Goal: Entertainment & Leisure: Browse casually

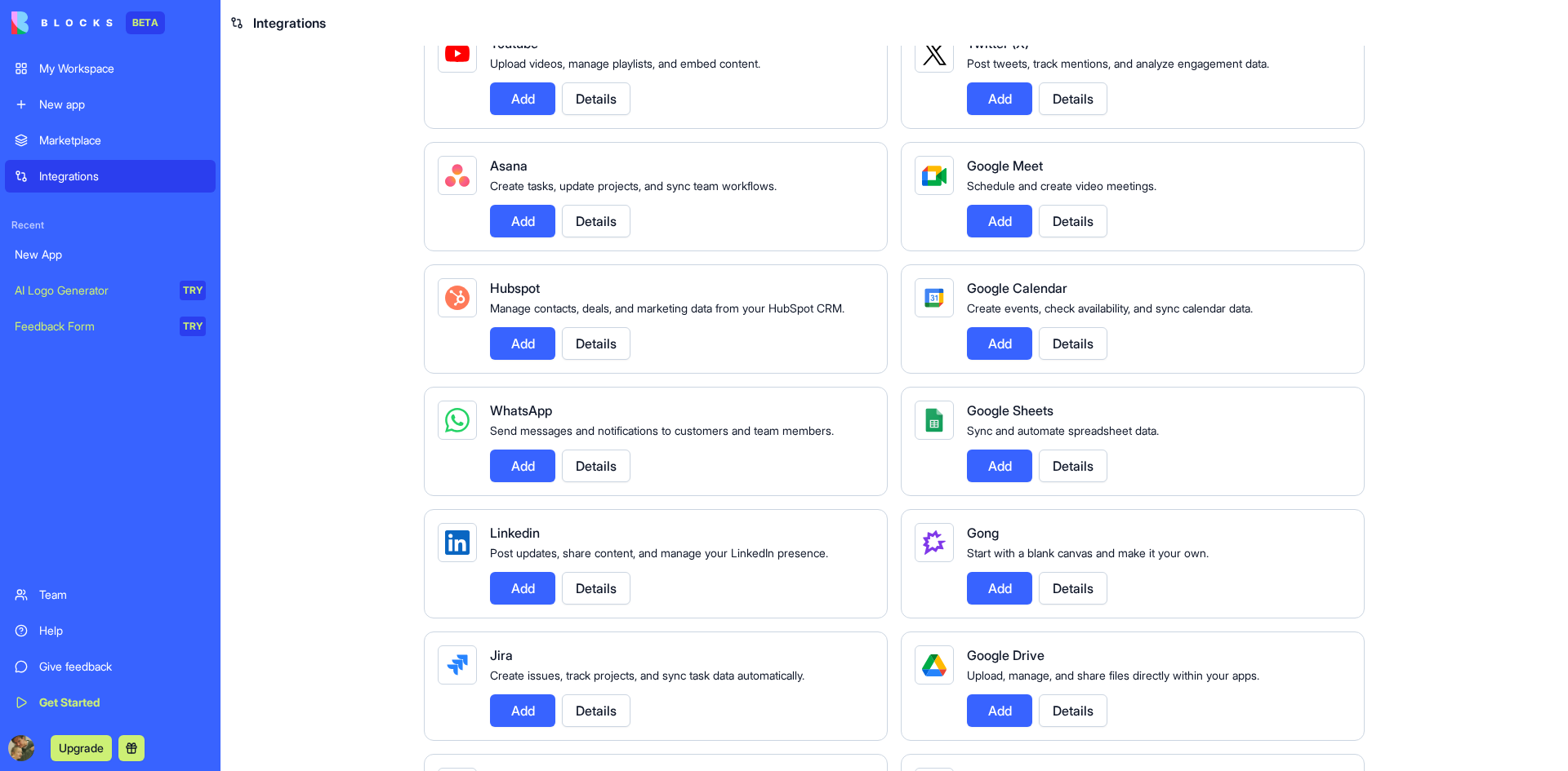
scroll to position [179, 0]
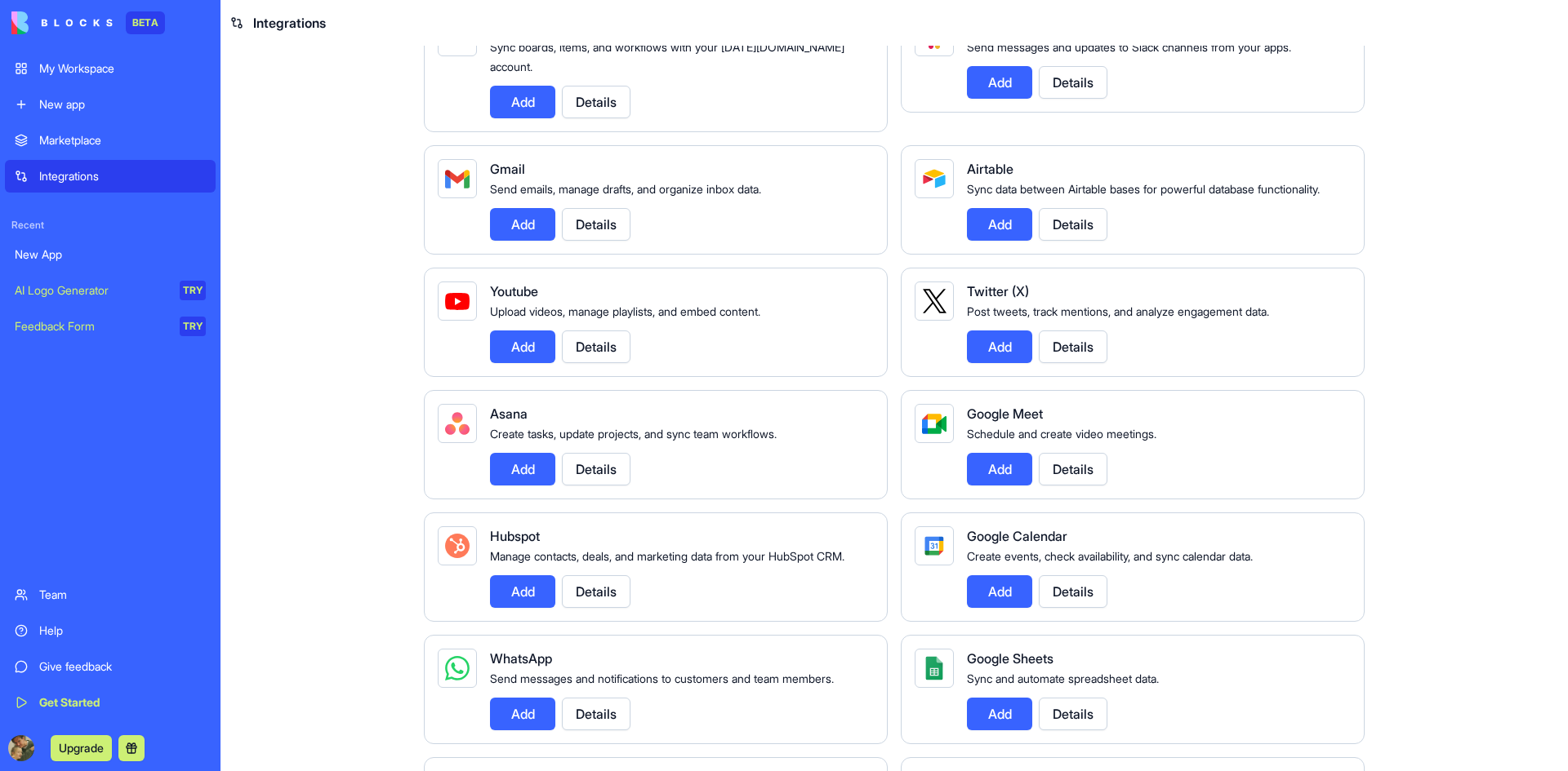
click at [68, 62] on div "My Workspace" at bounding box center [122, 69] width 166 height 16
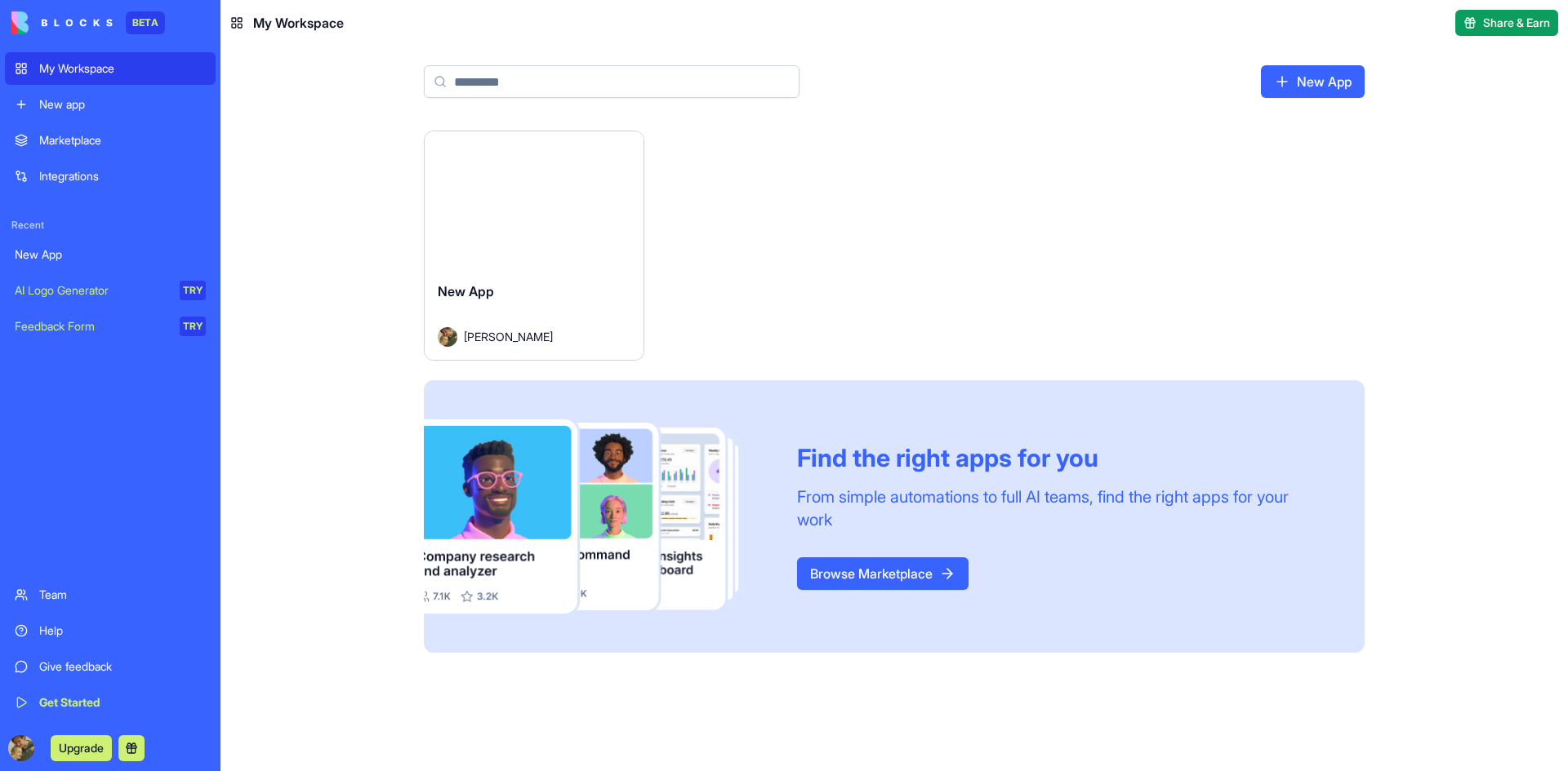
click at [289, 230] on div "Launch New App [PERSON_NAME] Find the right apps for you From simple automation…" at bounding box center [894, 451] width 1348 height 641
click at [530, 195] on button "Launch" at bounding box center [534, 200] width 122 height 33
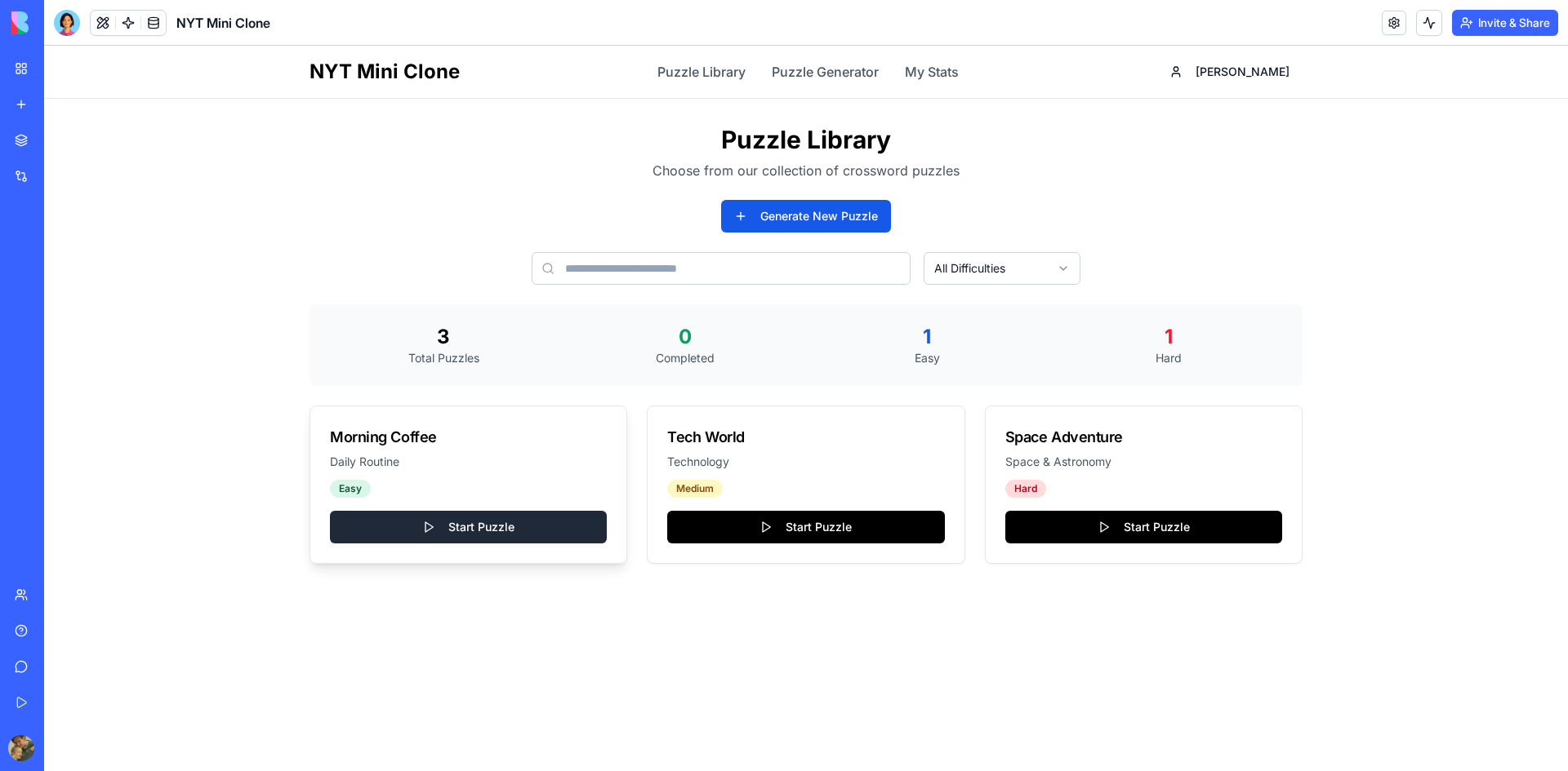
click at [466, 538] on button "Start Puzzle" at bounding box center [469, 528] width 277 height 33
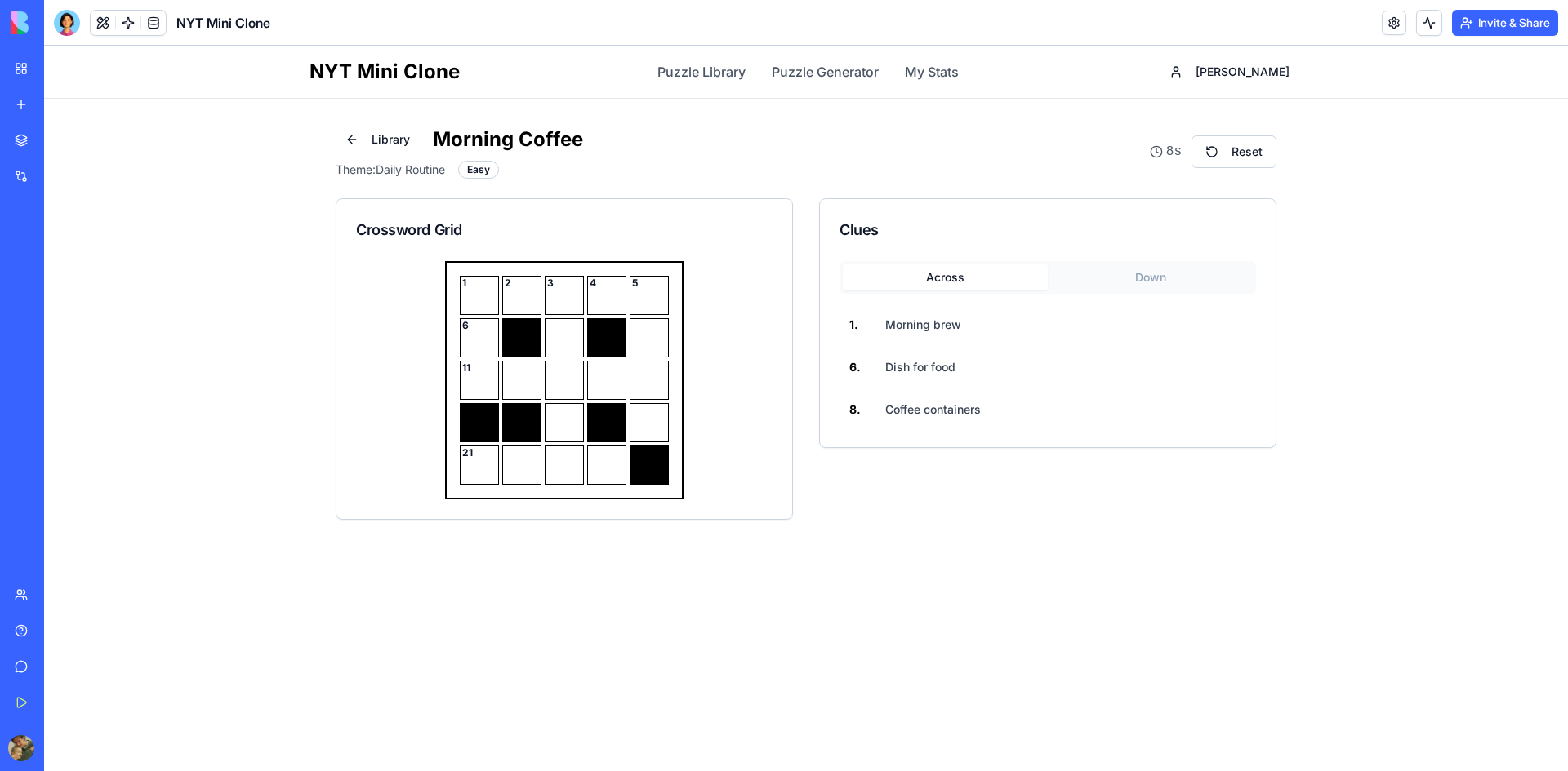
click at [1165, 274] on button "Down" at bounding box center [1150, 278] width 205 height 26
click at [1005, 276] on button "Across" at bounding box center [945, 278] width 205 height 26
click at [1184, 288] on button "Down" at bounding box center [1150, 278] width 205 height 26
click at [962, 326] on span "Drinking vessel" at bounding box center [928, 325] width 85 height 16
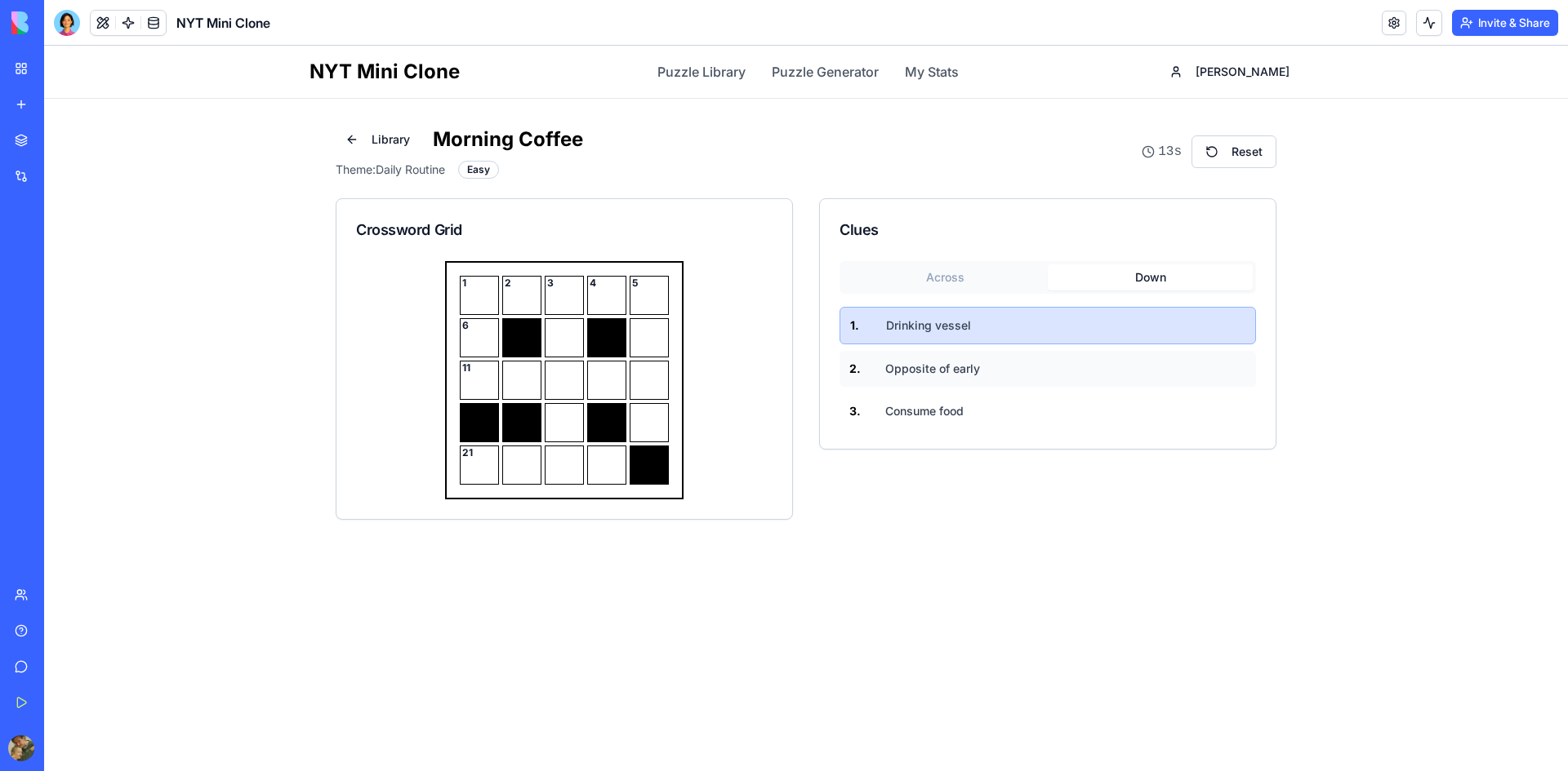
click at [947, 370] on span "Opposite of early" at bounding box center [933, 369] width 95 height 16
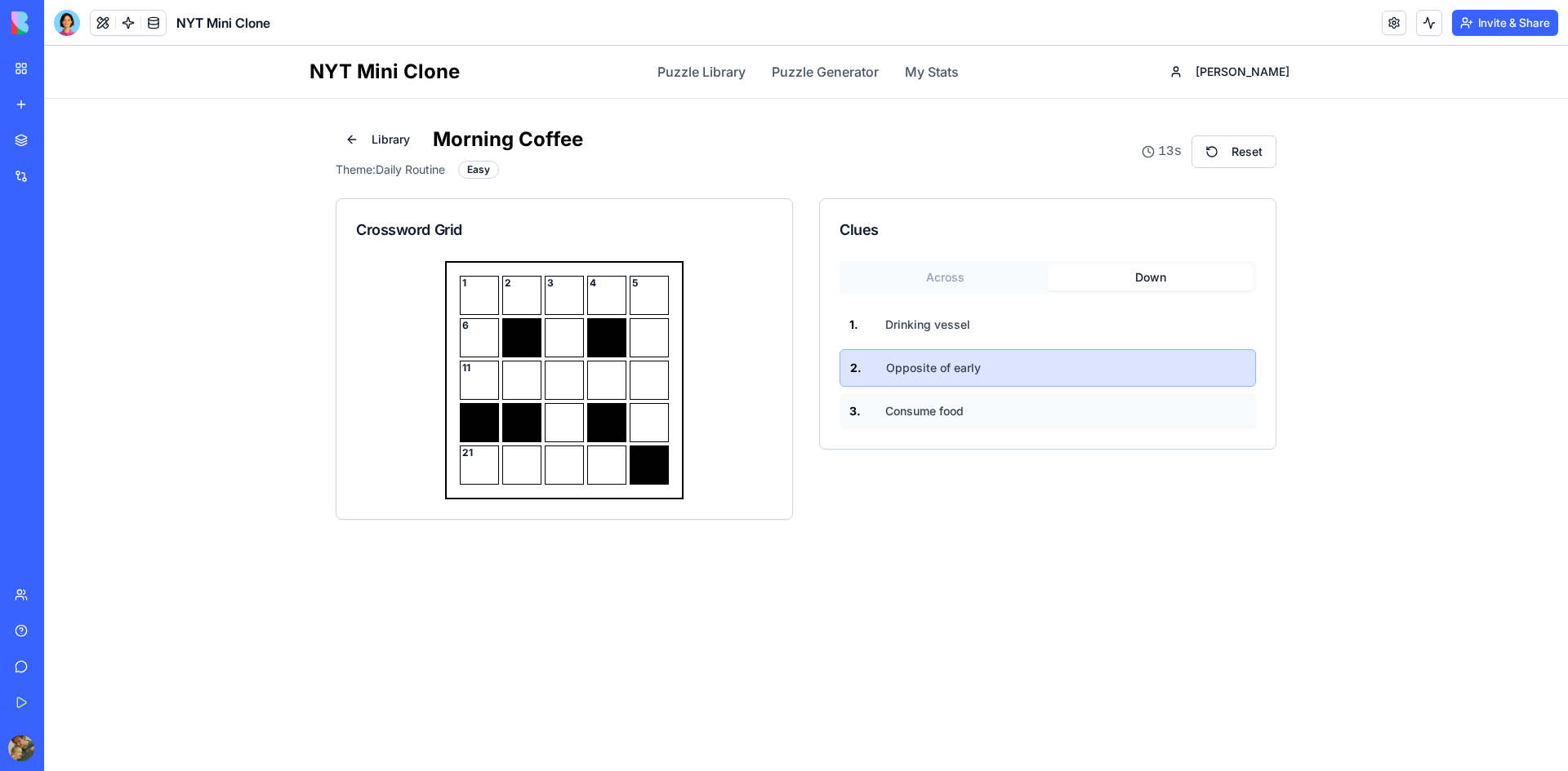
click at [933, 406] on span "Consume food" at bounding box center [925, 411] width 79 height 16
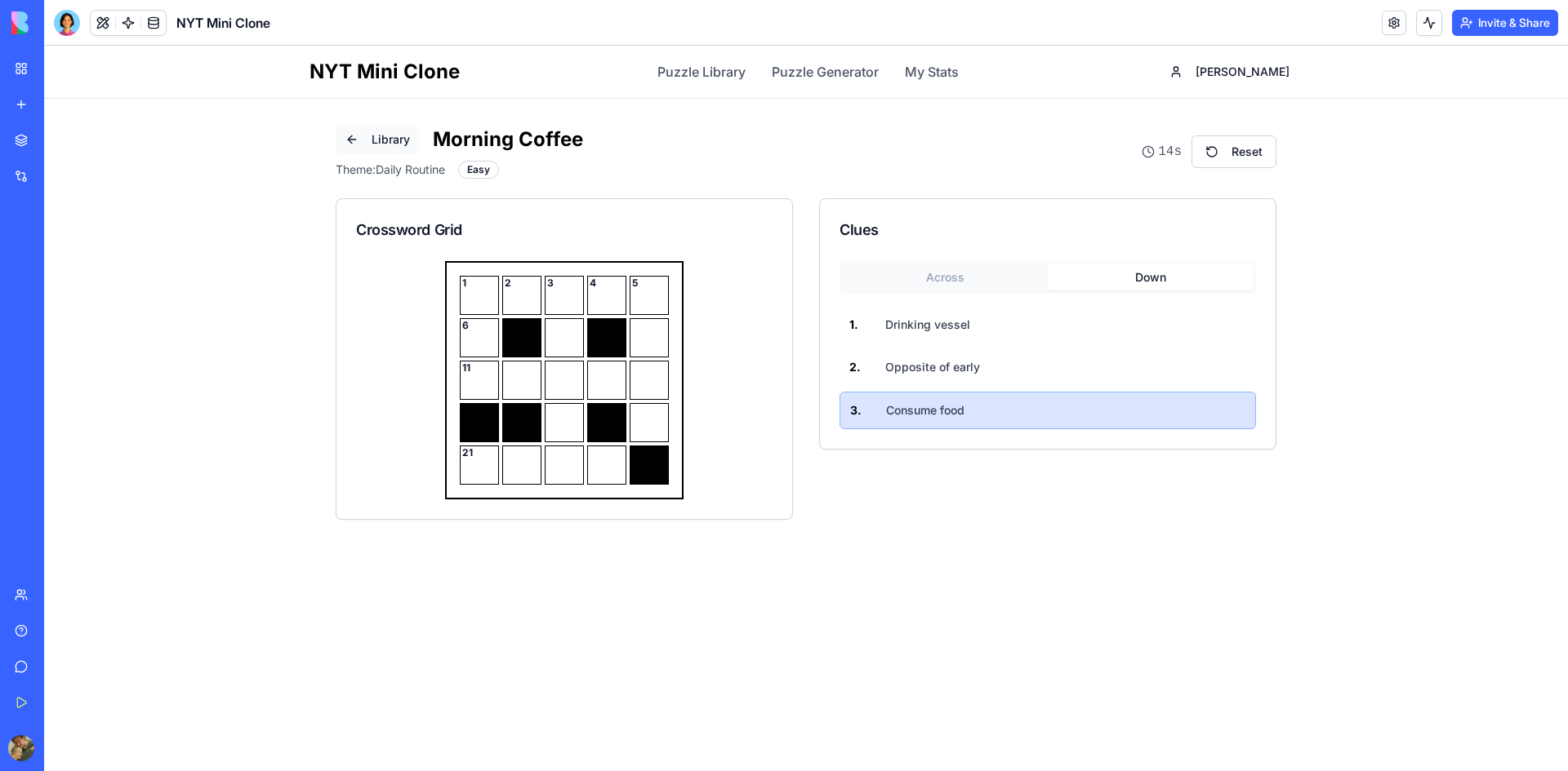
click at [355, 134] on button "Library" at bounding box center [377, 139] width 84 height 29
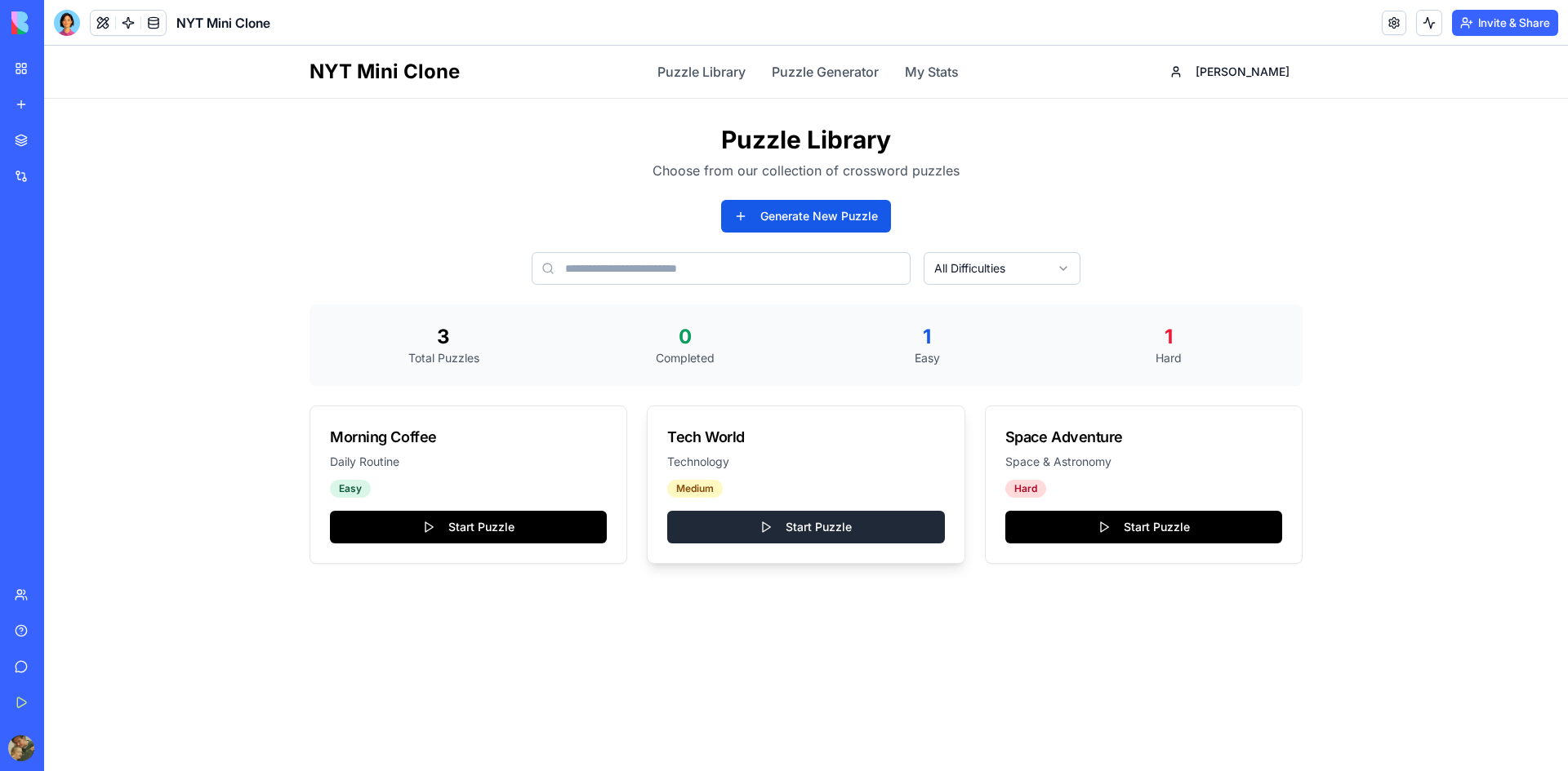
click at [802, 525] on button "Start Puzzle" at bounding box center [806, 528] width 277 height 33
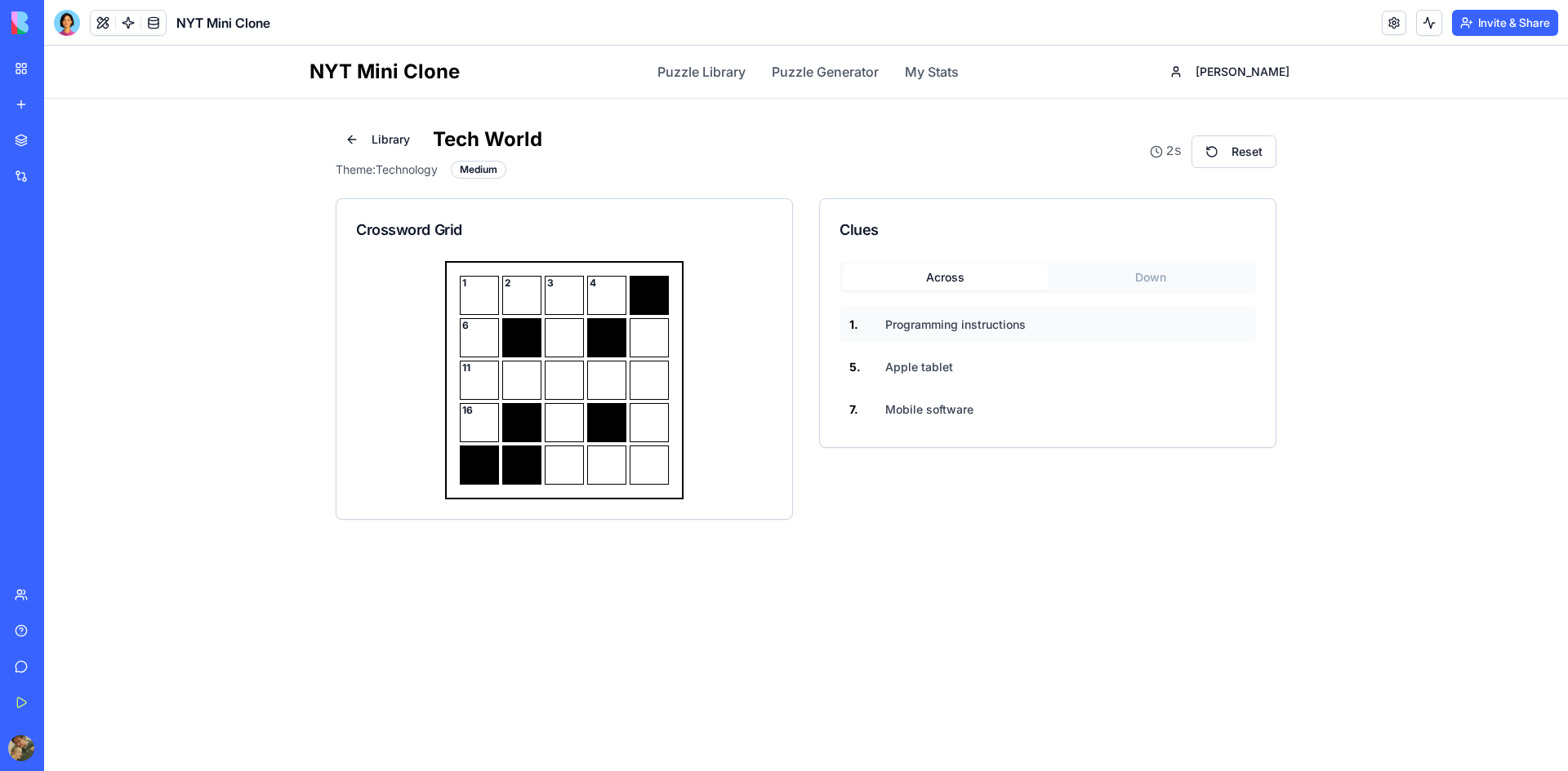
click at [953, 331] on span "Programming instructions" at bounding box center [955, 325] width 140 height 16
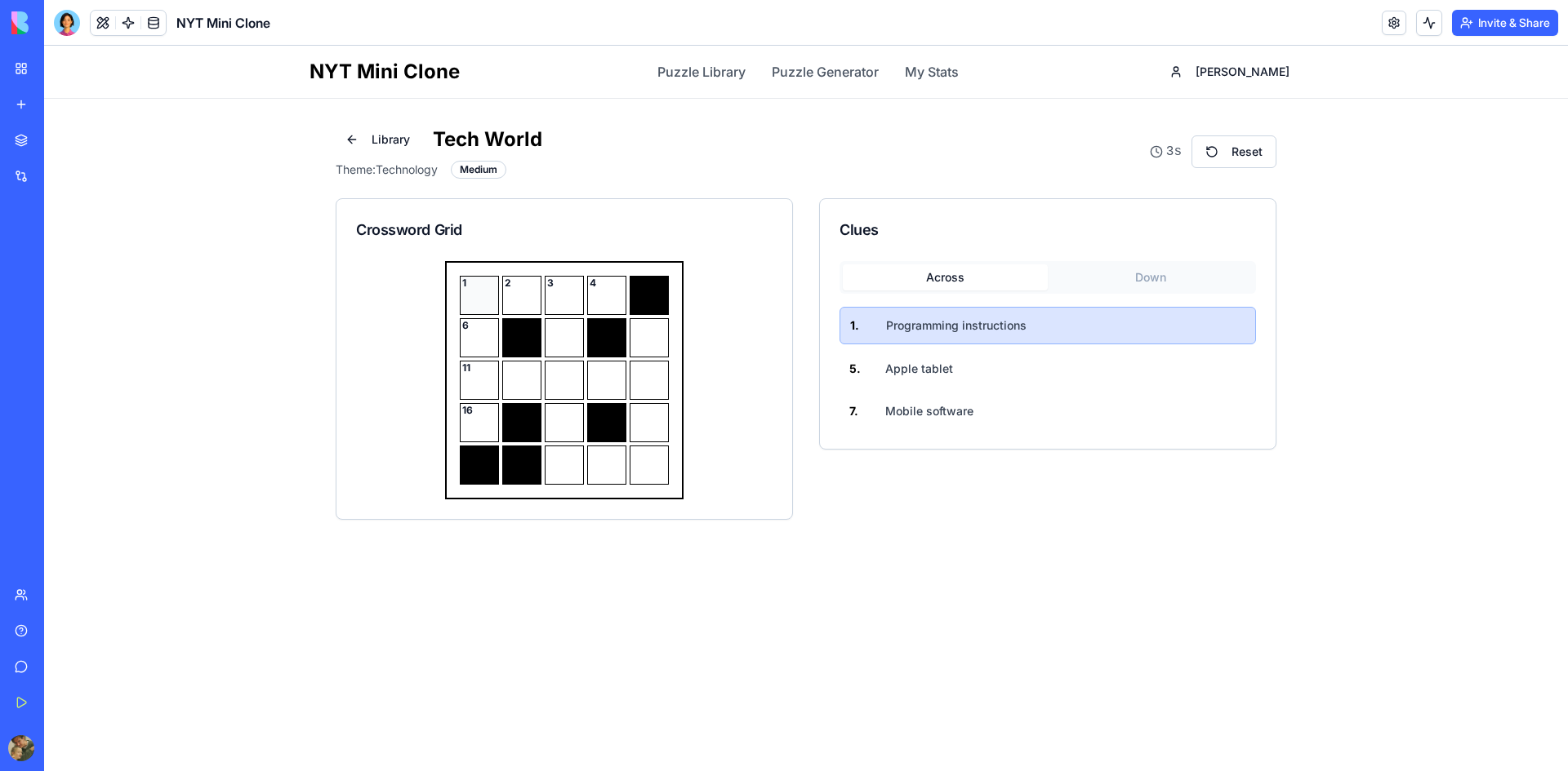
click at [485, 298] on div "1" at bounding box center [479, 296] width 39 height 39
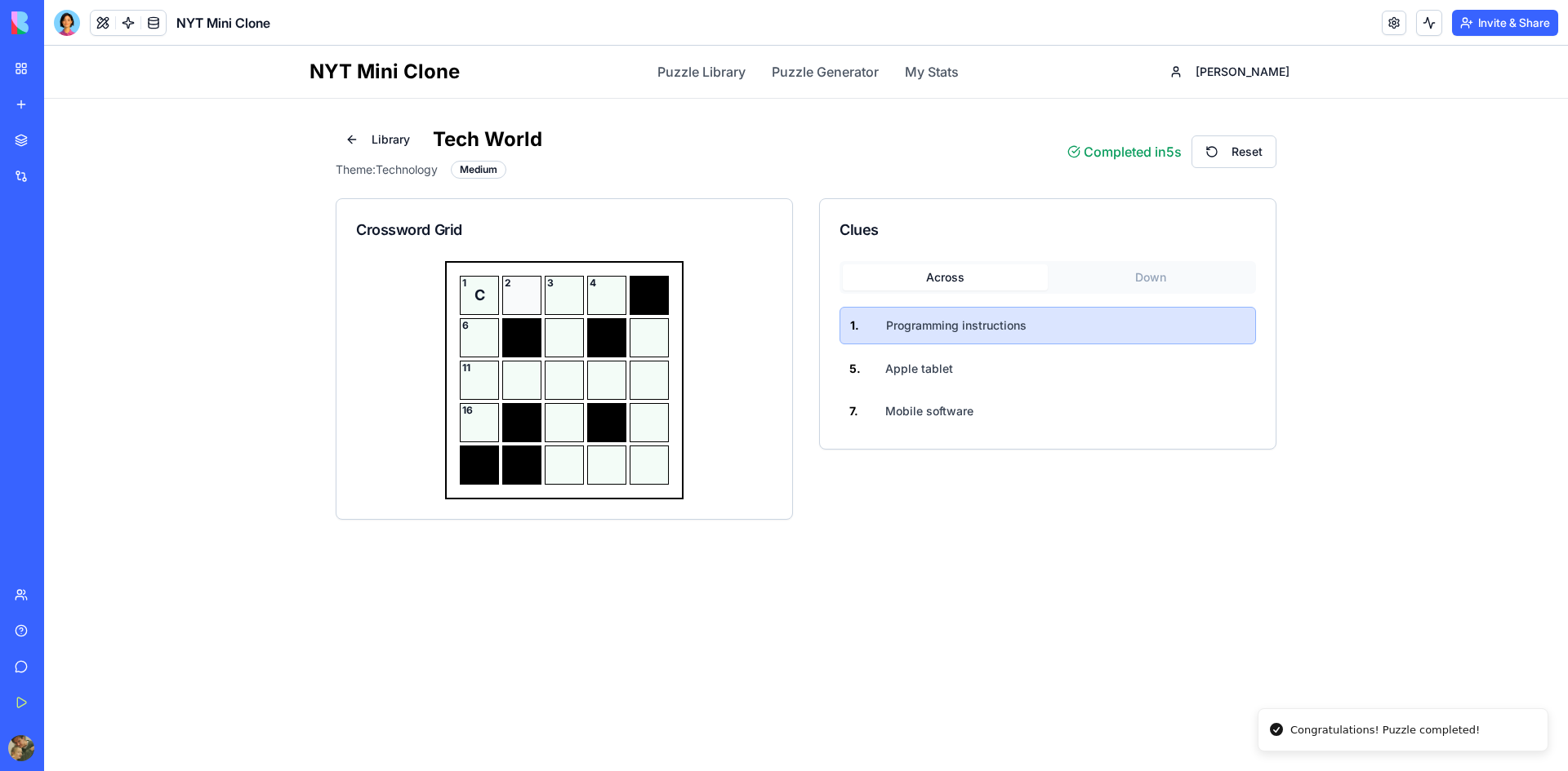
click at [532, 305] on div "2" at bounding box center [522, 296] width 39 height 39
click at [529, 301] on div "2" at bounding box center [522, 296] width 39 height 39
click at [561, 299] on div "3" at bounding box center [565, 296] width 39 height 39
click at [610, 301] on div "4" at bounding box center [607, 296] width 39 height 39
click at [879, 624] on div "NYT Mini Clone Puzzle Library Puzzle Generator My Stats [PERSON_NAME] Library T…" at bounding box center [806, 409] width 1524 height 726
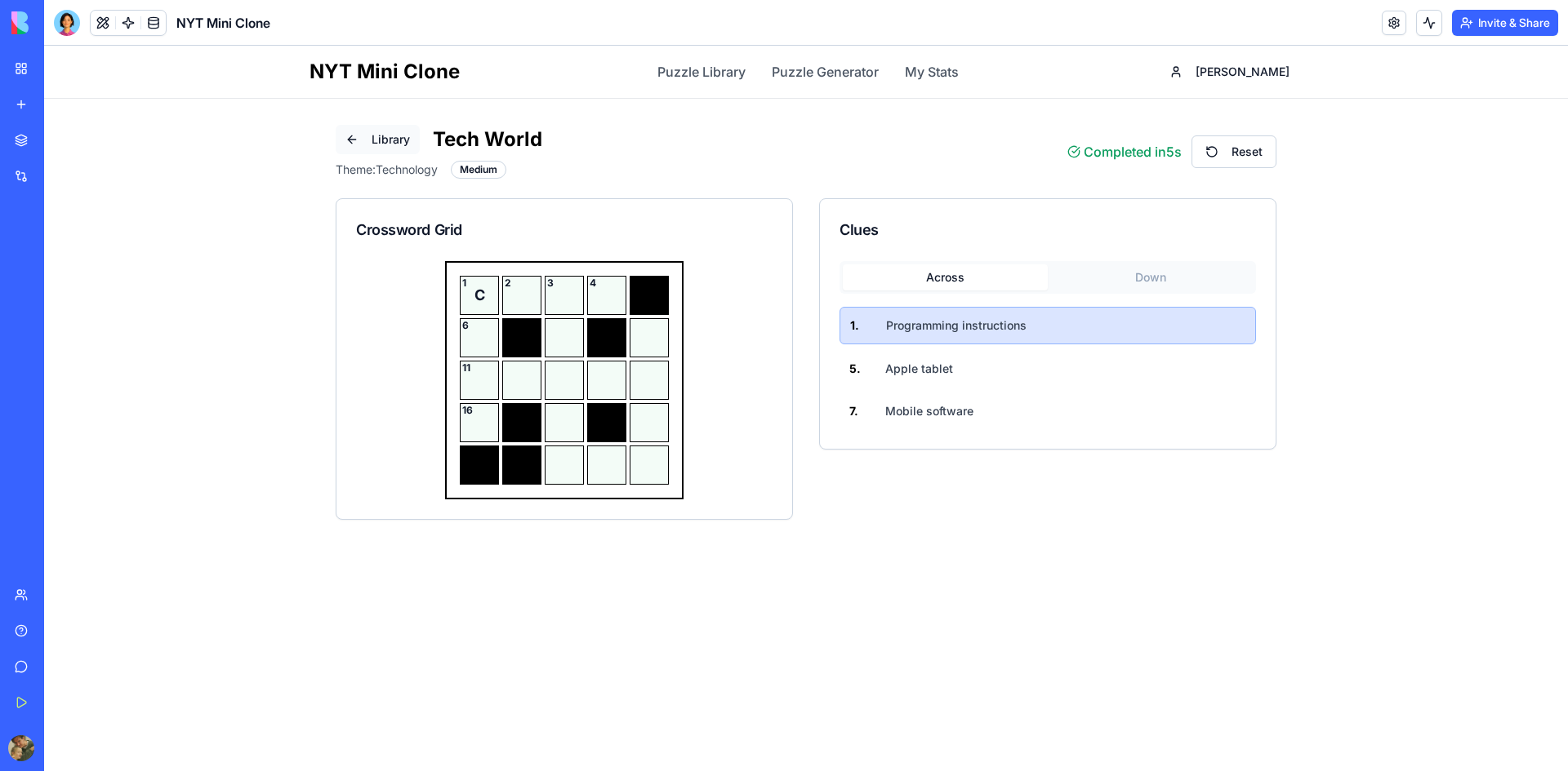
click at [354, 131] on button "Library" at bounding box center [377, 139] width 84 height 29
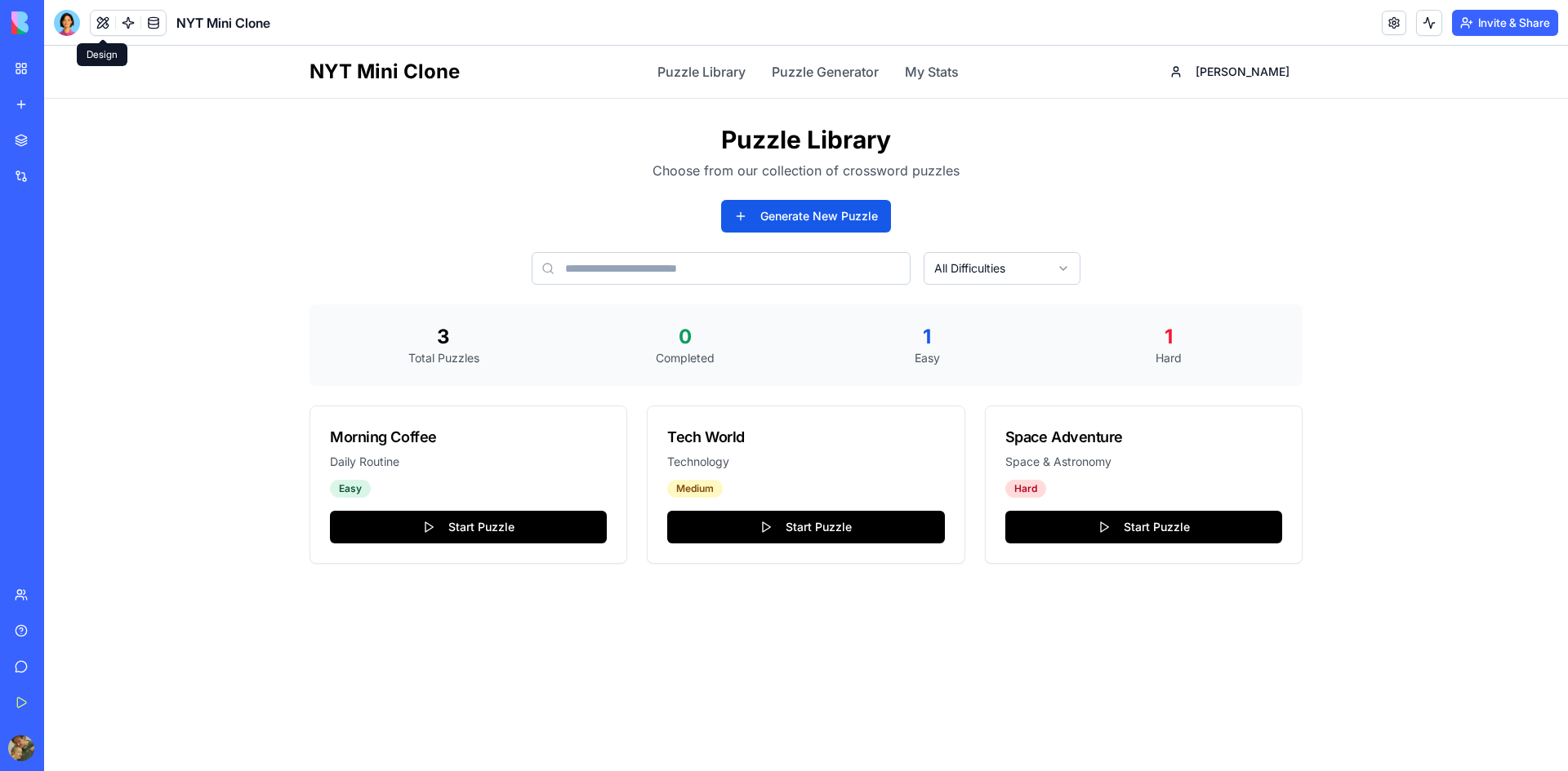
click at [98, 21] on button at bounding box center [103, 23] width 25 height 25
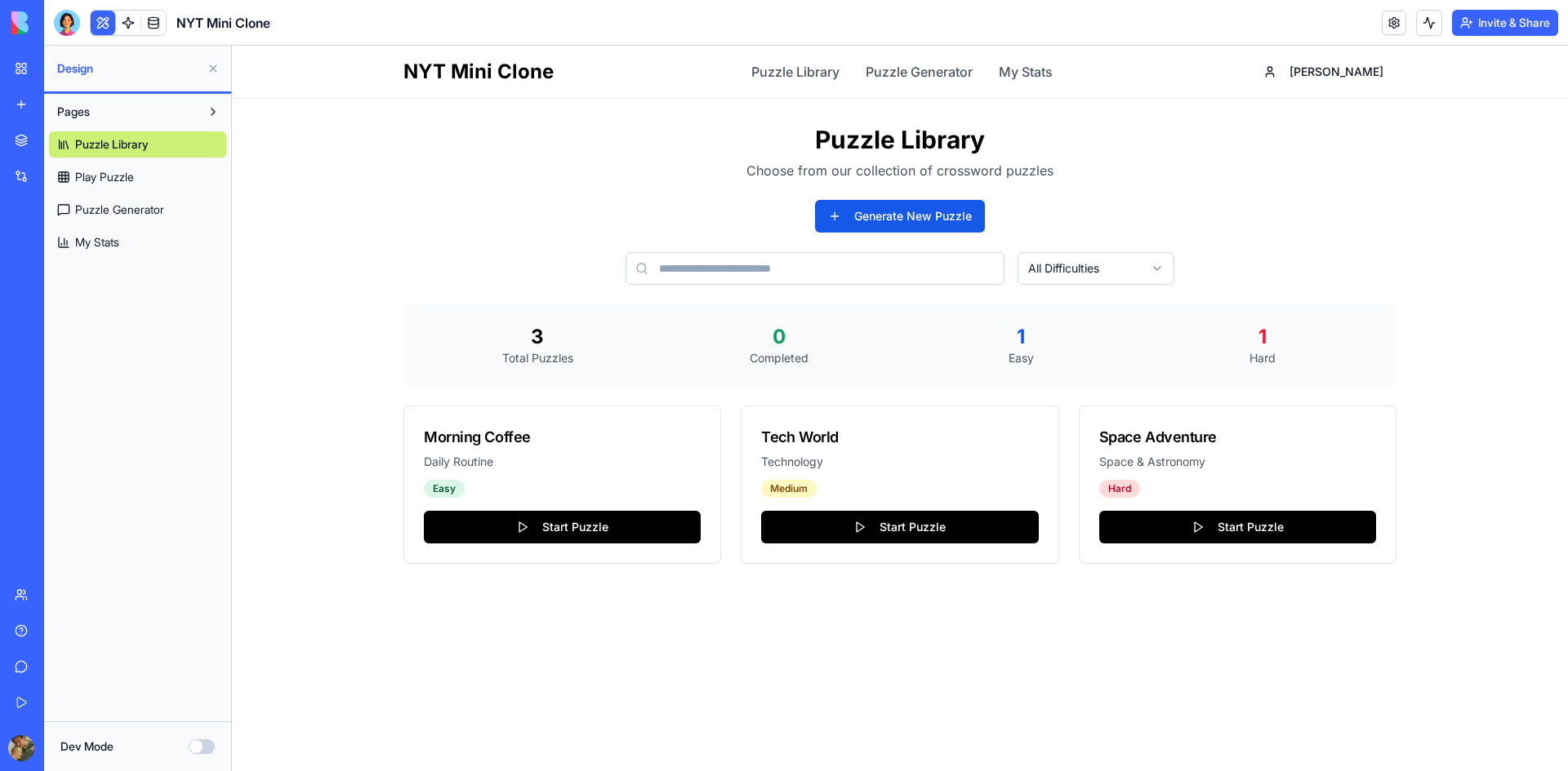
click at [196, 748] on button "Dev Mode" at bounding box center [202, 747] width 26 height 15
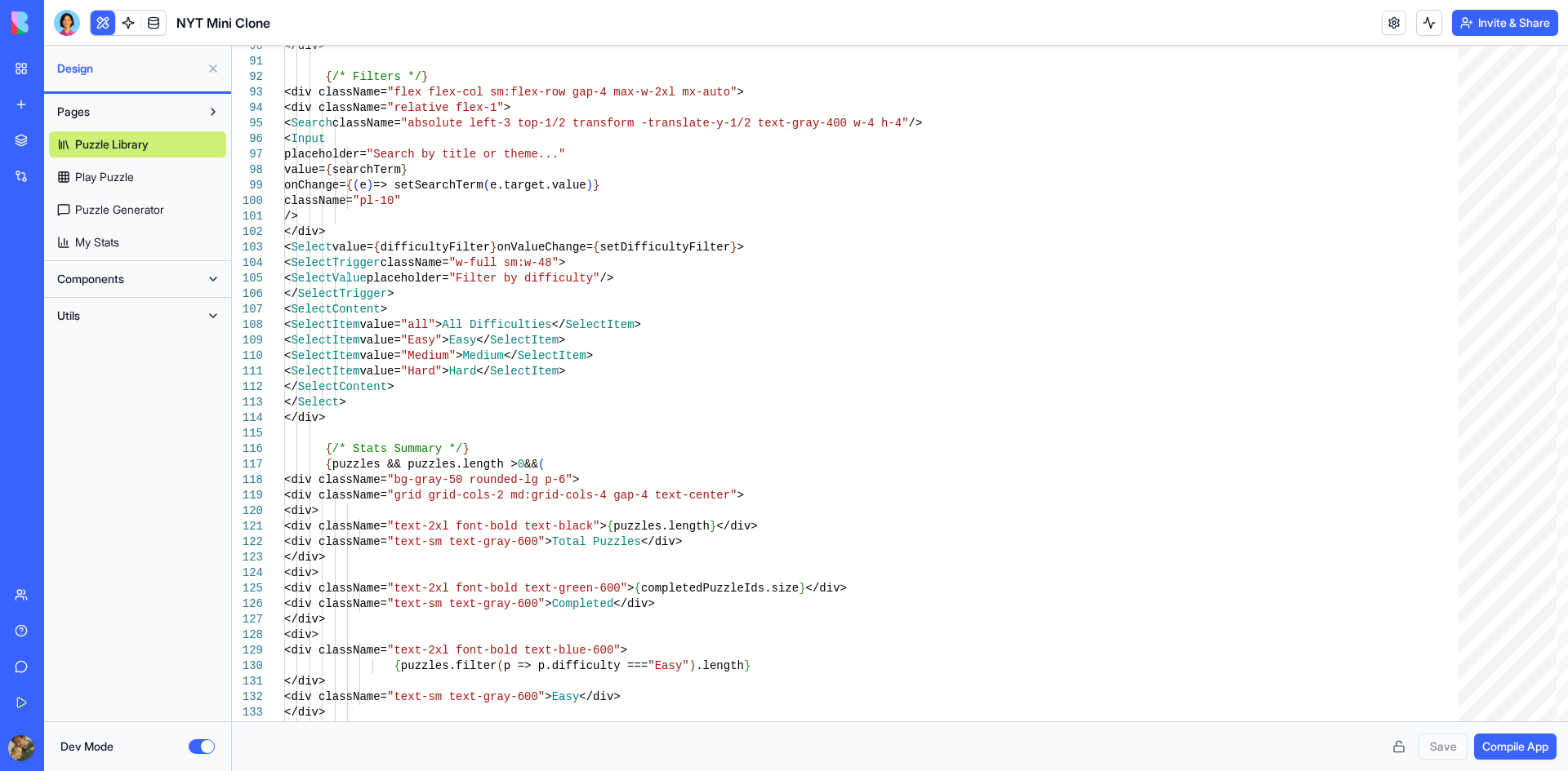
click at [216, 282] on button at bounding box center [213, 279] width 26 height 26
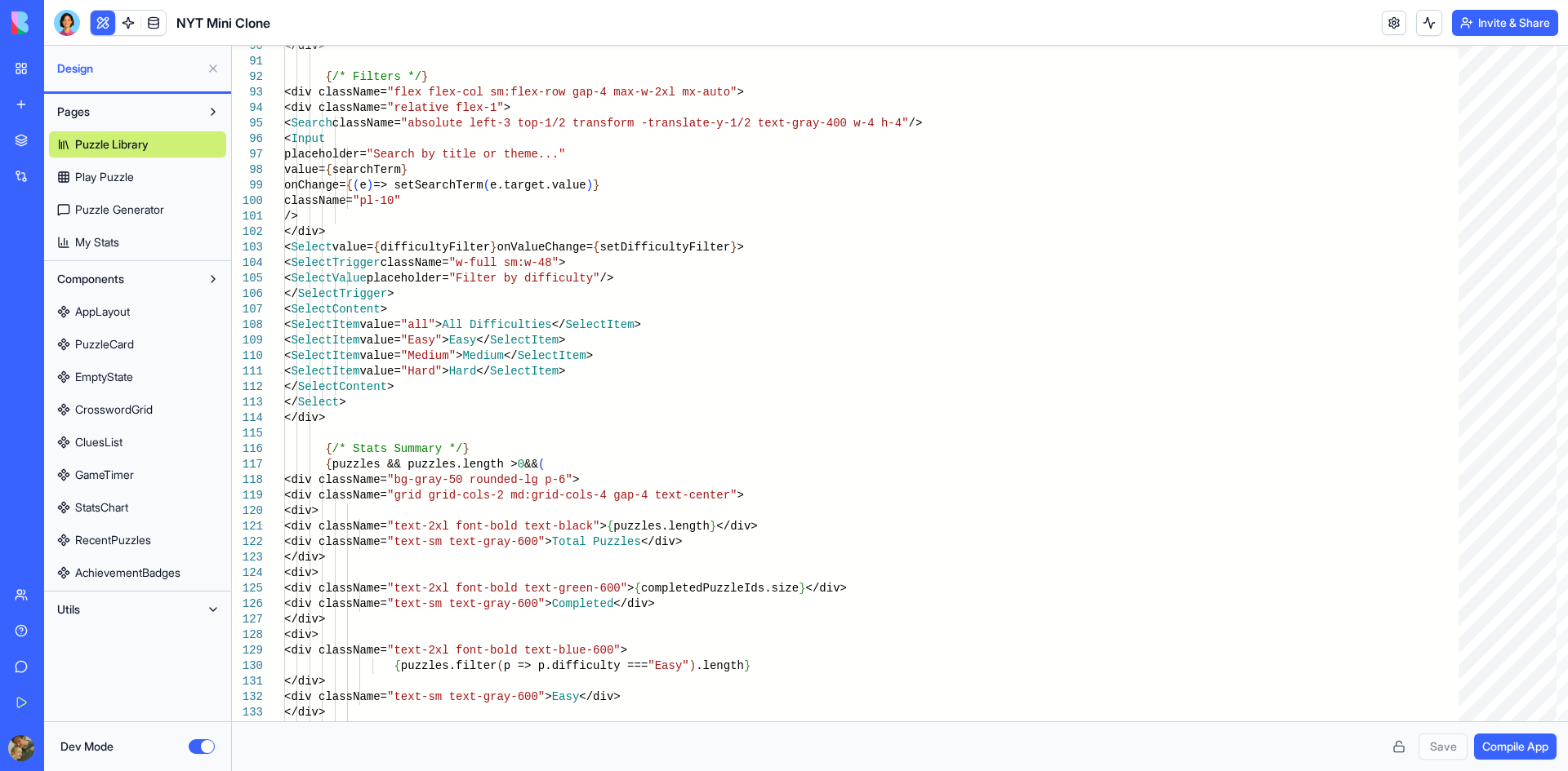
click at [213, 611] on button at bounding box center [213, 610] width 26 height 26
click at [105, 648] on span "TimeUtils" at bounding box center [99, 642] width 48 height 16
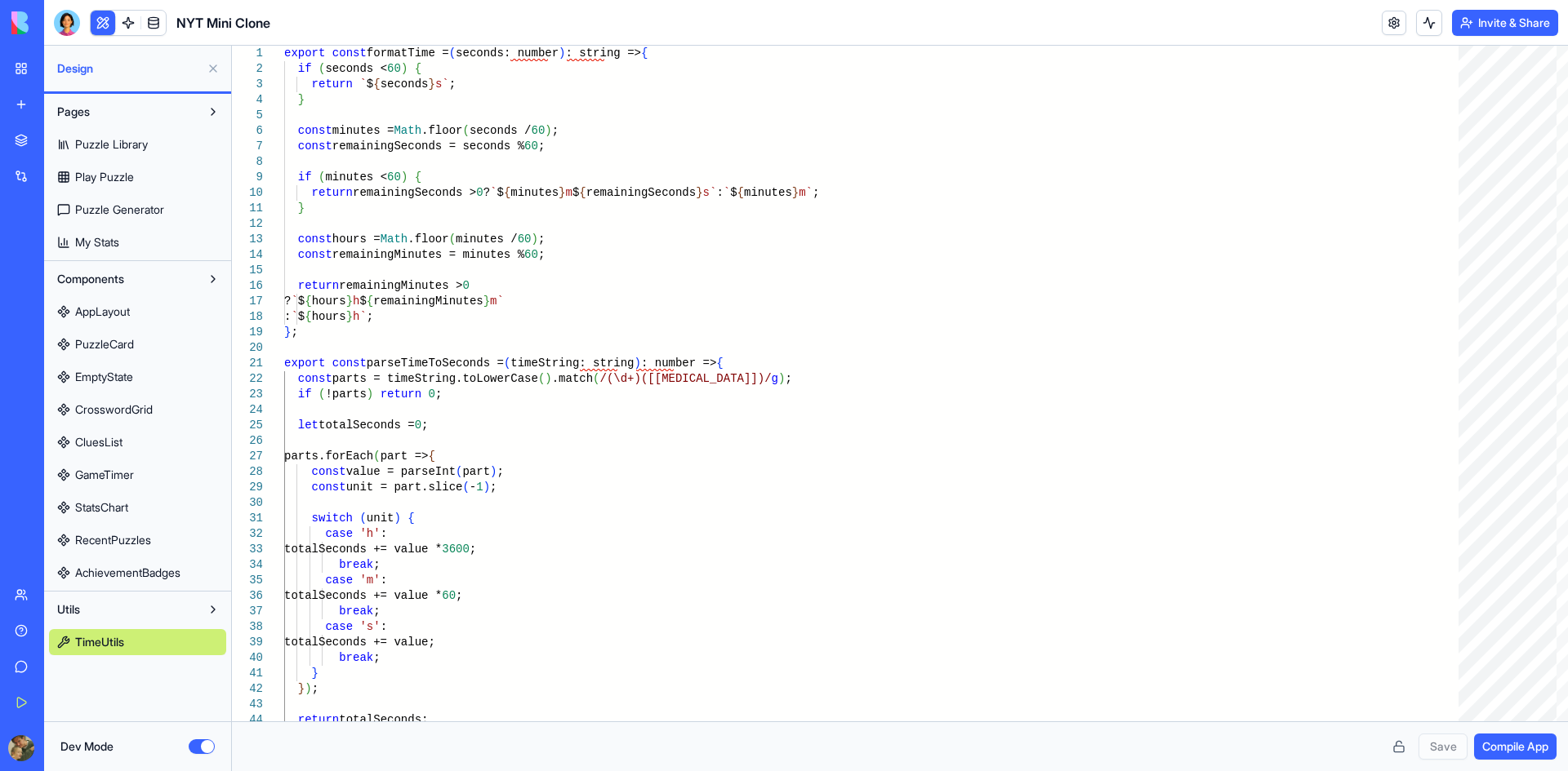
click at [140, 575] on span "AchievementBadges" at bounding box center [128, 573] width 106 height 16
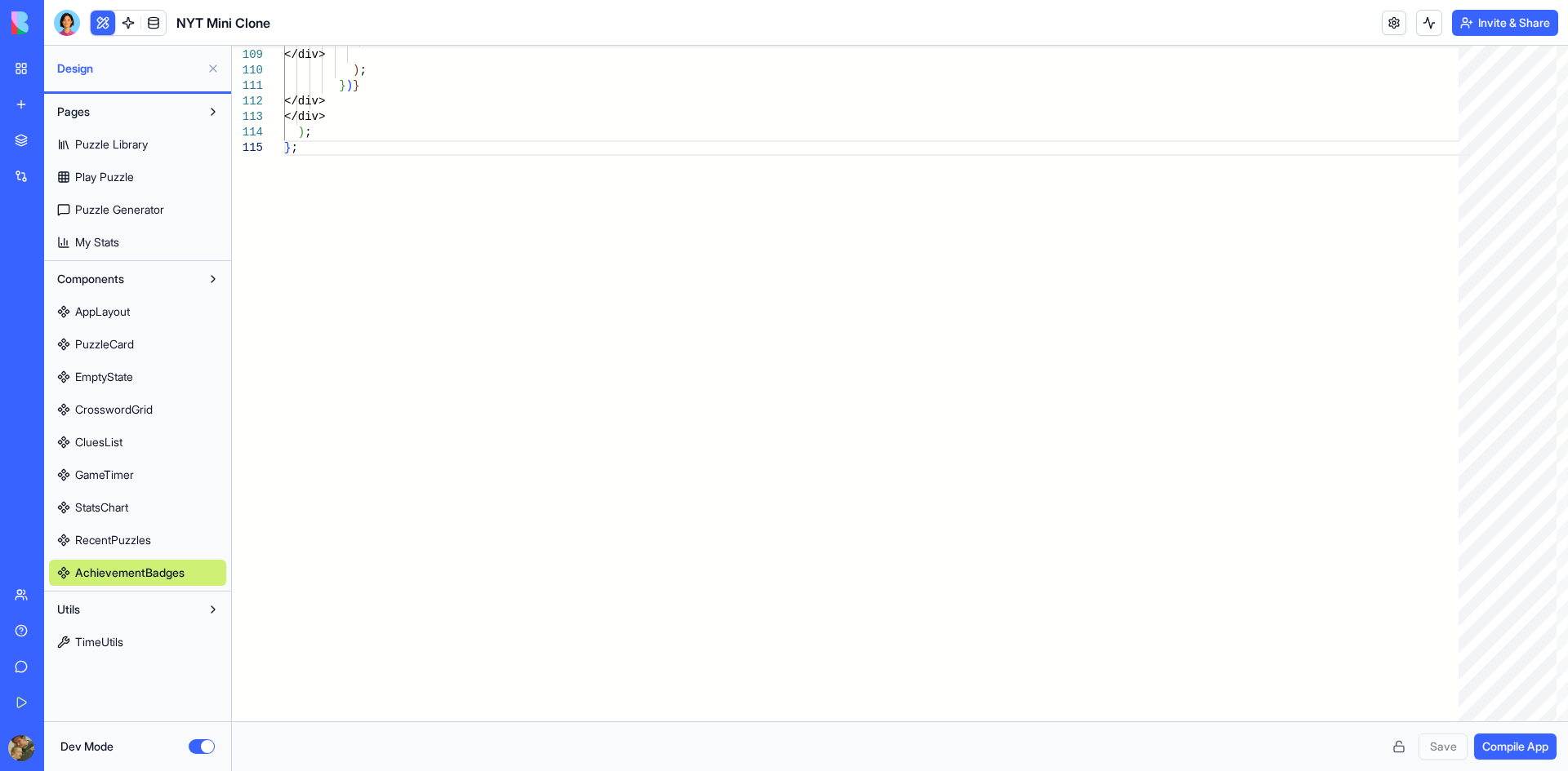
click at [118, 547] on span "RecentPuzzles" at bounding box center [113, 541] width 76 height 16
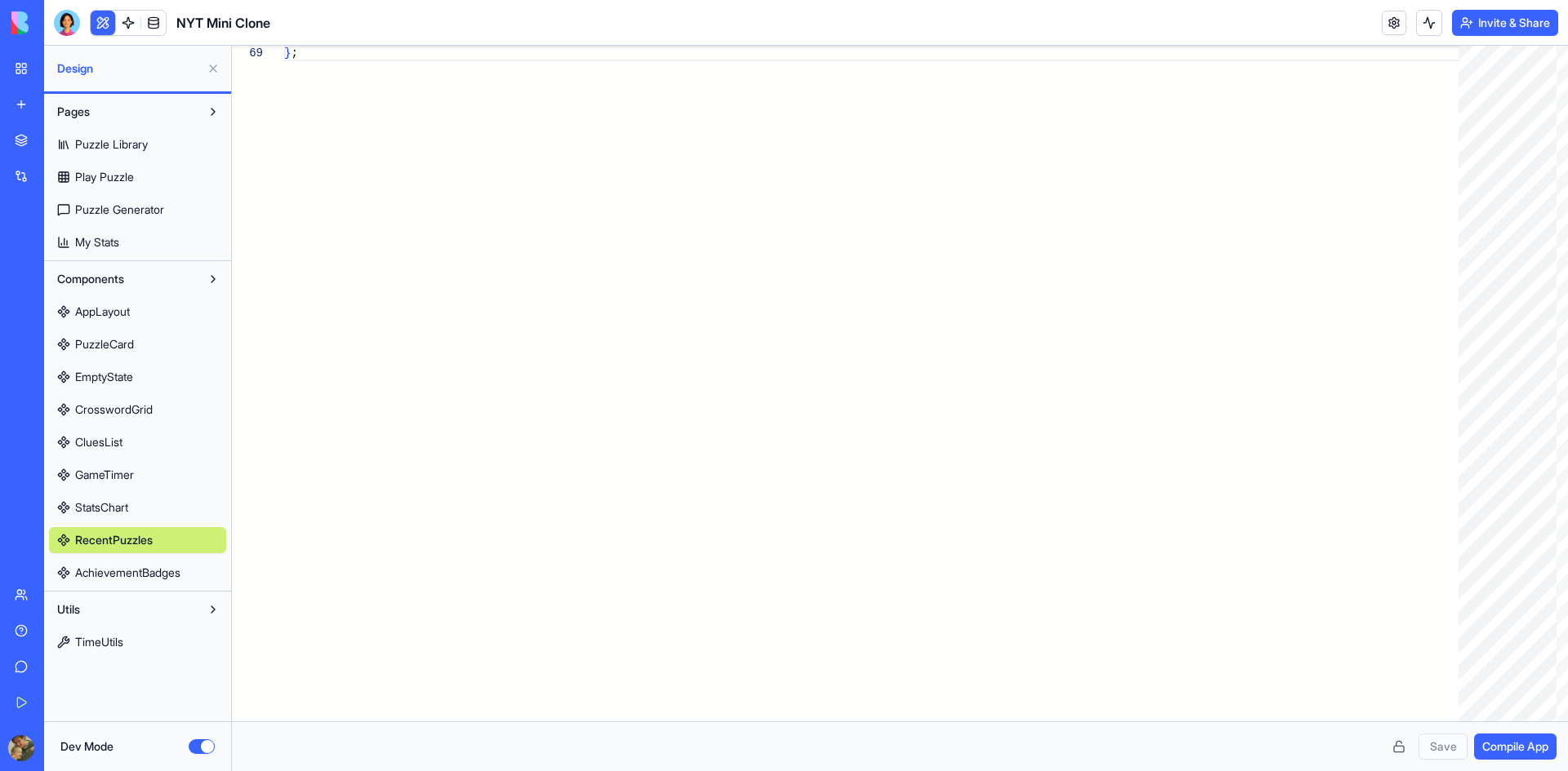
click at [103, 504] on span "StatsChart" at bounding box center [102, 508] width 53 height 16
click at [104, 474] on span "GameTimer" at bounding box center [105, 475] width 59 height 16
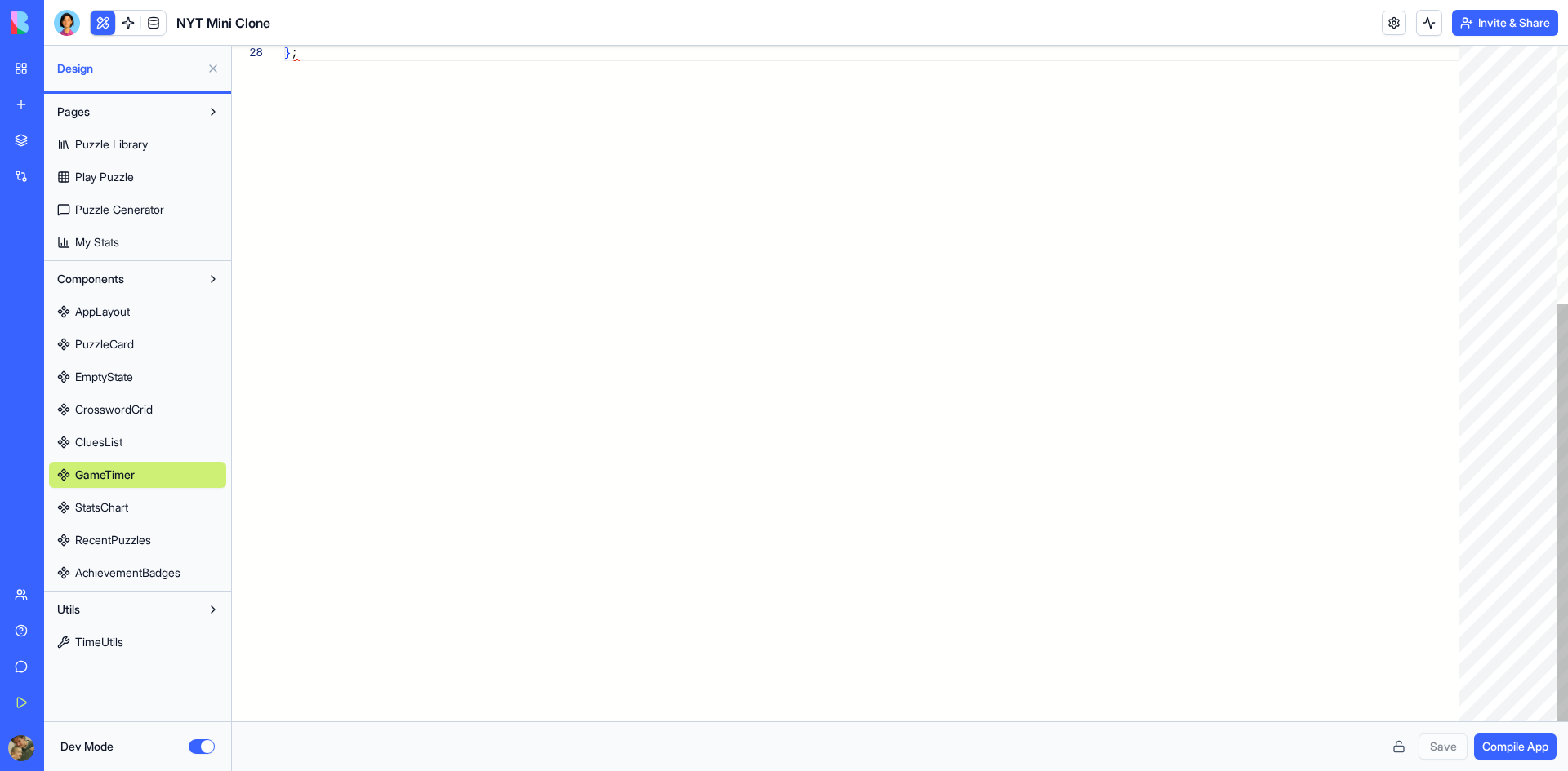
click at [105, 448] on span "CluesList" at bounding box center [99, 442] width 48 height 16
click at [105, 408] on span "CrosswordGrid" at bounding box center [114, 410] width 78 height 16
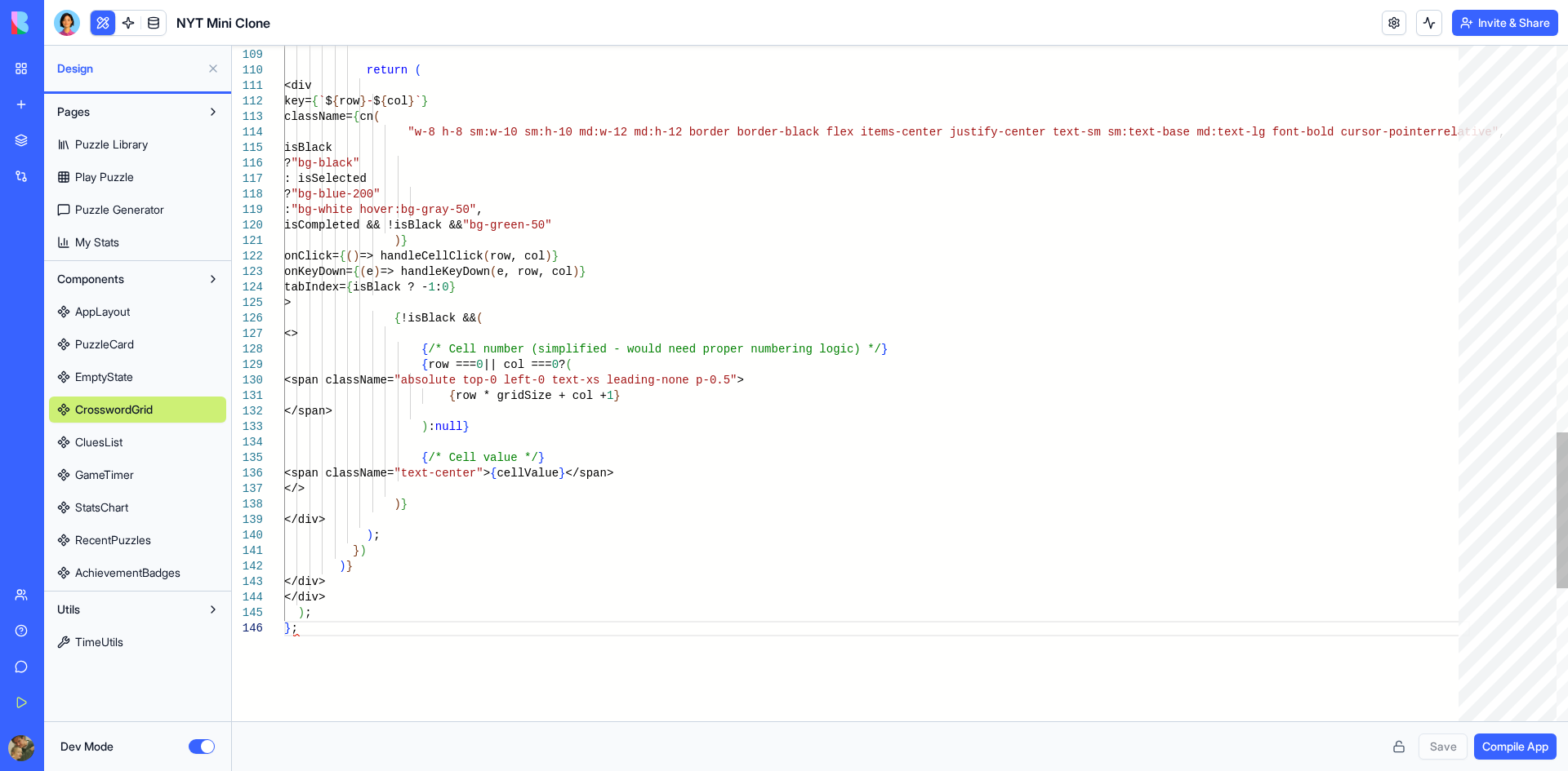
click at [106, 383] on span "EmptyState" at bounding box center [104, 377] width 58 height 16
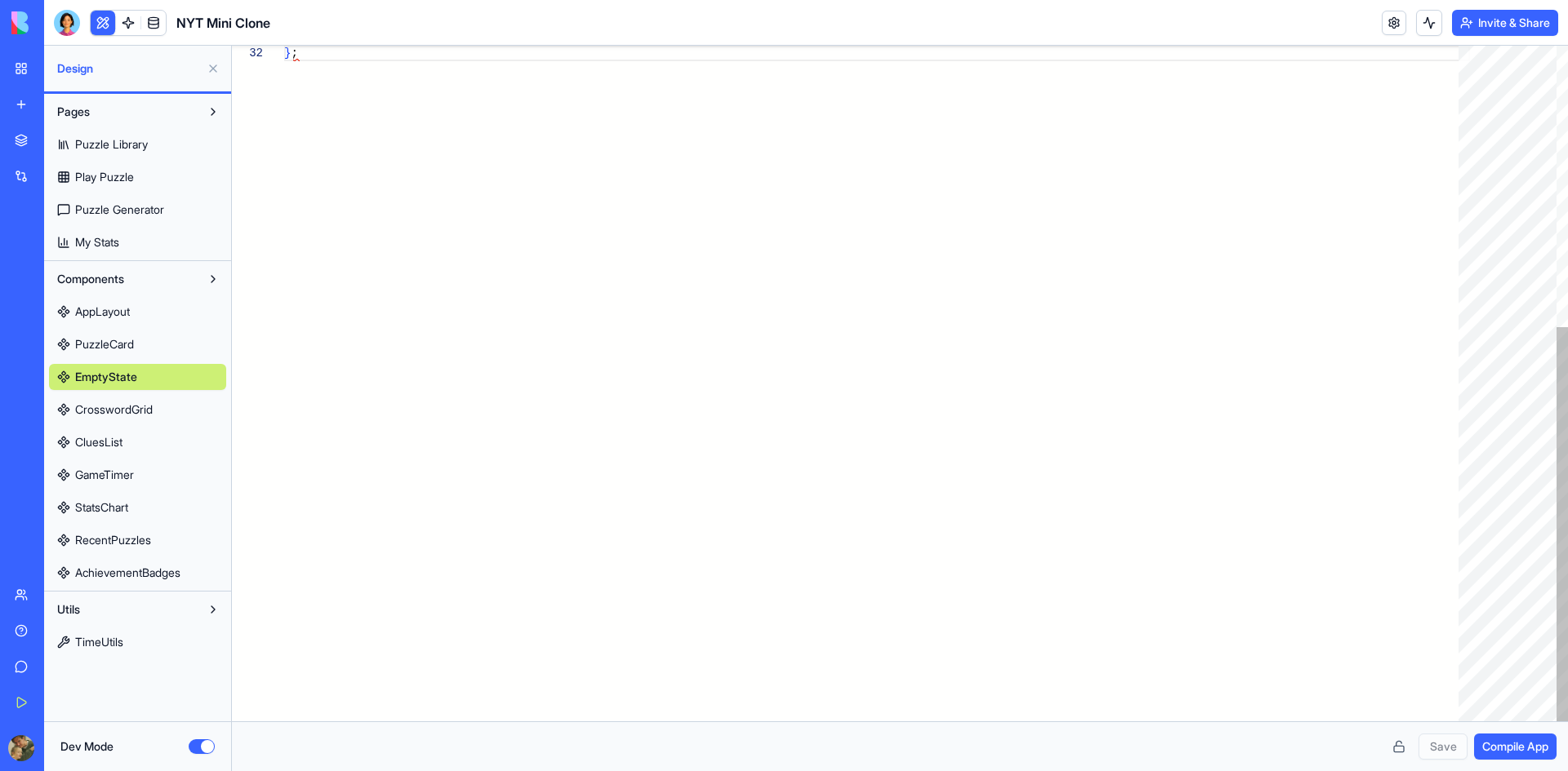
click at [106, 352] on link "PuzzleCard" at bounding box center [138, 344] width 177 height 26
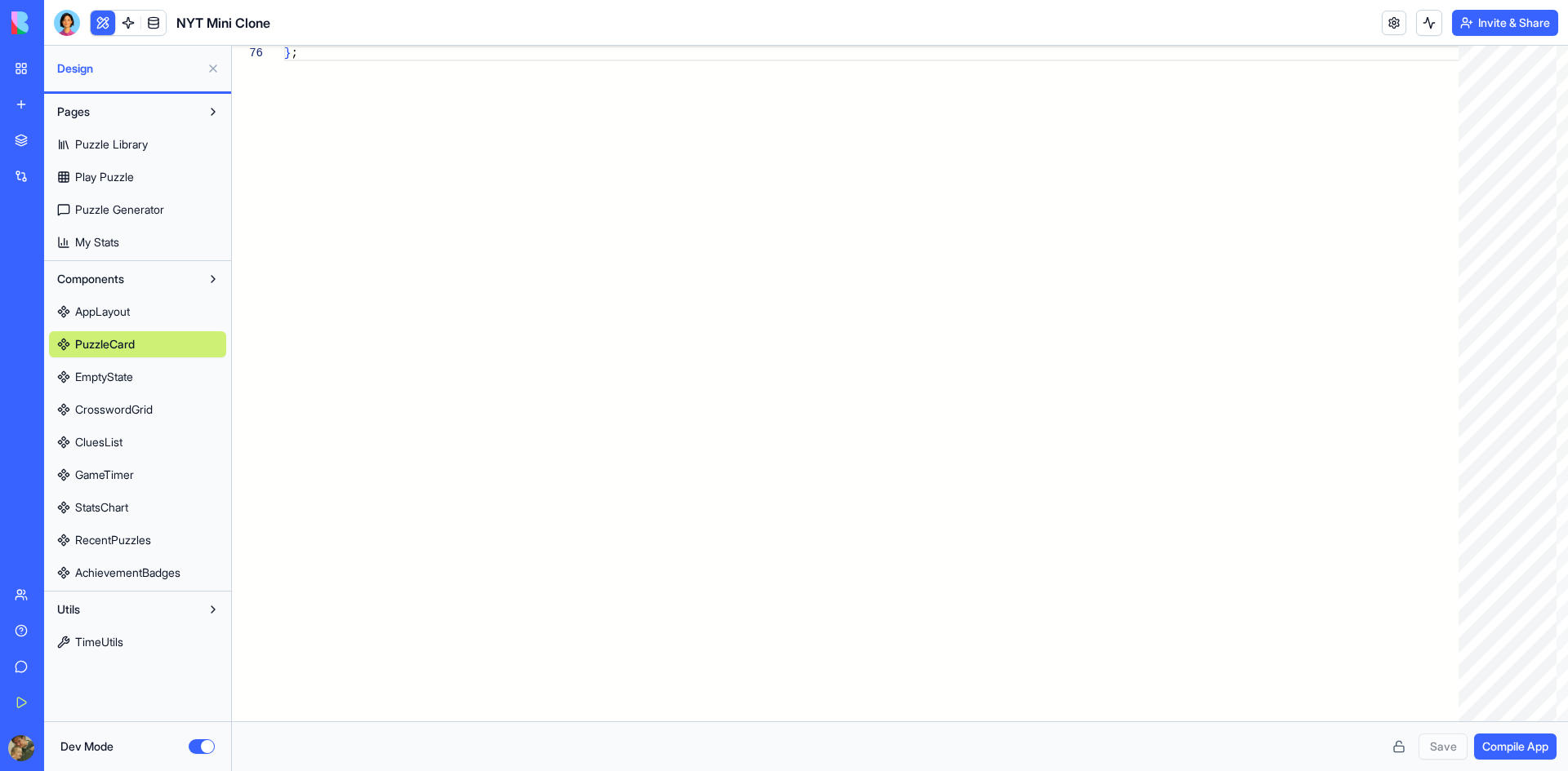
click at [102, 317] on span "AppLayout" at bounding box center [102, 312] width 55 height 16
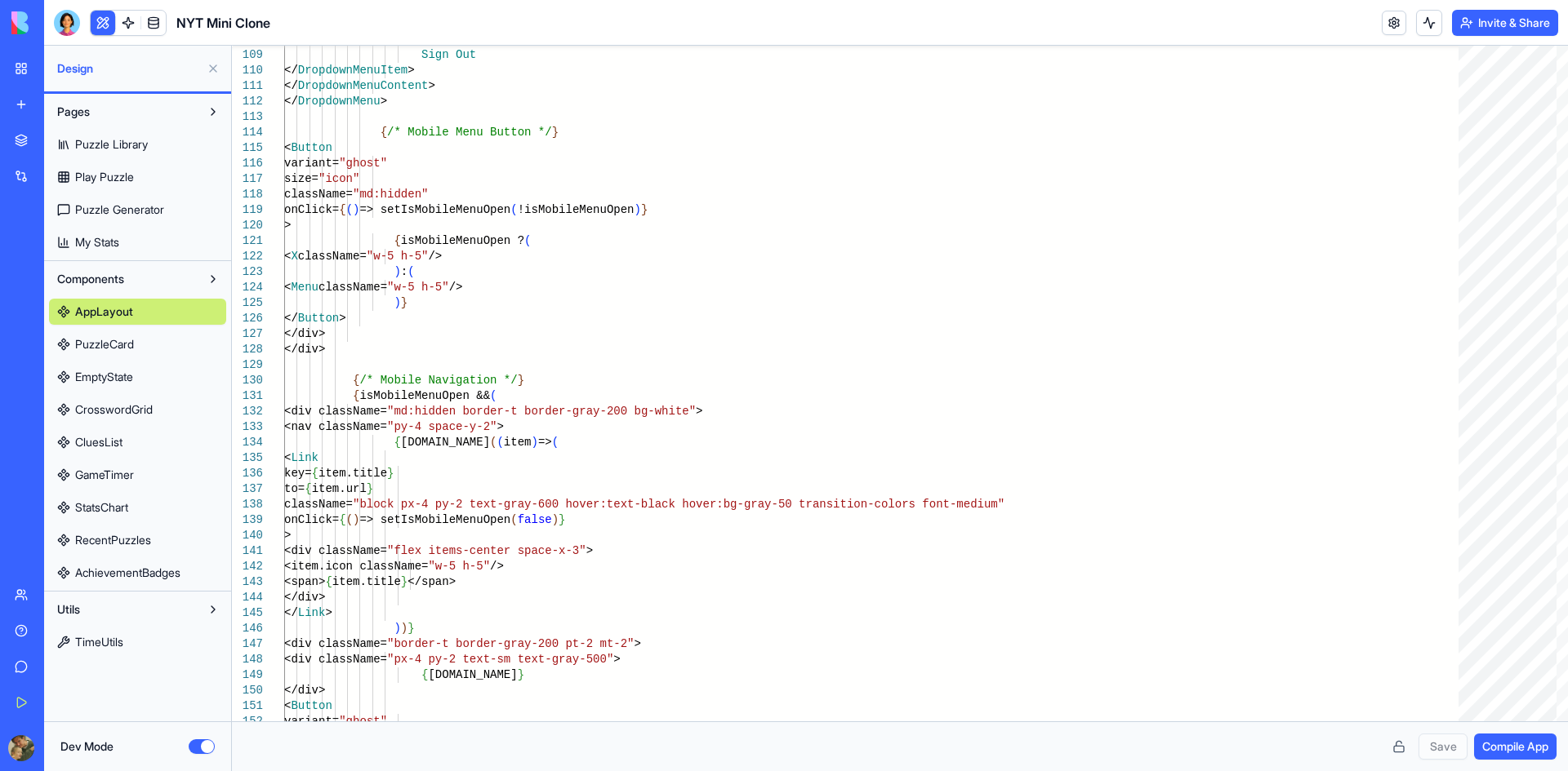
click at [118, 235] on span "My Stats" at bounding box center [98, 243] width 44 height 16
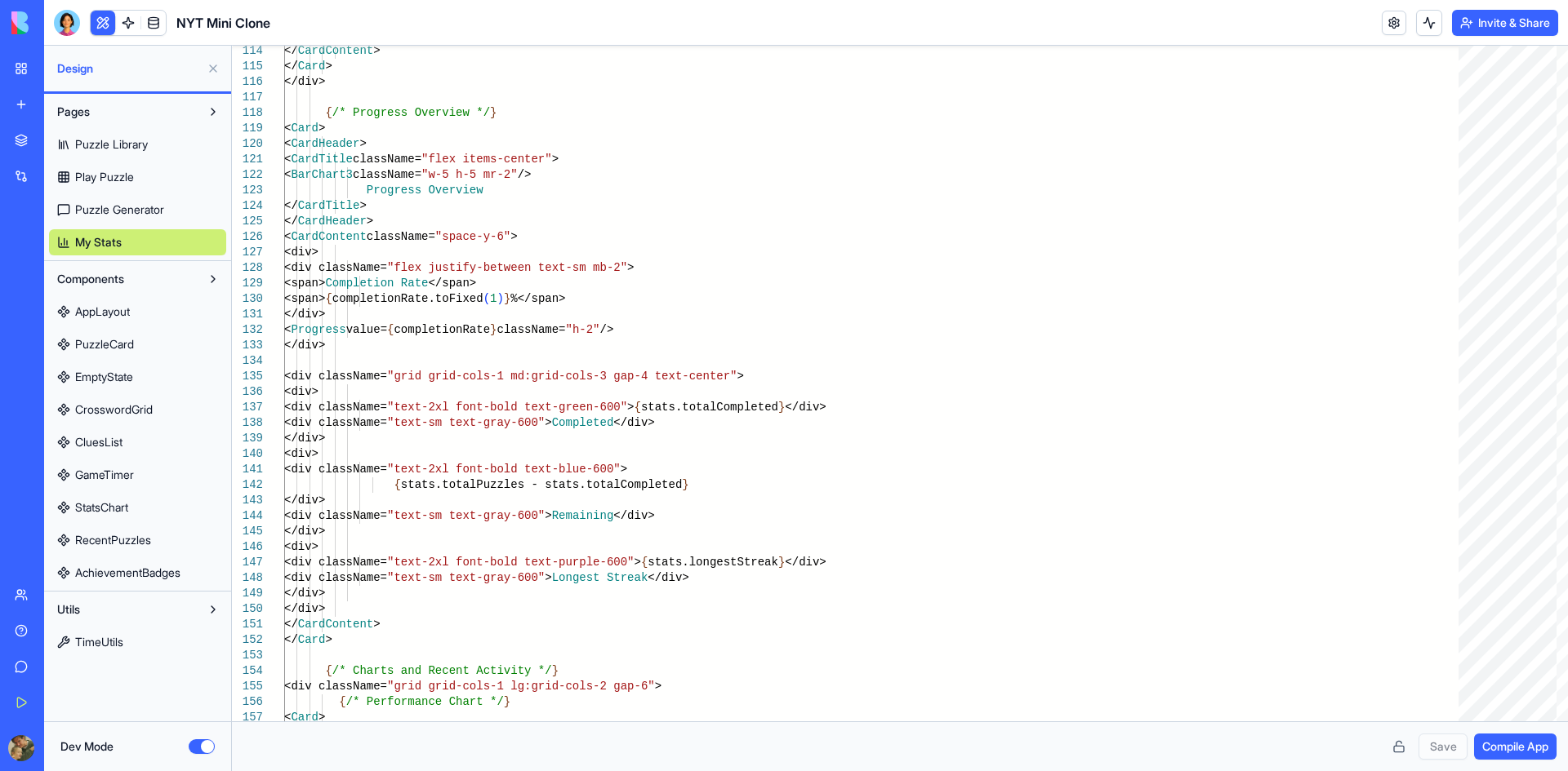
click at [94, 200] on link "Puzzle Generator" at bounding box center [138, 210] width 177 height 26
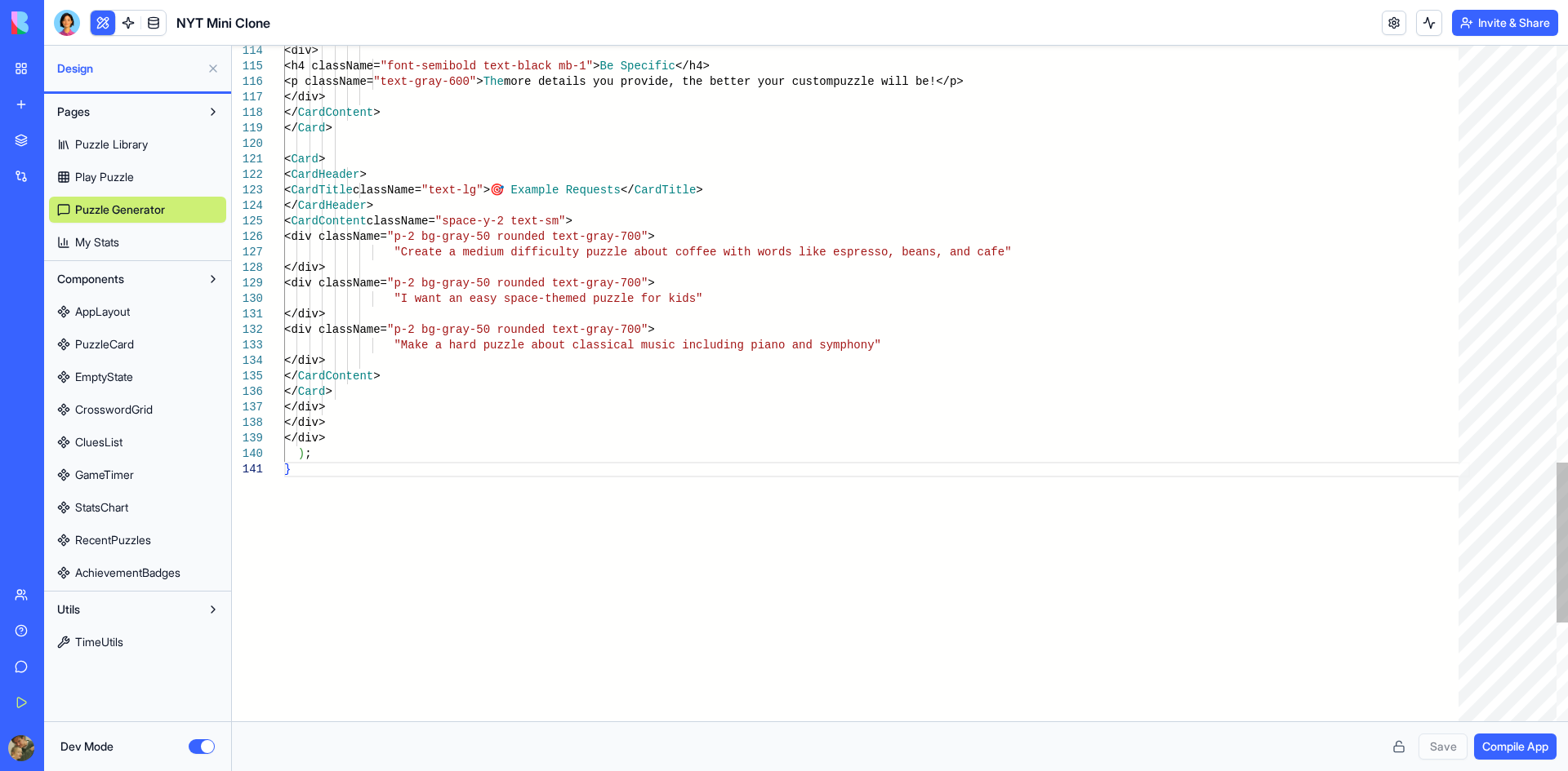
click at [102, 165] on link "Play Puzzle" at bounding box center [138, 177] width 177 height 26
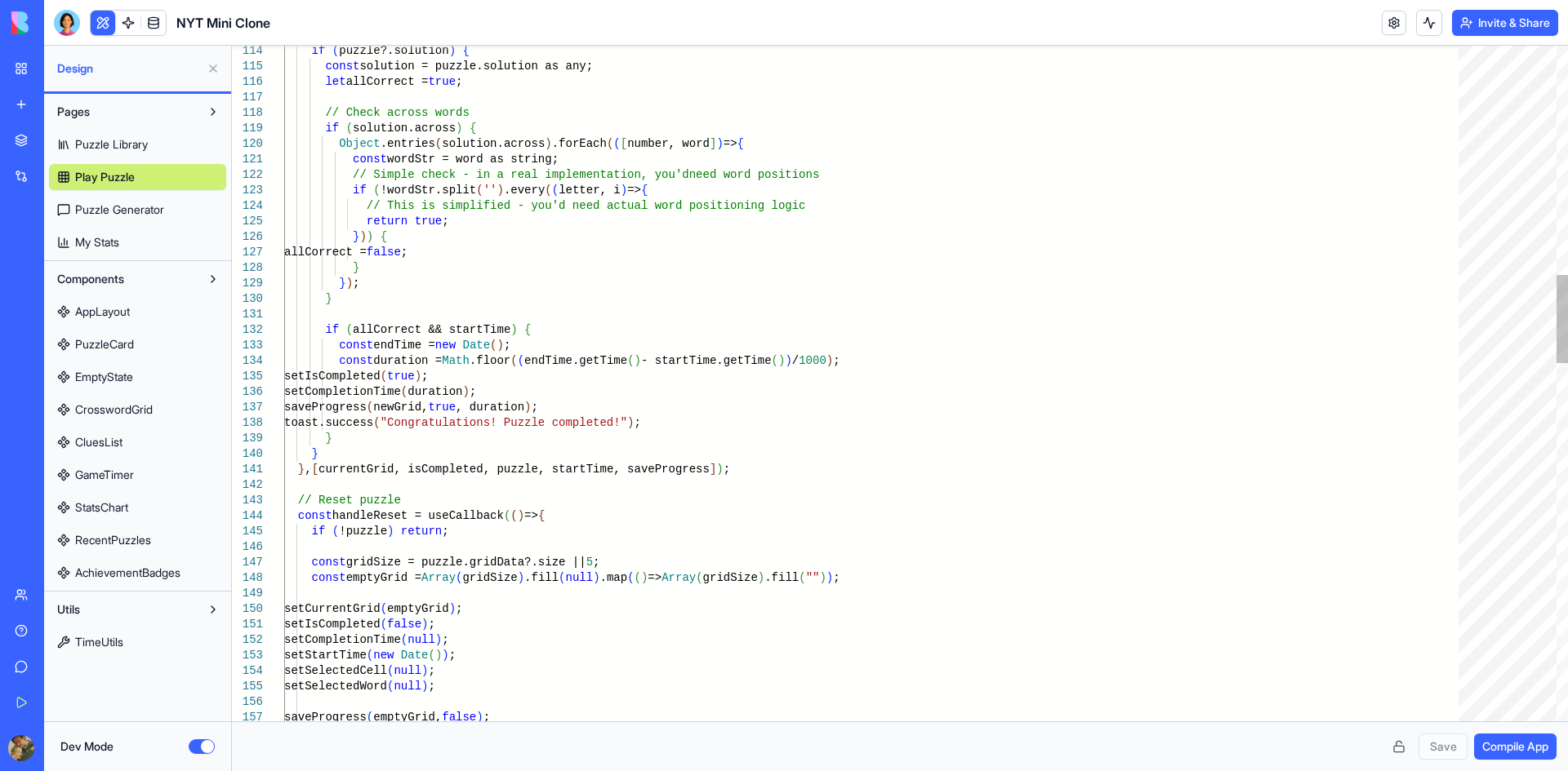
click at [102, 138] on span "Puzzle Library" at bounding box center [111, 144] width 73 height 16
type textarea "**********"
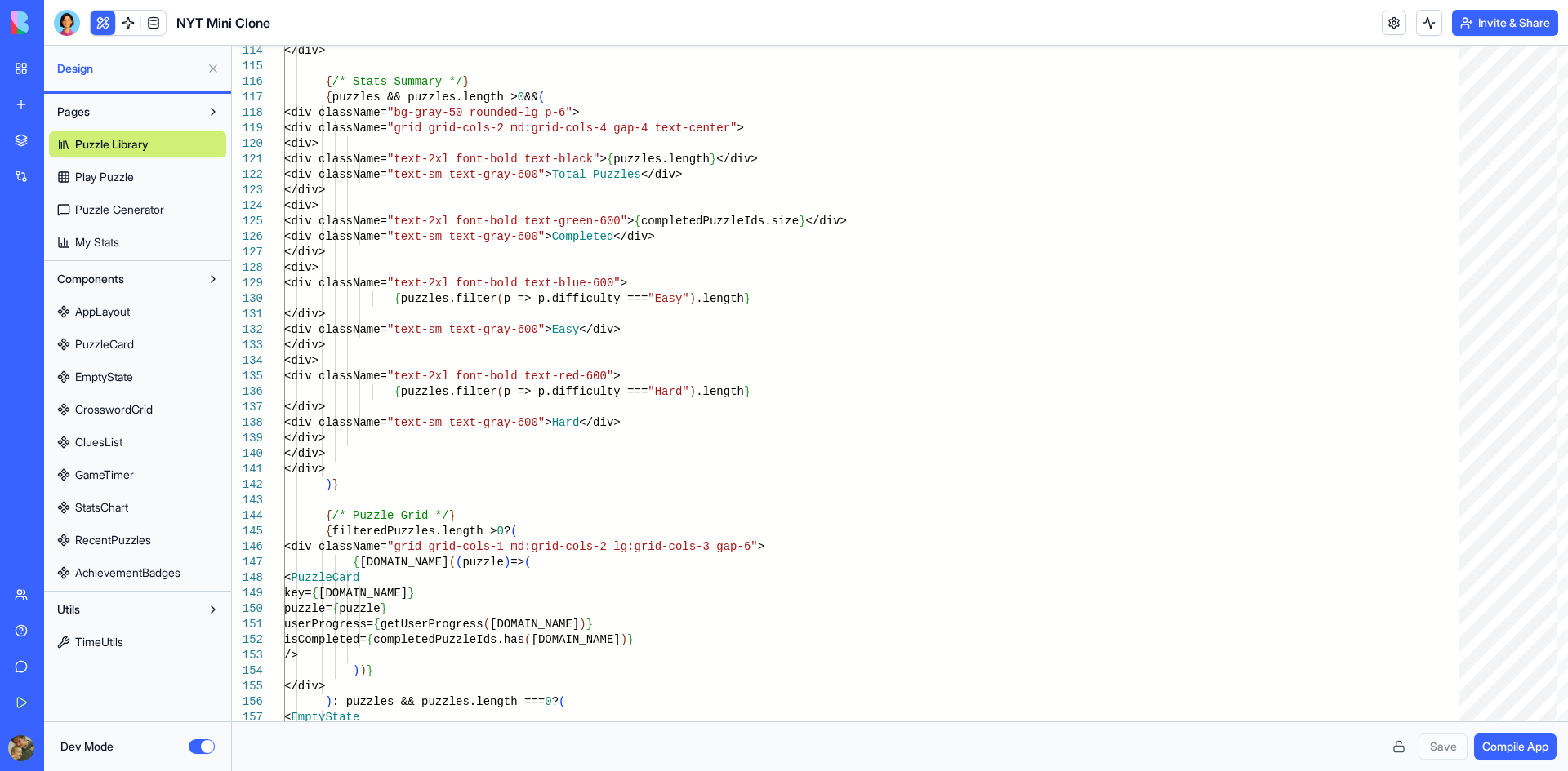
click at [207, 70] on button at bounding box center [213, 69] width 26 height 26
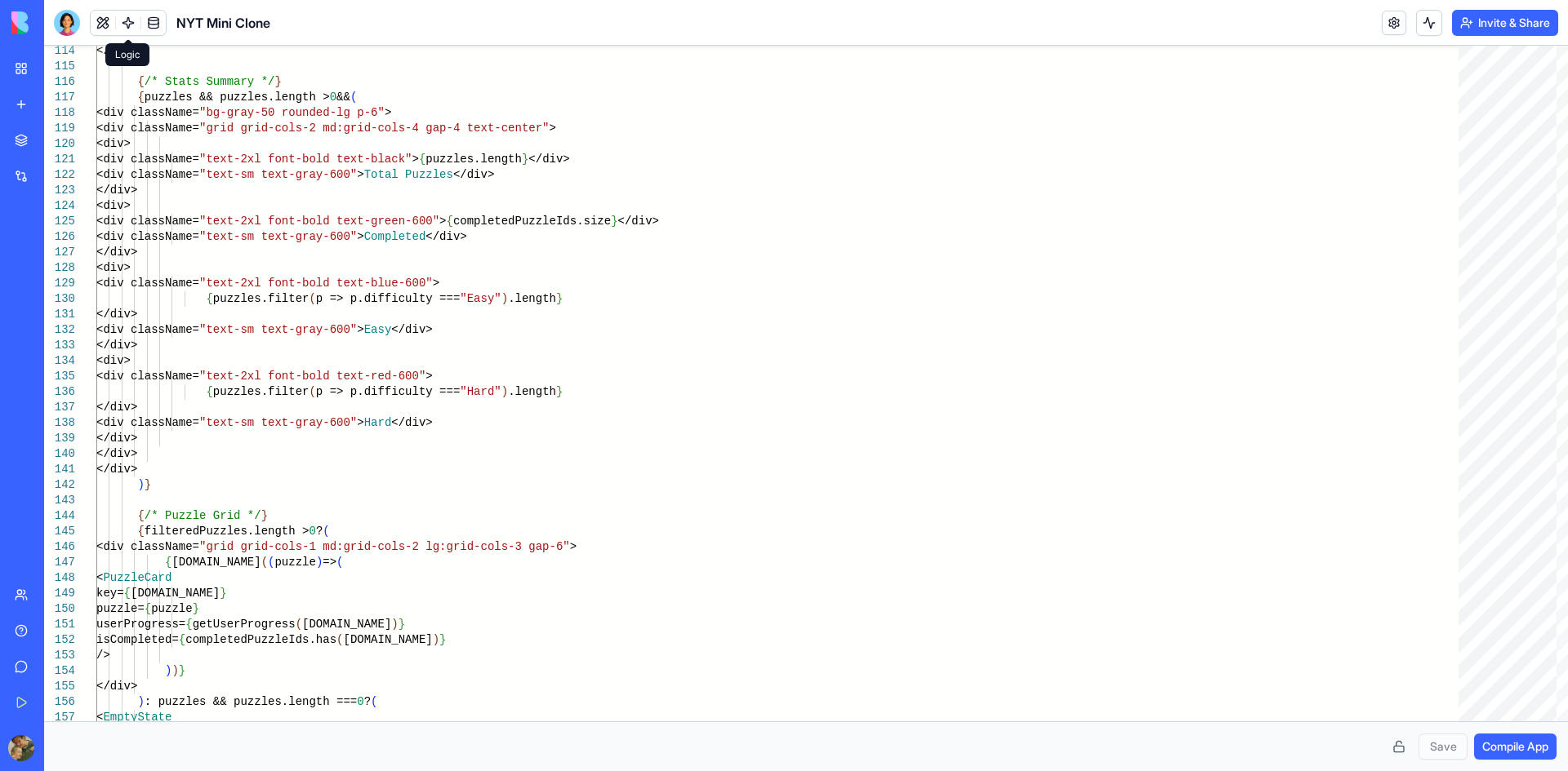
click at [126, 24] on link at bounding box center [128, 23] width 25 height 25
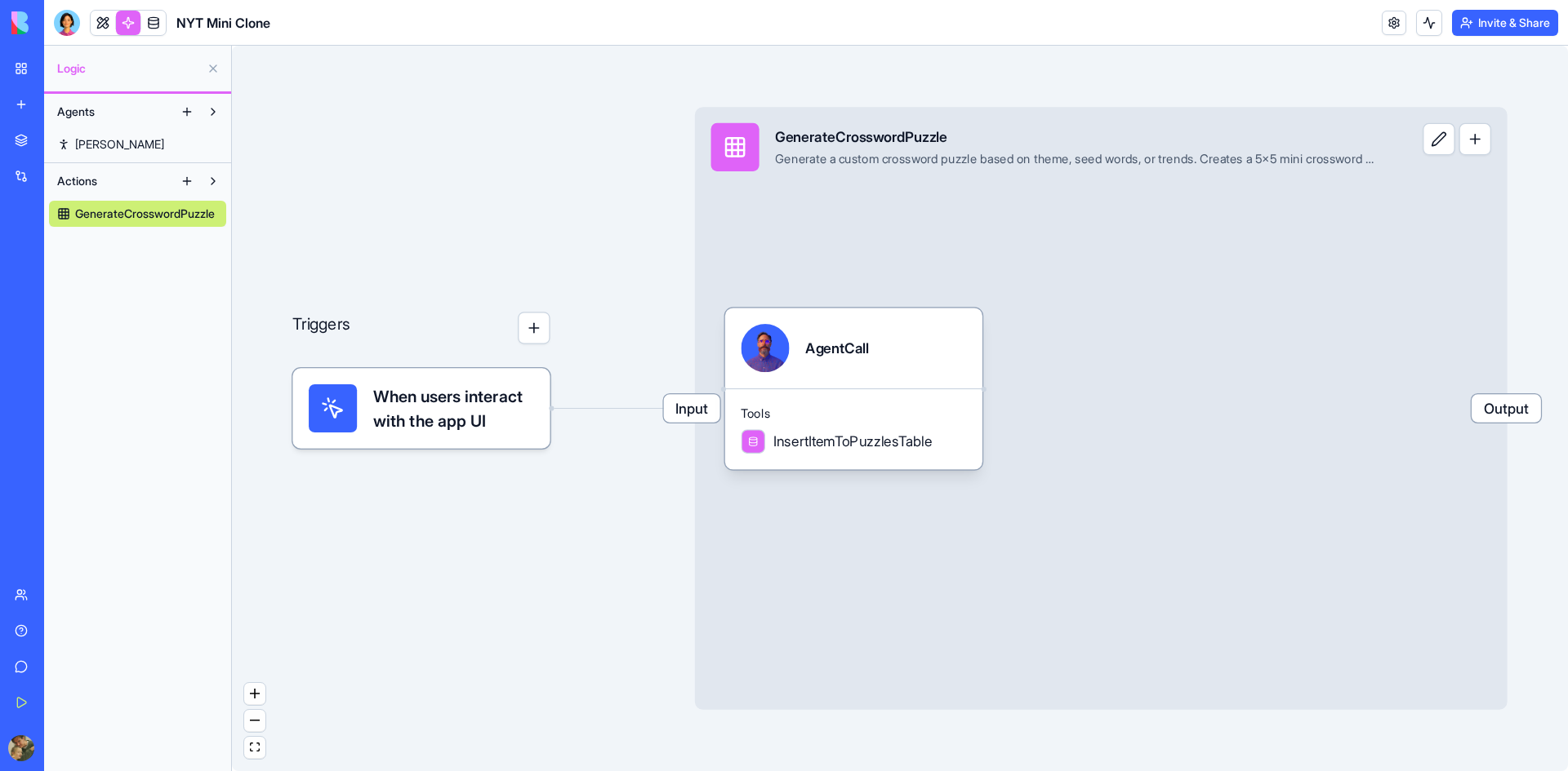
click at [79, 145] on span "[PERSON_NAME]" at bounding box center [120, 144] width 89 height 16
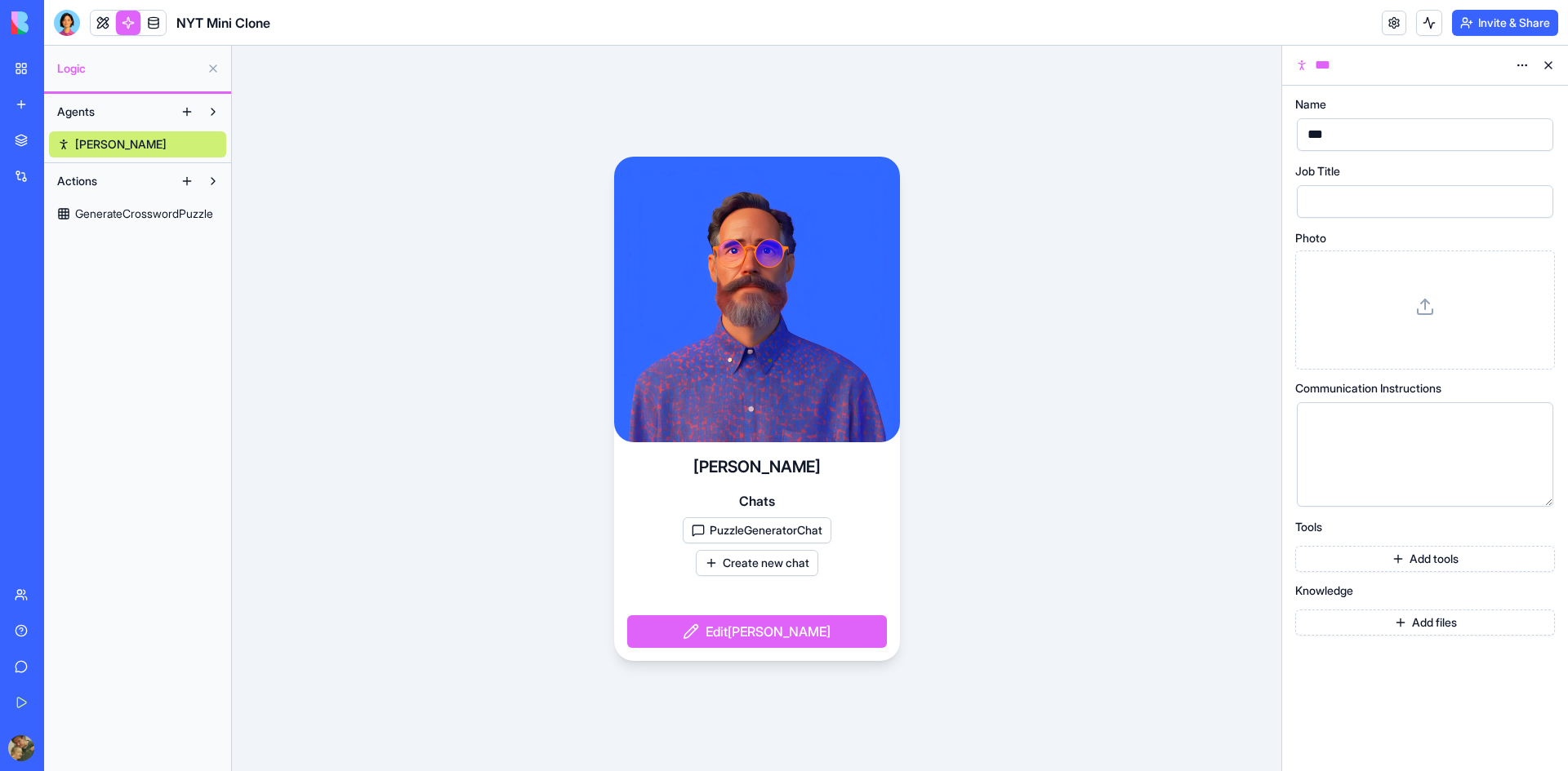
click at [89, 114] on span "Agents" at bounding box center [76, 112] width 38 height 16
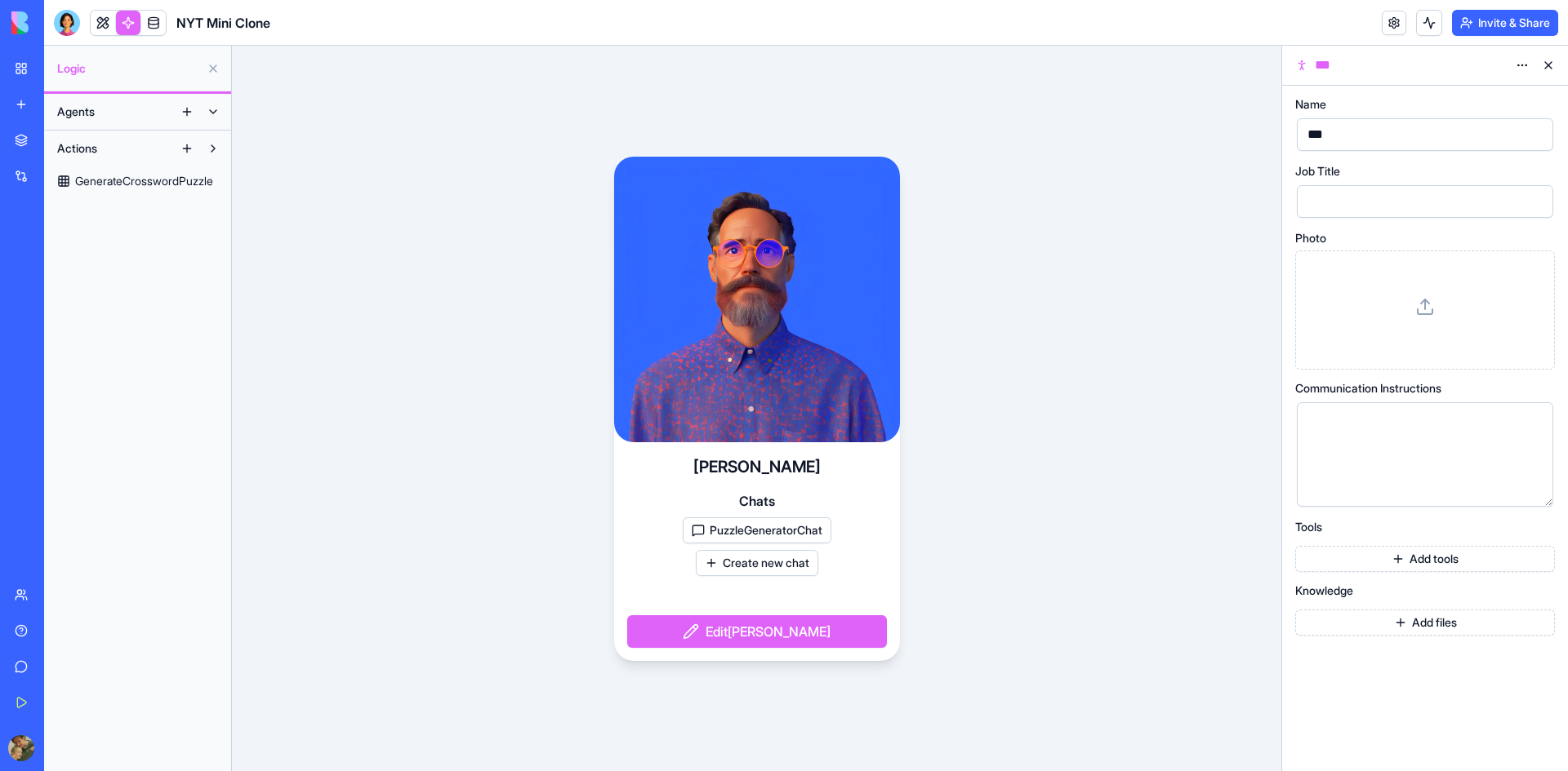
click at [89, 114] on span "Agents" at bounding box center [76, 112] width 38 height 16
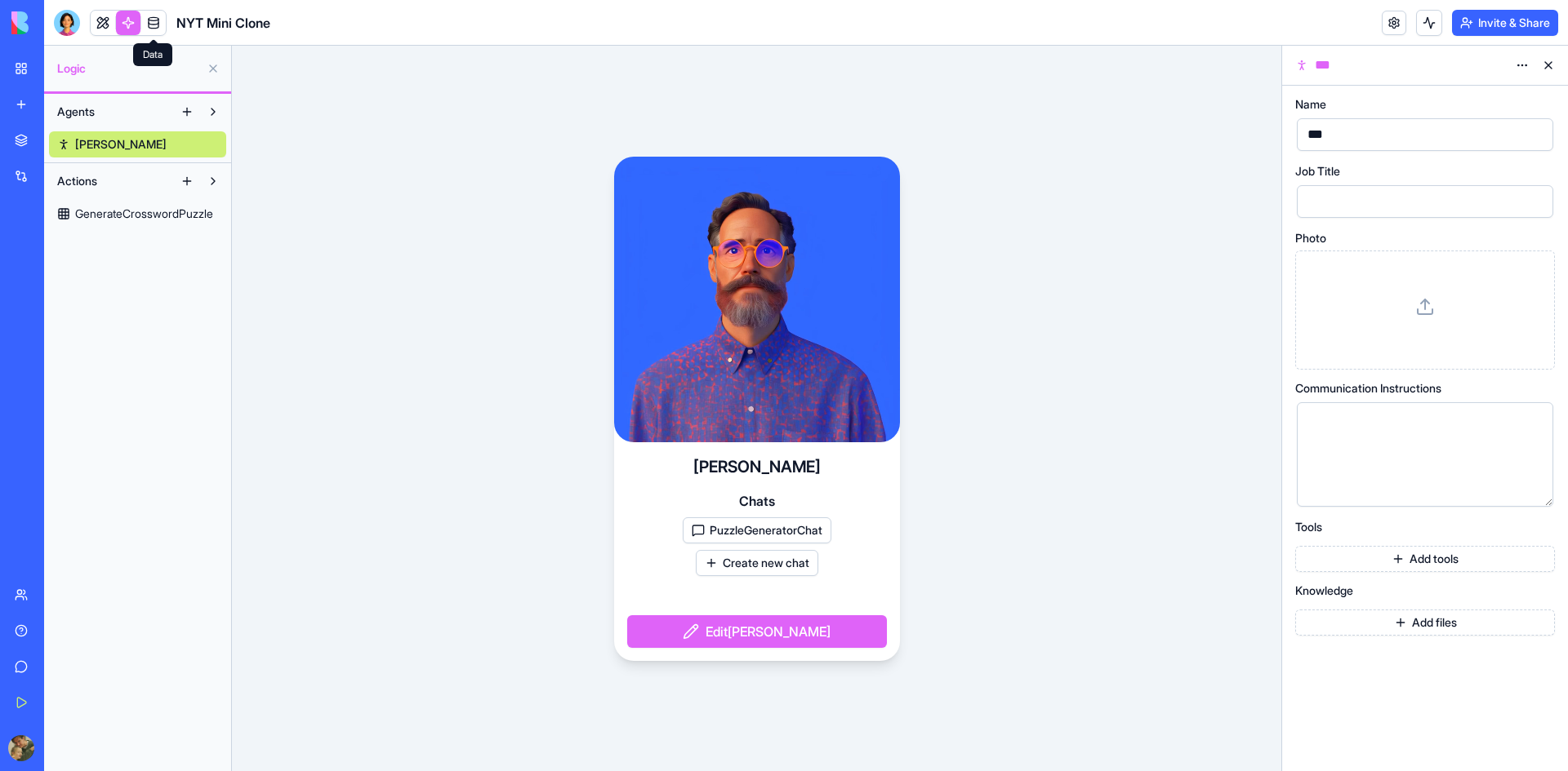
click at [158, 28] on link at bounding box center [153, 23] width 25 height 25
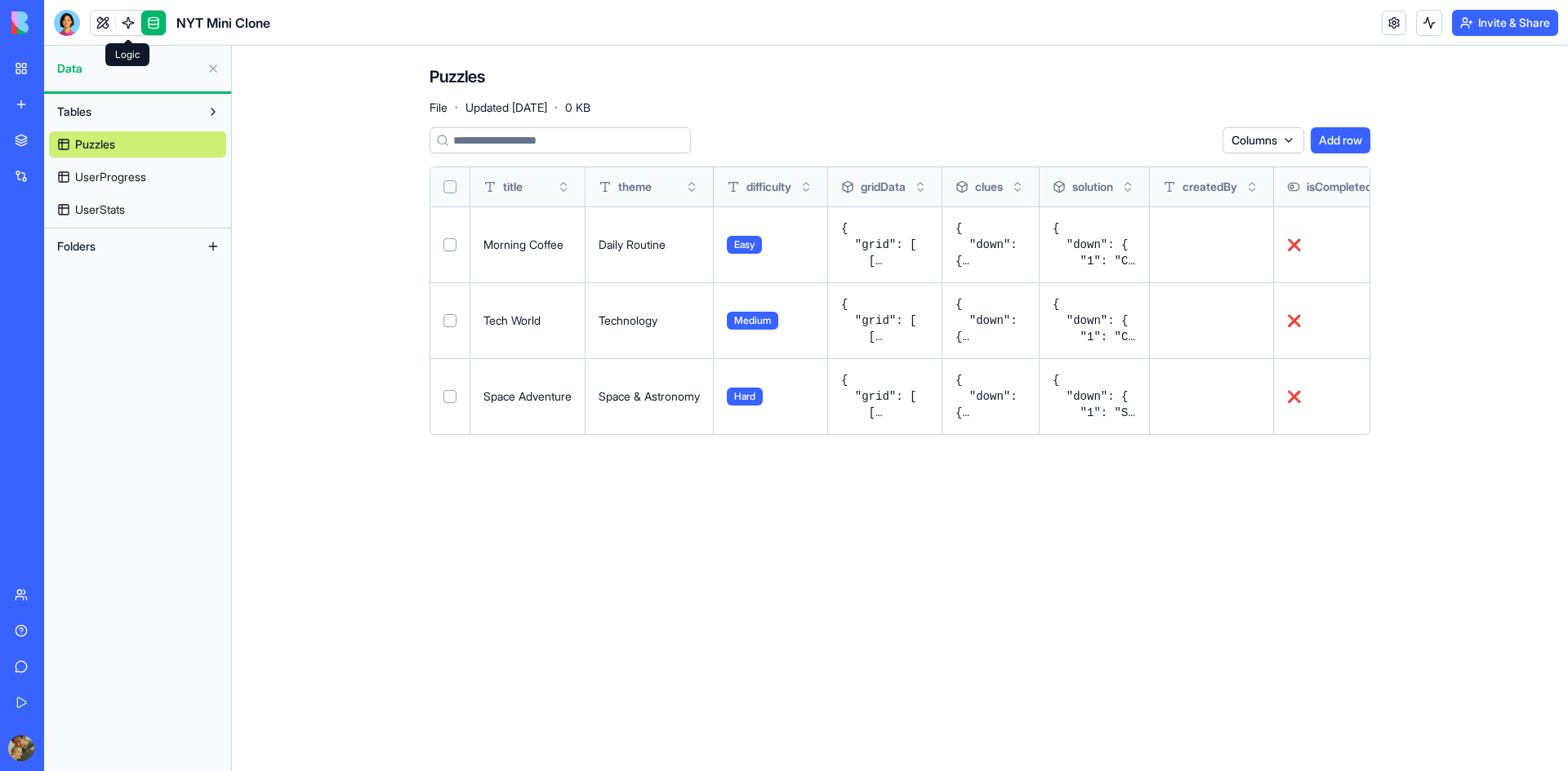
click at [130, 30] on link at bounding box center [128, 23] width 25 height 25
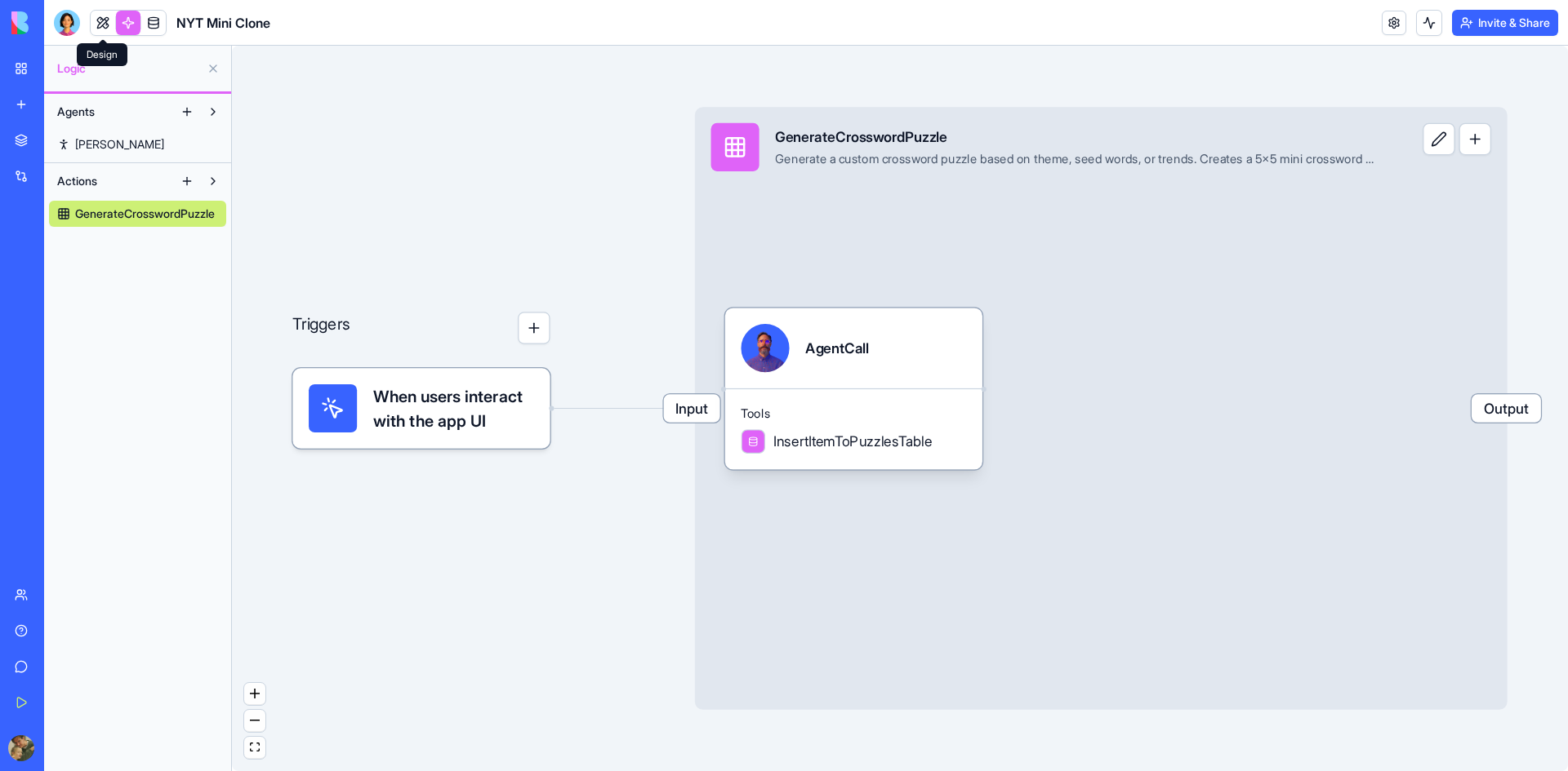
click at [98, 28] on link at bounding box center [103, 23] width 25 height 25
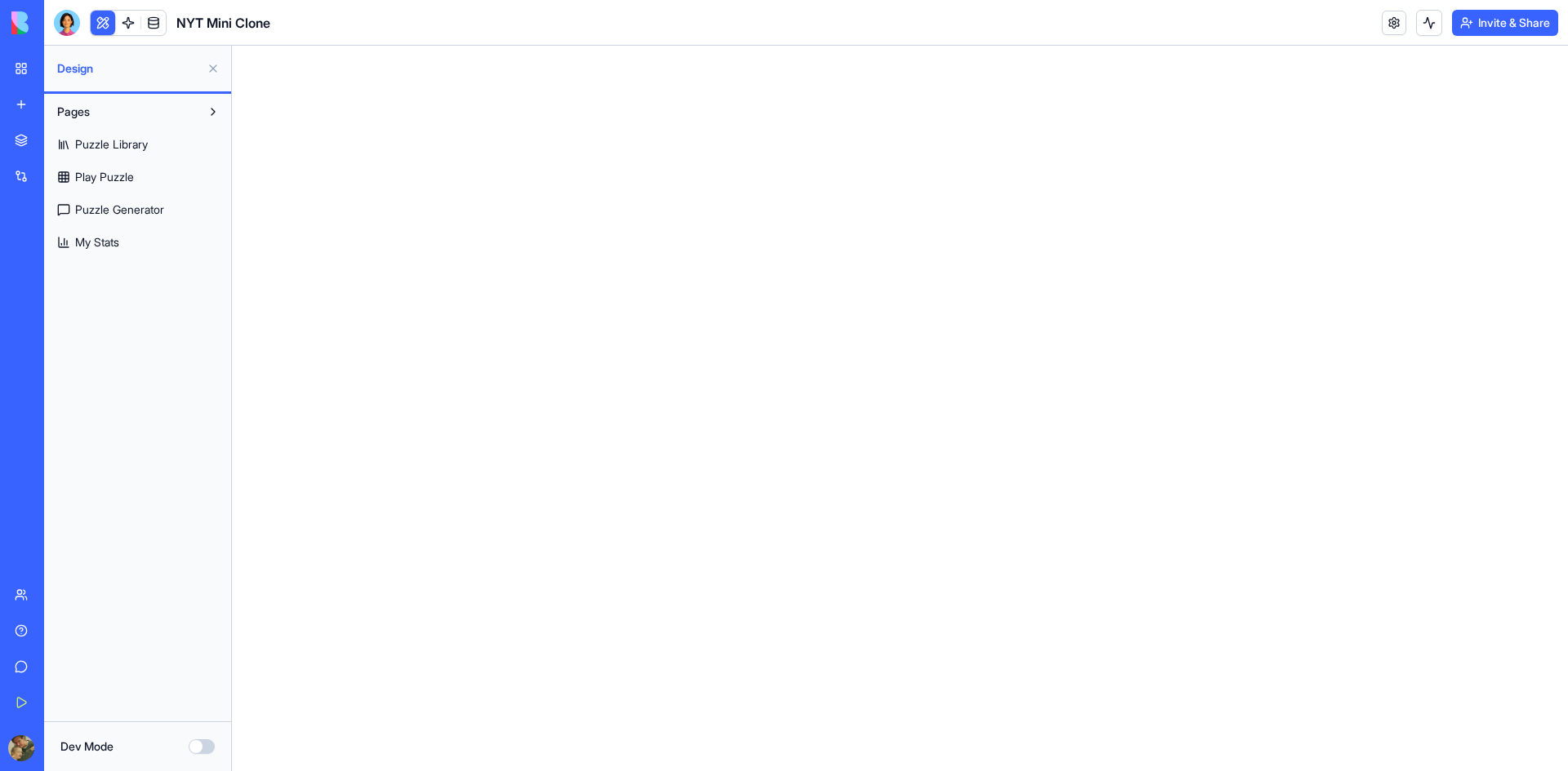
click at [139, 488] on div "Pages Puzzle Library Play Puzzle Puzzle Generator My Stats" at bounding box center [138, 408] width 187 height 628
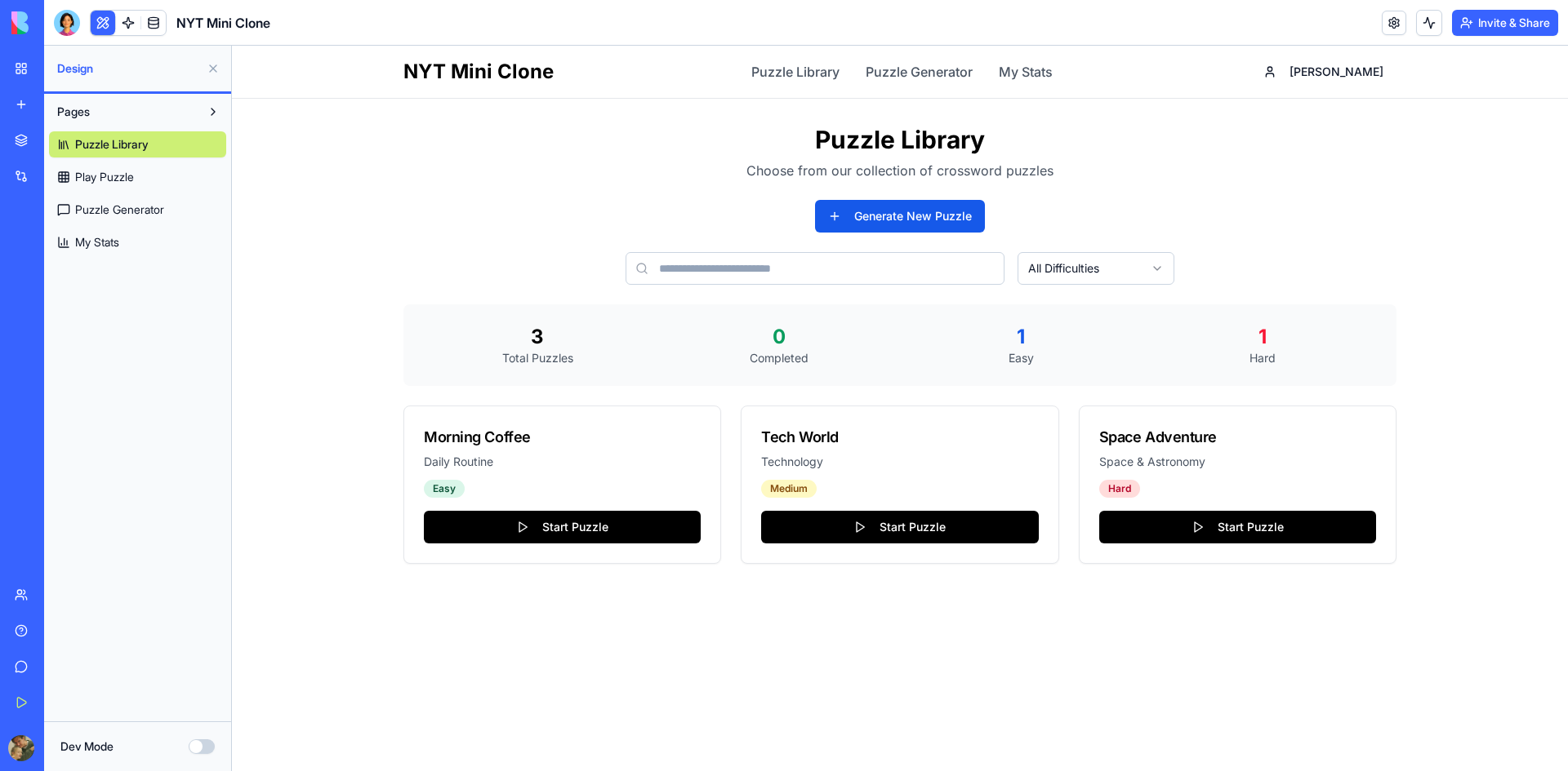
click at [42, 254] on div "New App" at bounding box center [38, 255] width 46 height 16
click at [55, 703] on div "Get Started" at bounding box center [50, 703] width 21 height 16
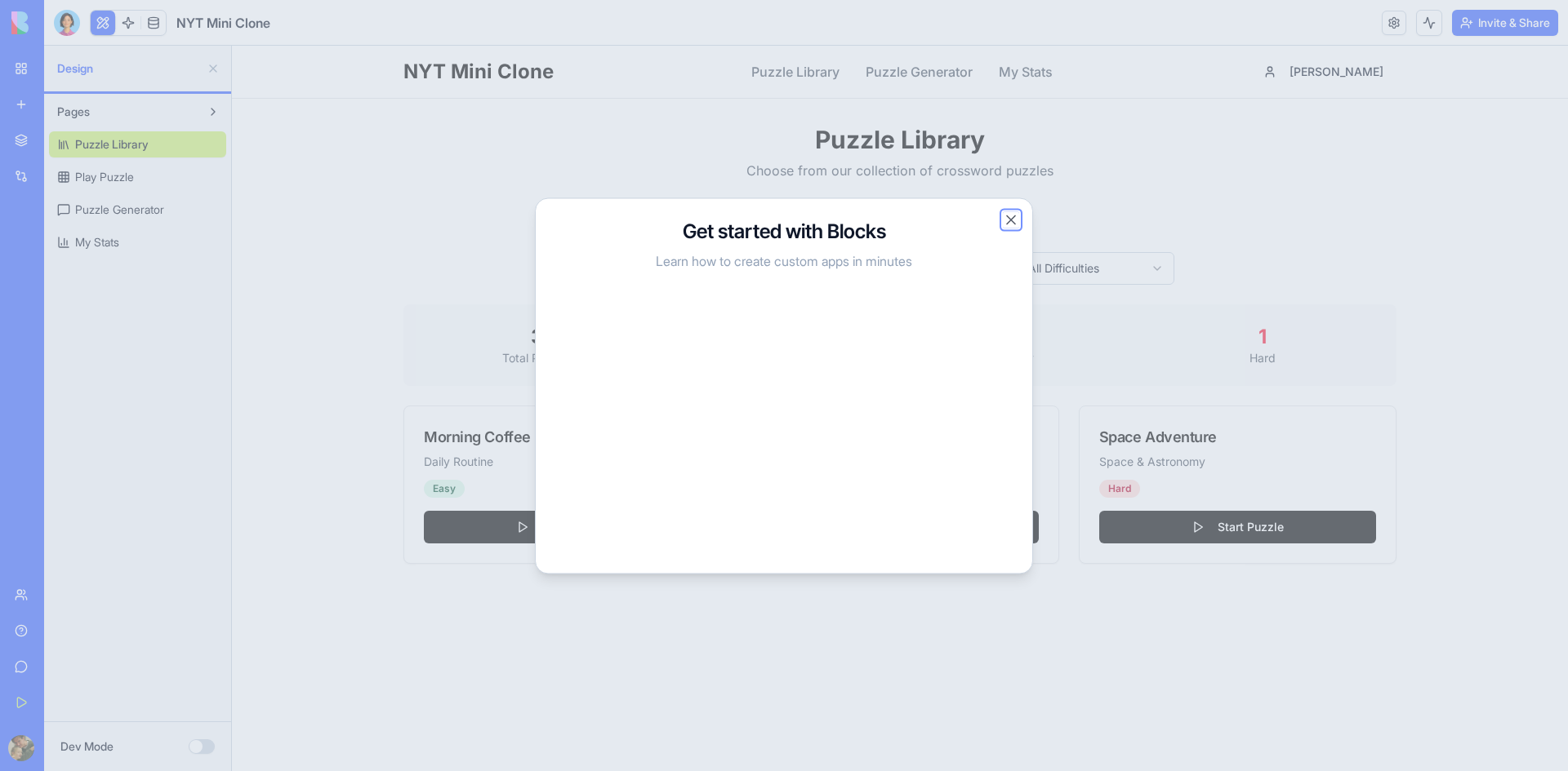
click at [1007, 220] on button "Close" at bounding box center [1011, 220] width 16 height 16
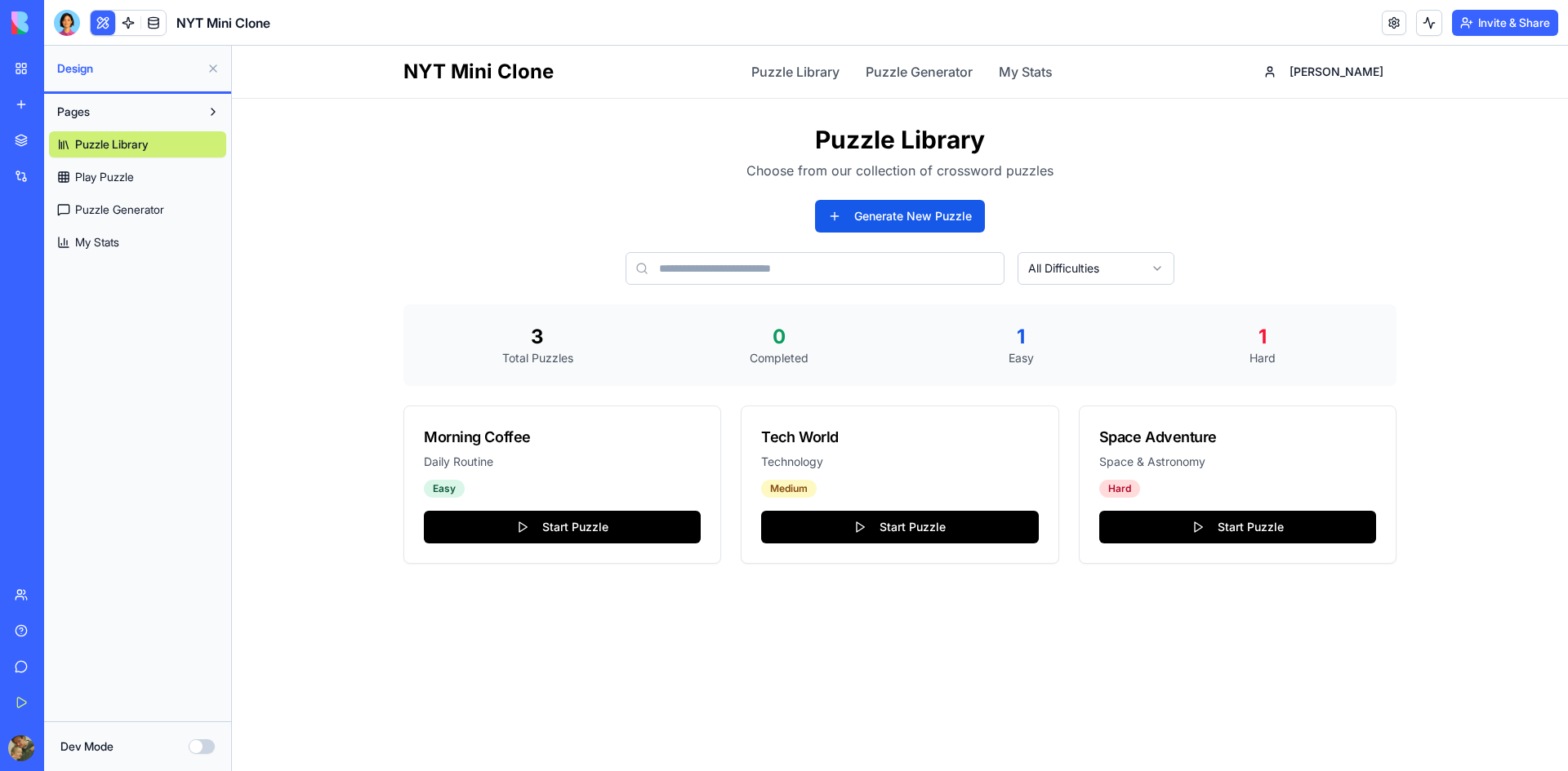
click at [325, 373] on div "NYT Mini Clone Puzzle Library Puzzle Generator My Stats [PERSON_NAME] Puzzle Li…" at bounding box center [900, 409] width 1336 height 726
click at [870, 212] on button "Generate New Puzzle" at bounding box center [899, 216] width 170 height 33
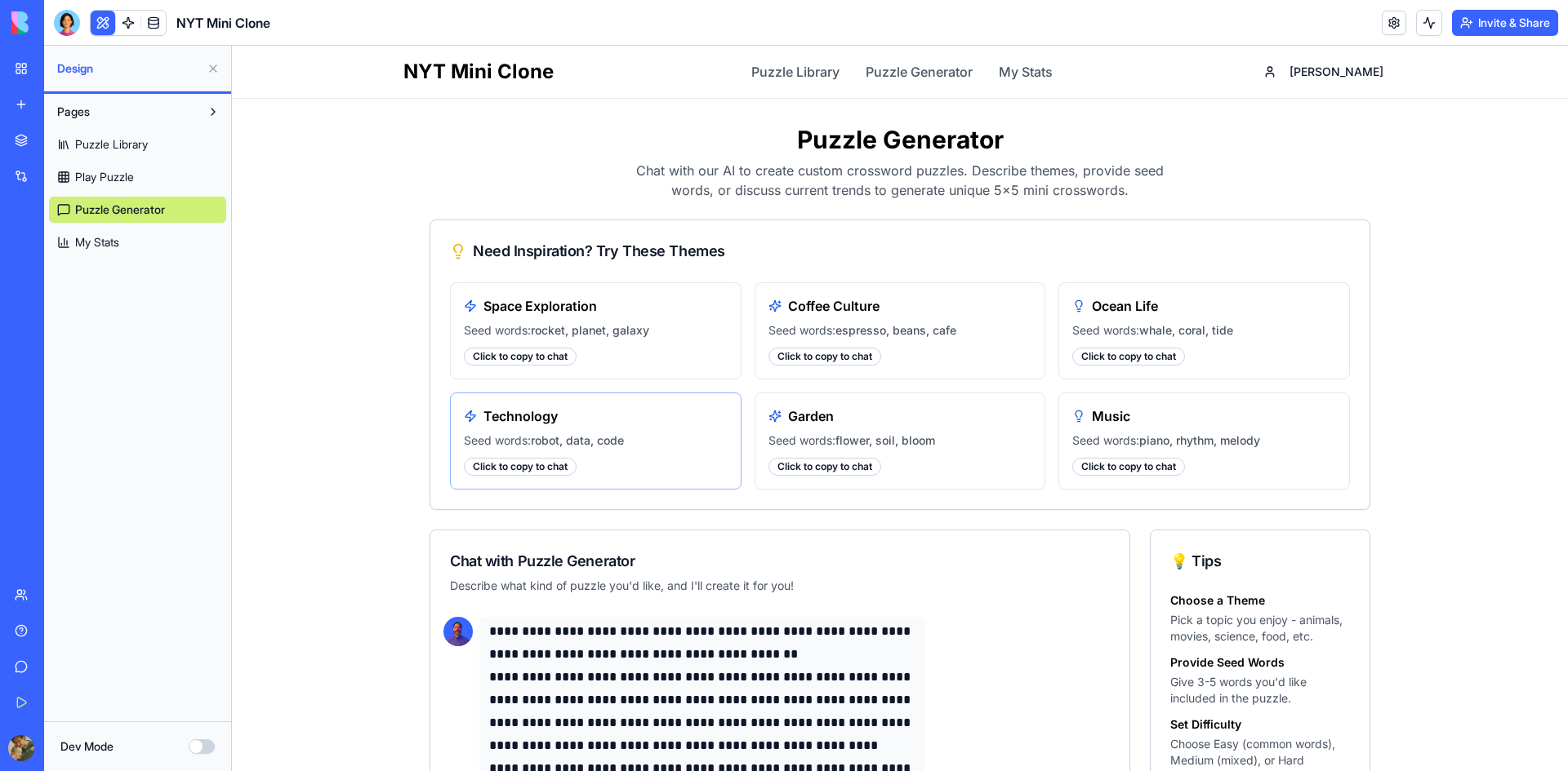
click at [645, 449] on div "Technology Seed words: robot, data, code Click to copy to chat" at bounding box center [596, 441] width 292 height 98
click at [542, 468] on div "Click to copy to chat" at bounding box center [520, 467] width 112 height 18
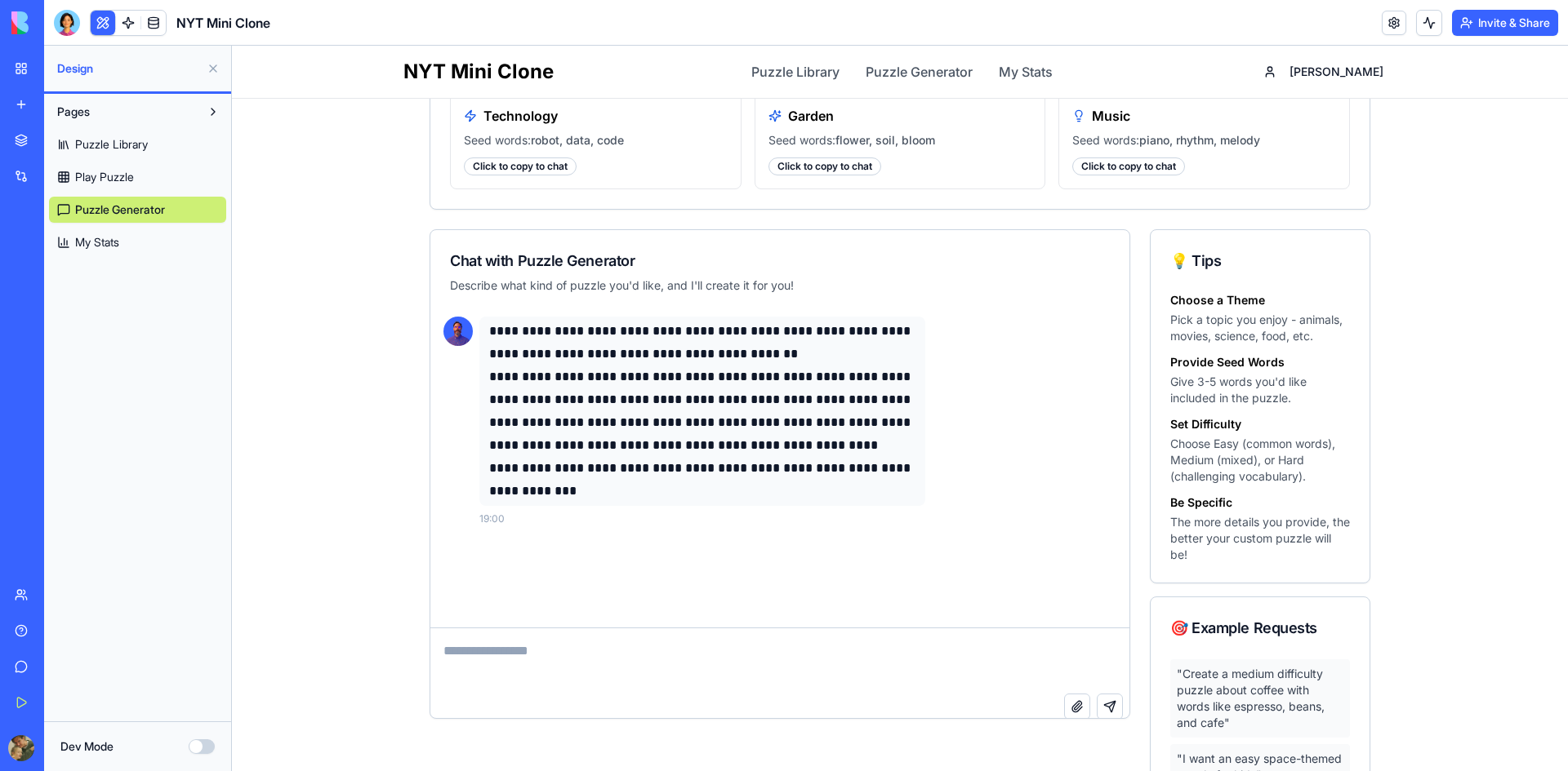
scroll to position [434, 0]
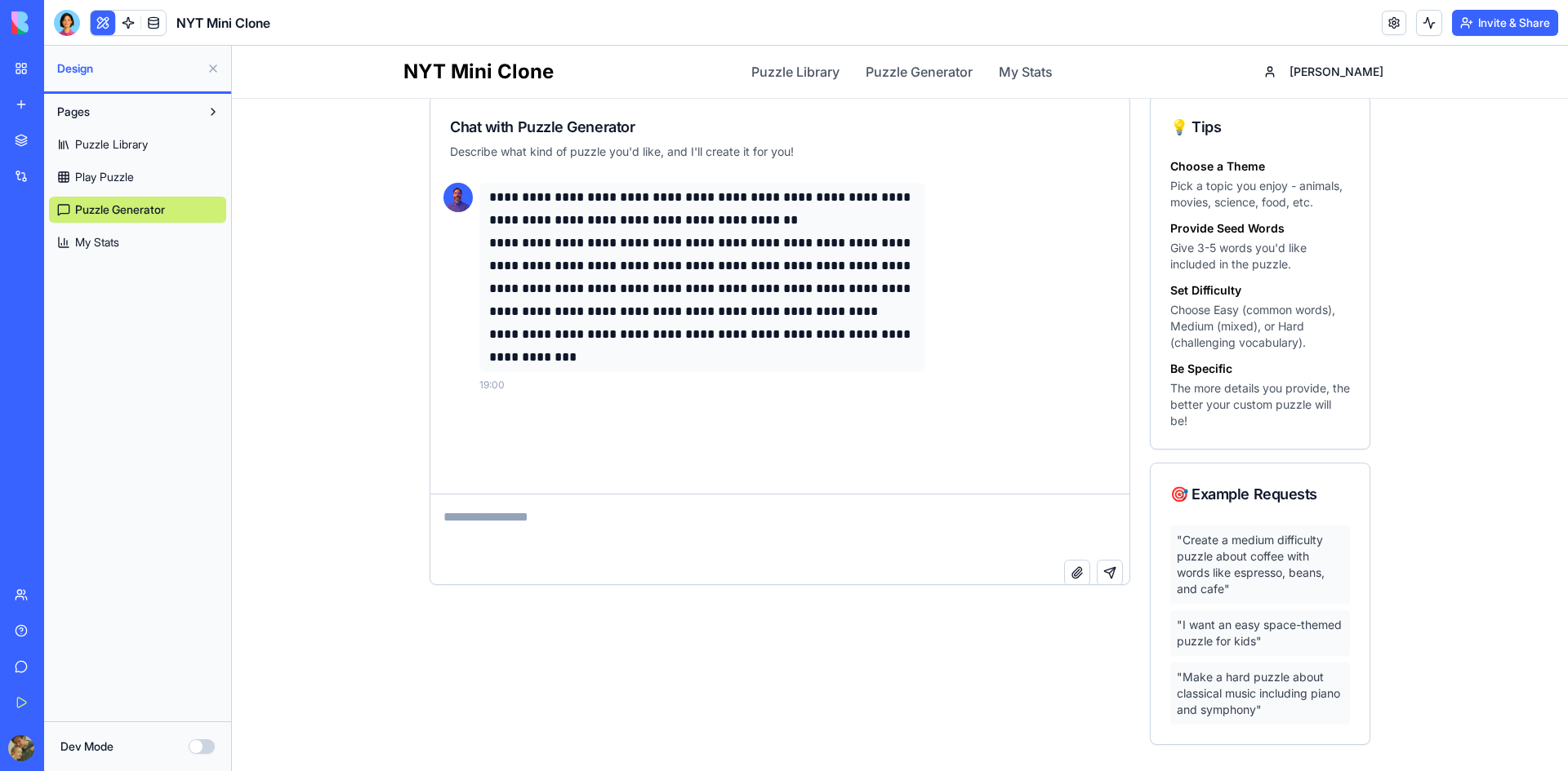
click at [603, 506] on textarea at bounding box center [779, 528] width 699 height 66
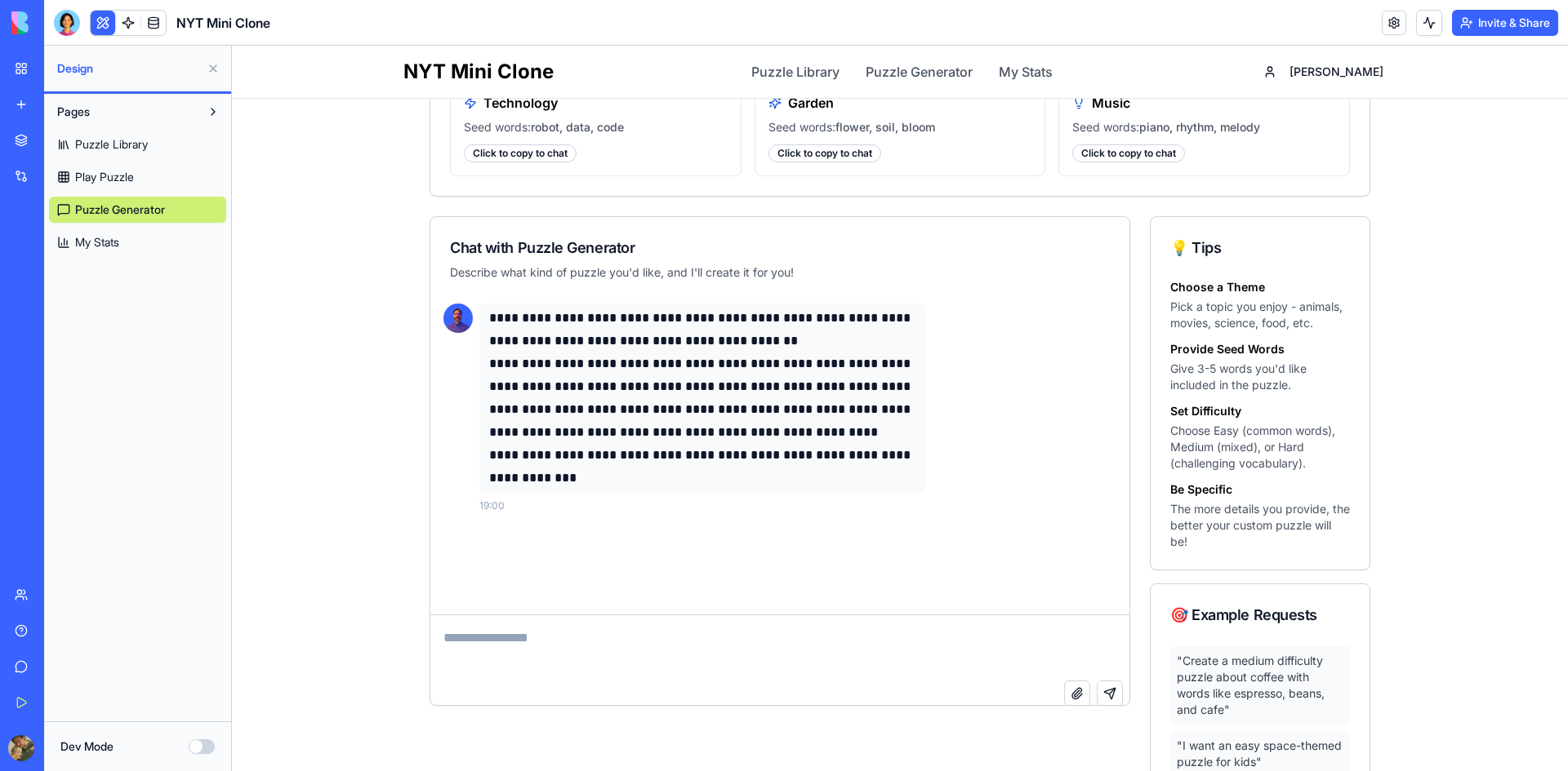
scroll to position [189, 0]
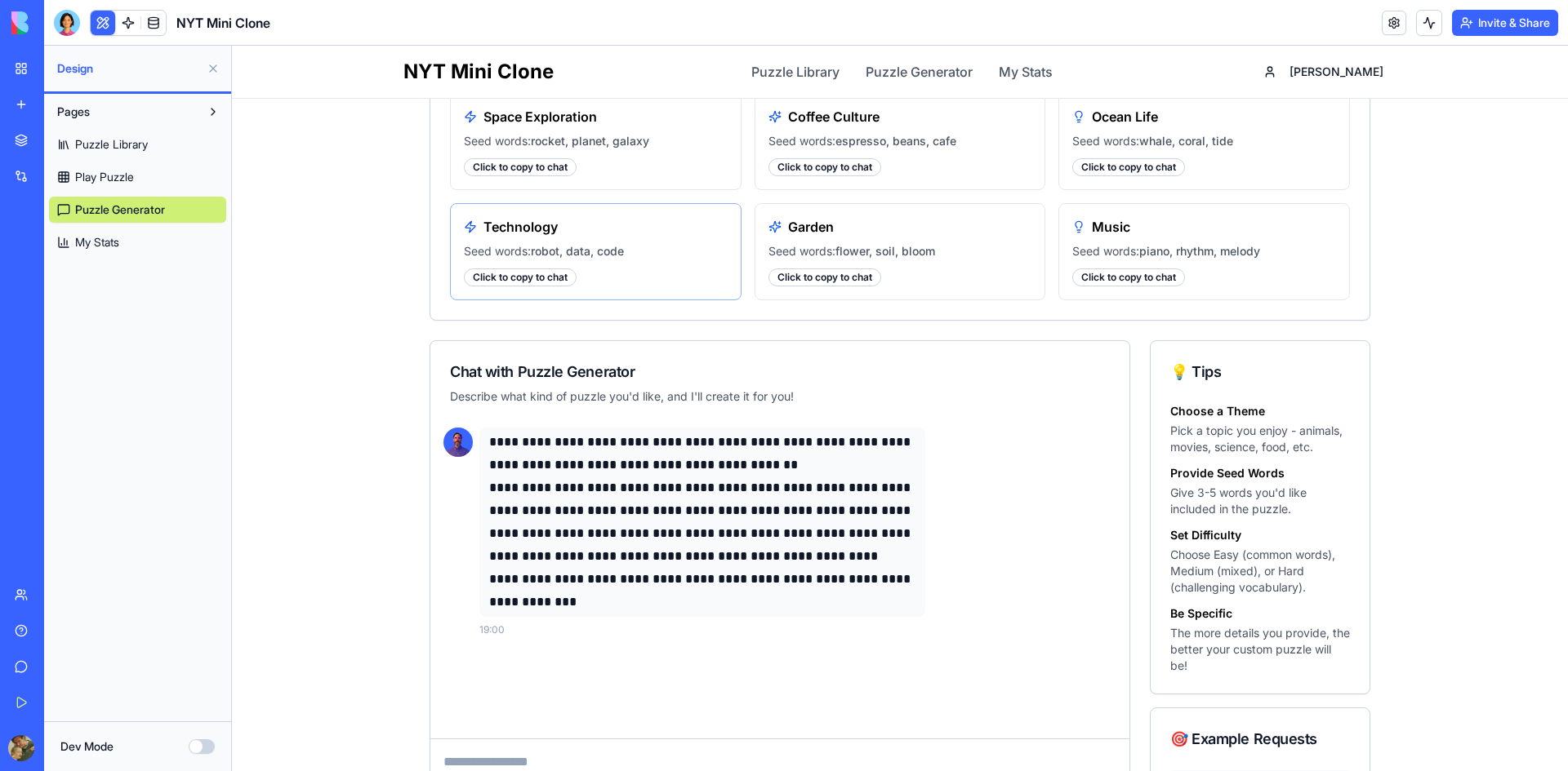
click at [523, 270] on div "Click to copy to chat" at bounding box center [520, 278] width 112 height 18
click at [525, 283] on div "Click to copy to chat" at bounding box center [520, 278] width 112 height 18
click at [831, 279] on div "Click to copy to chat" at bounding box center [825, 278] width 112 height 18
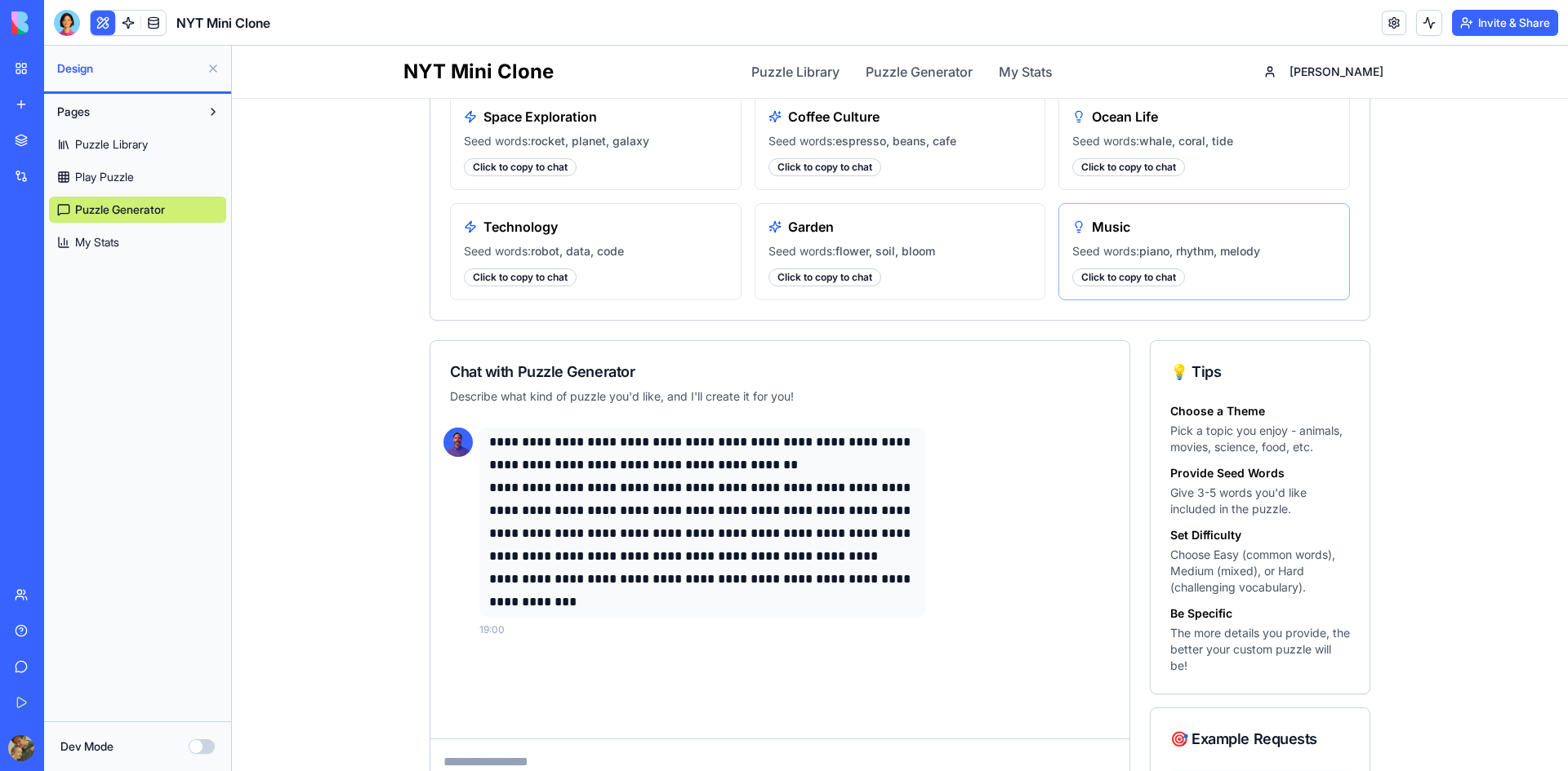
click at [1128, 271] on div "Click to copy to chat" at bounding box center [1128, 278] width 112 height 18
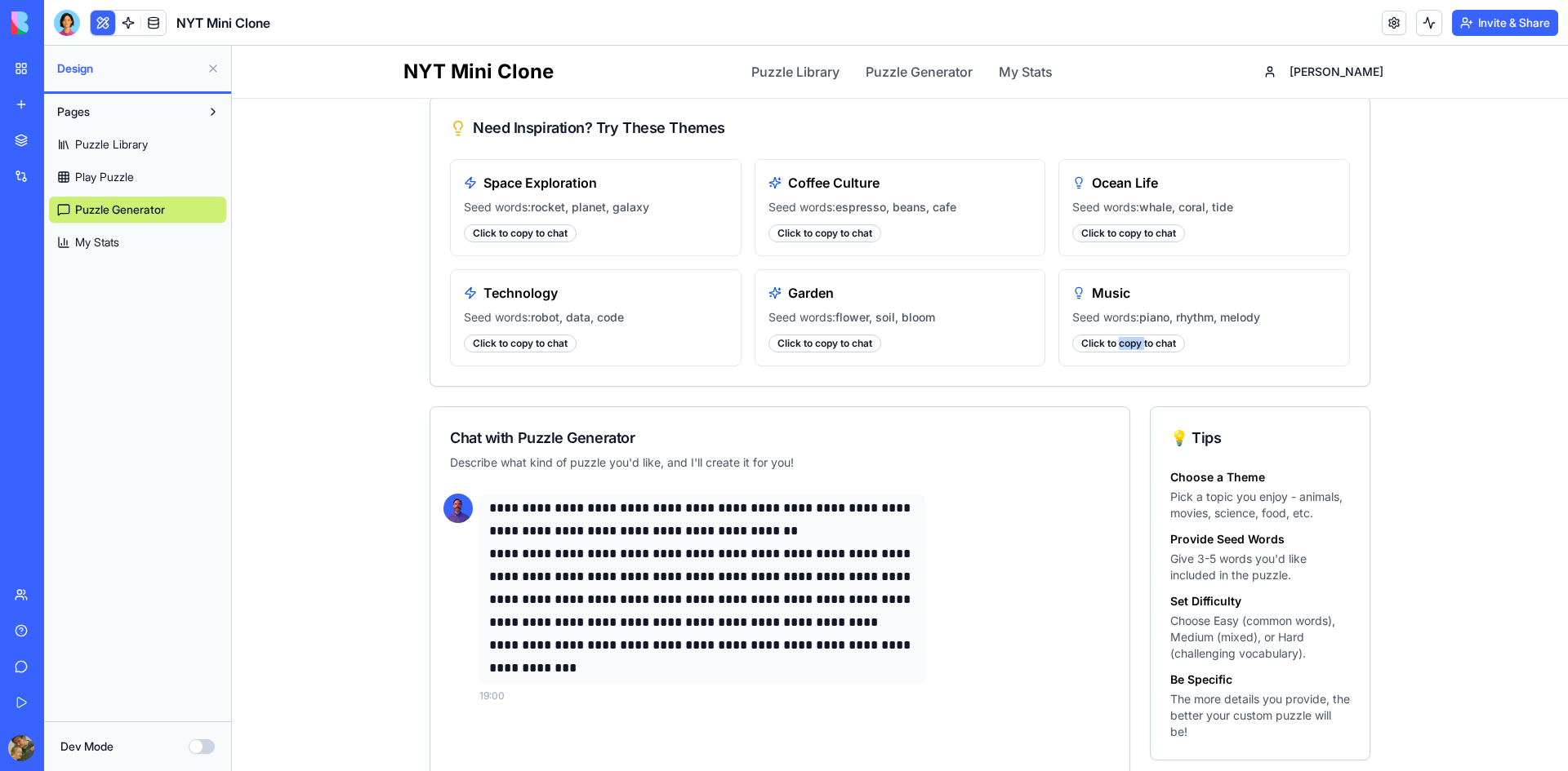
scroll to position [0, 0]
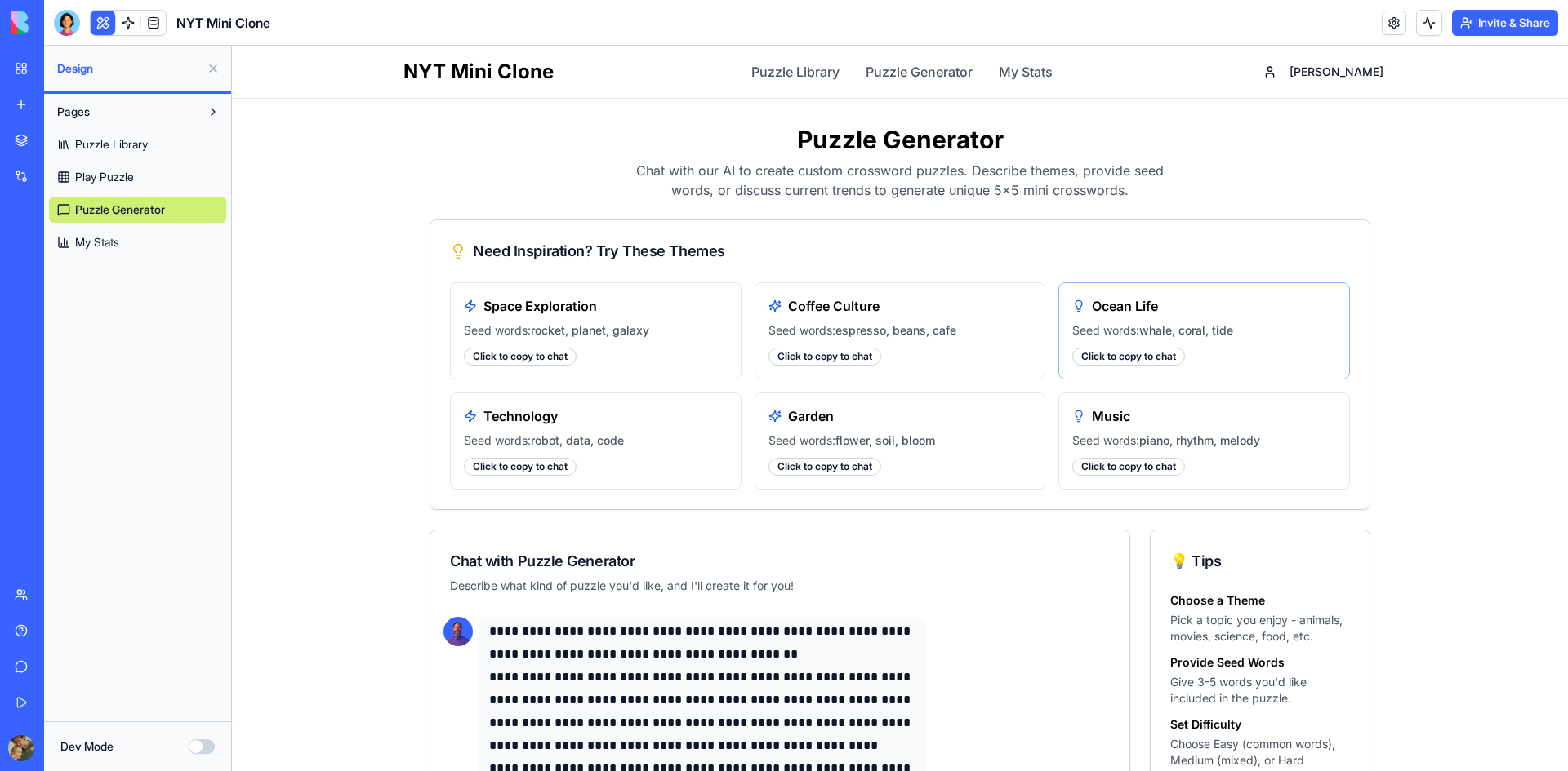
click at [1137, 360] on div "Click to copy to chat" at bounding box center [1128, 356] width 112 height 18
click at [49, 71] on div "My Workspace" at bounding box center [50, 69] width 21 height 16
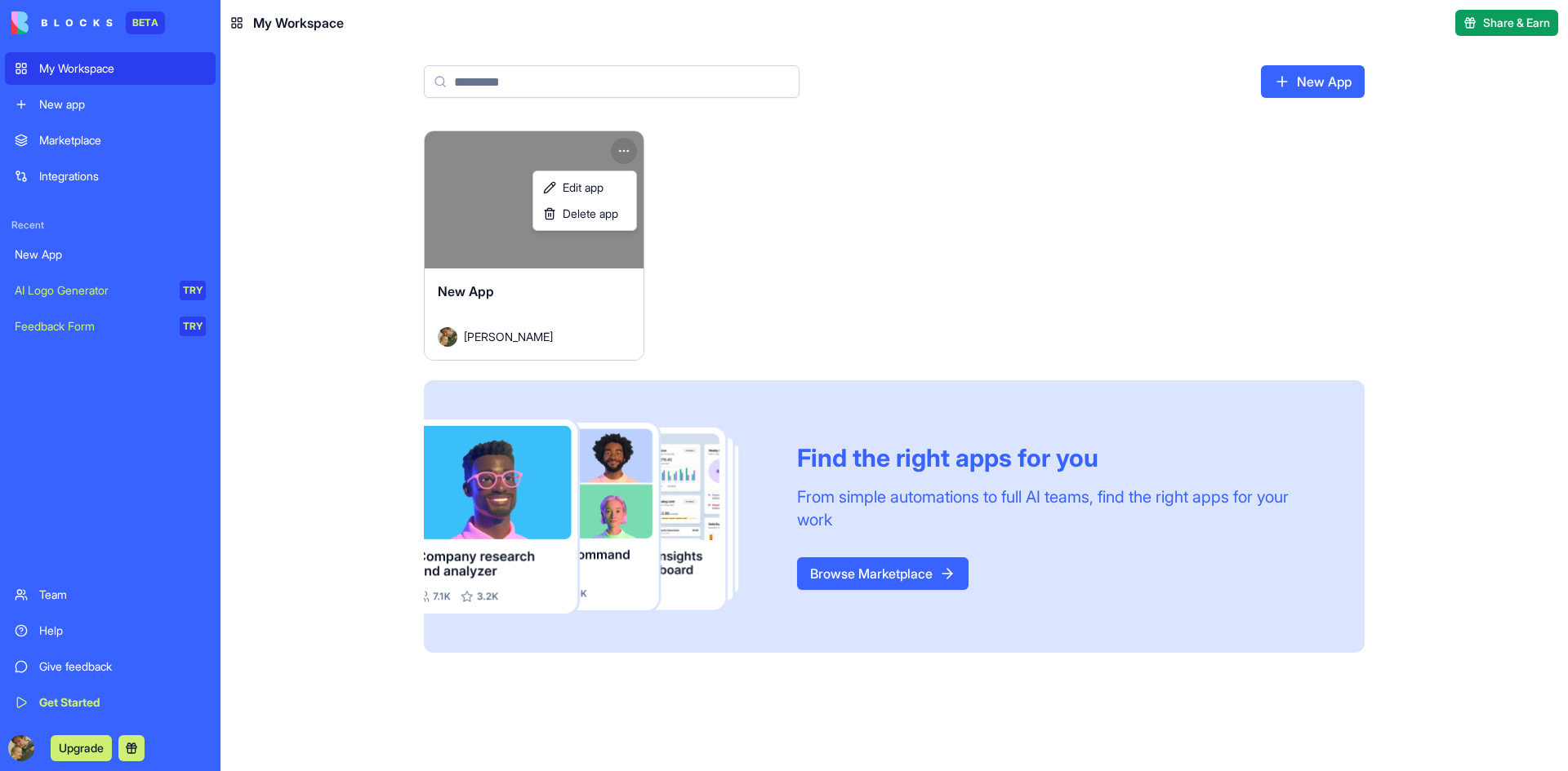
click at [619, 150] on html "BETA My Workspace New app Marketplace Integrations Recent New App AI Logo Gener…" at bounding box center [784, 385] width 1568 height 771
click at [587, 192] on span "Edit app" at bounding box center [583, 188] width 41 height 16
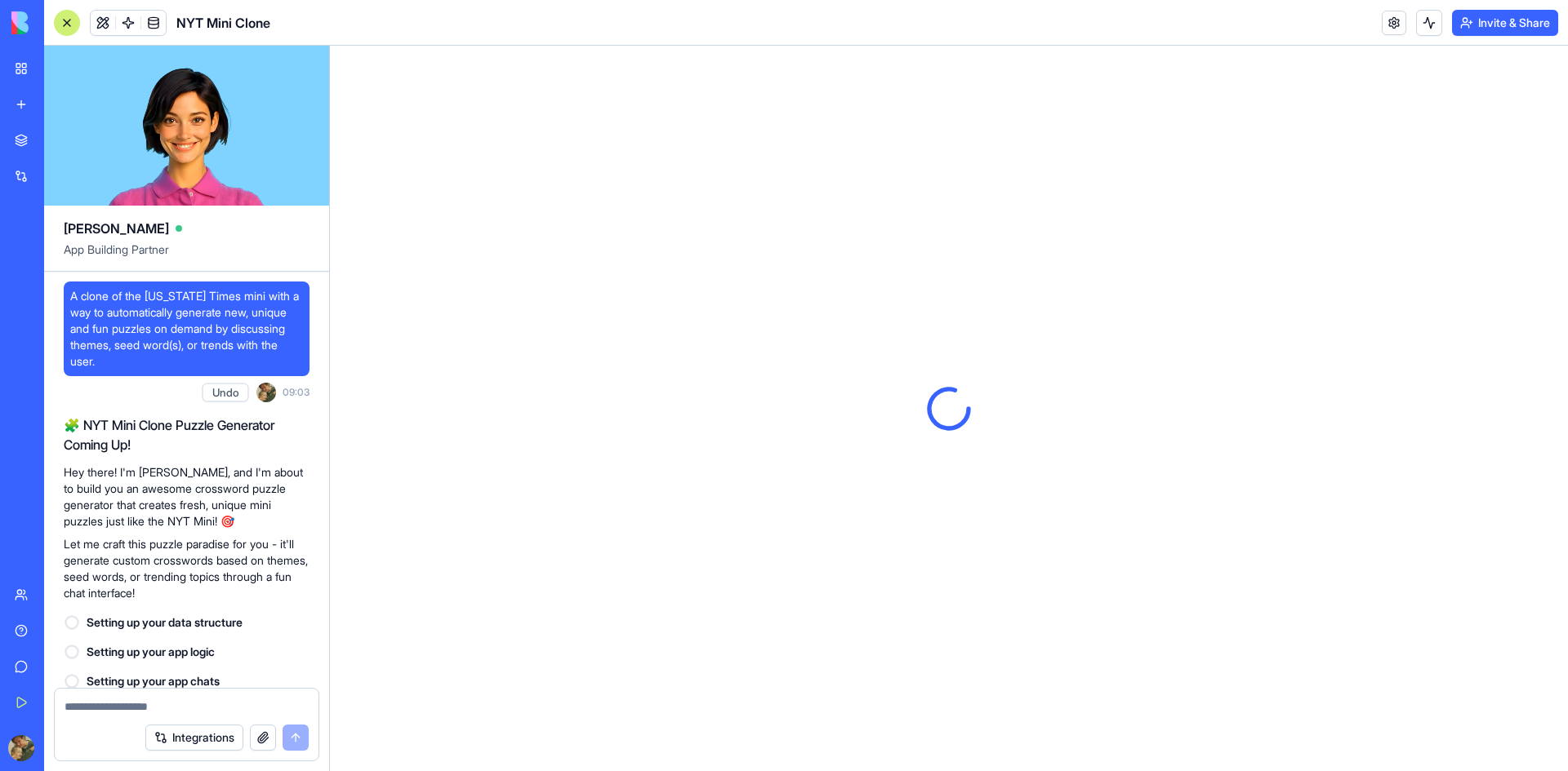
scroll to position [488, 0]
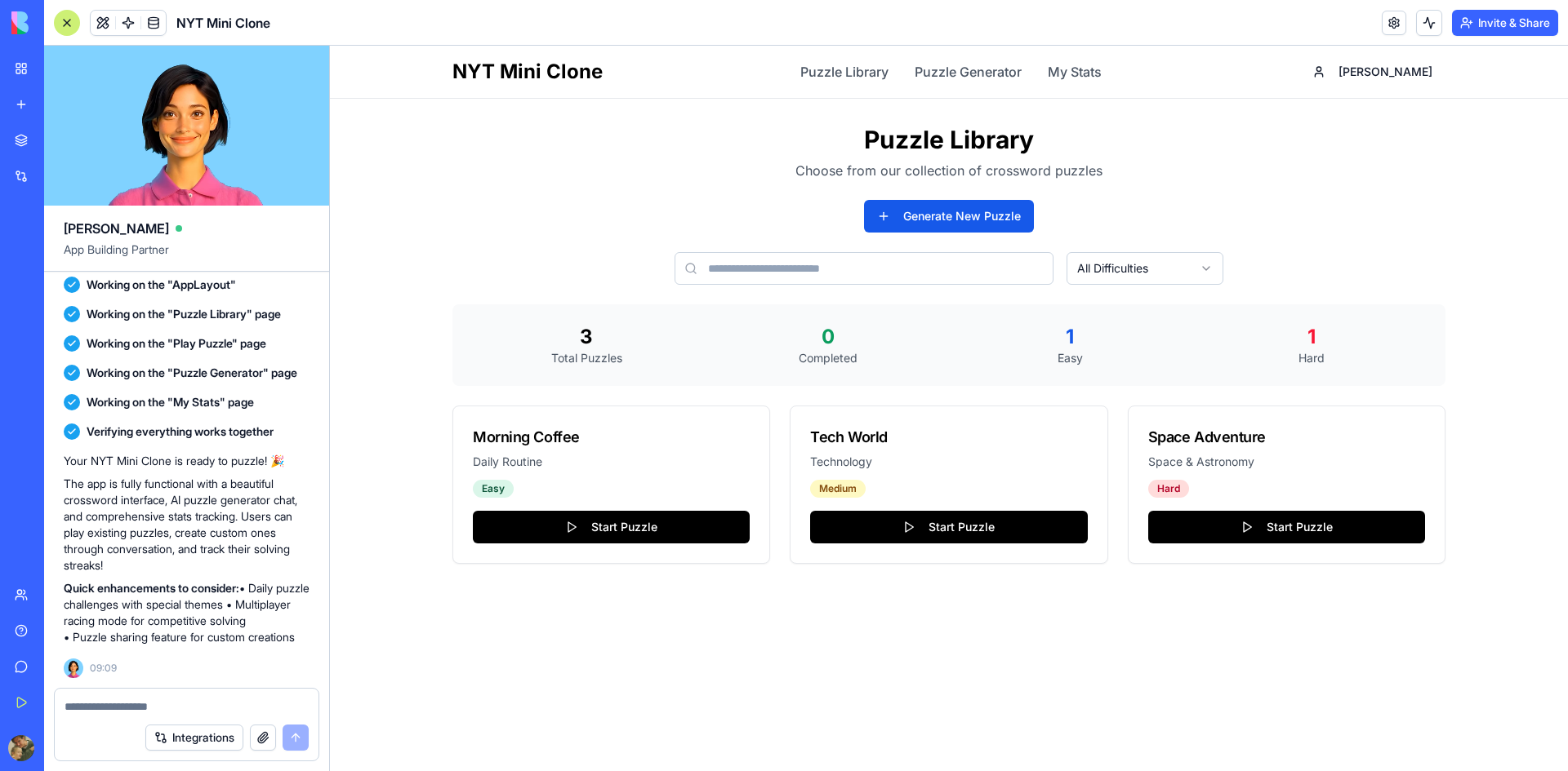
click at [133, 703] on textarea at bounding box center [187, 707] width 244 height 16
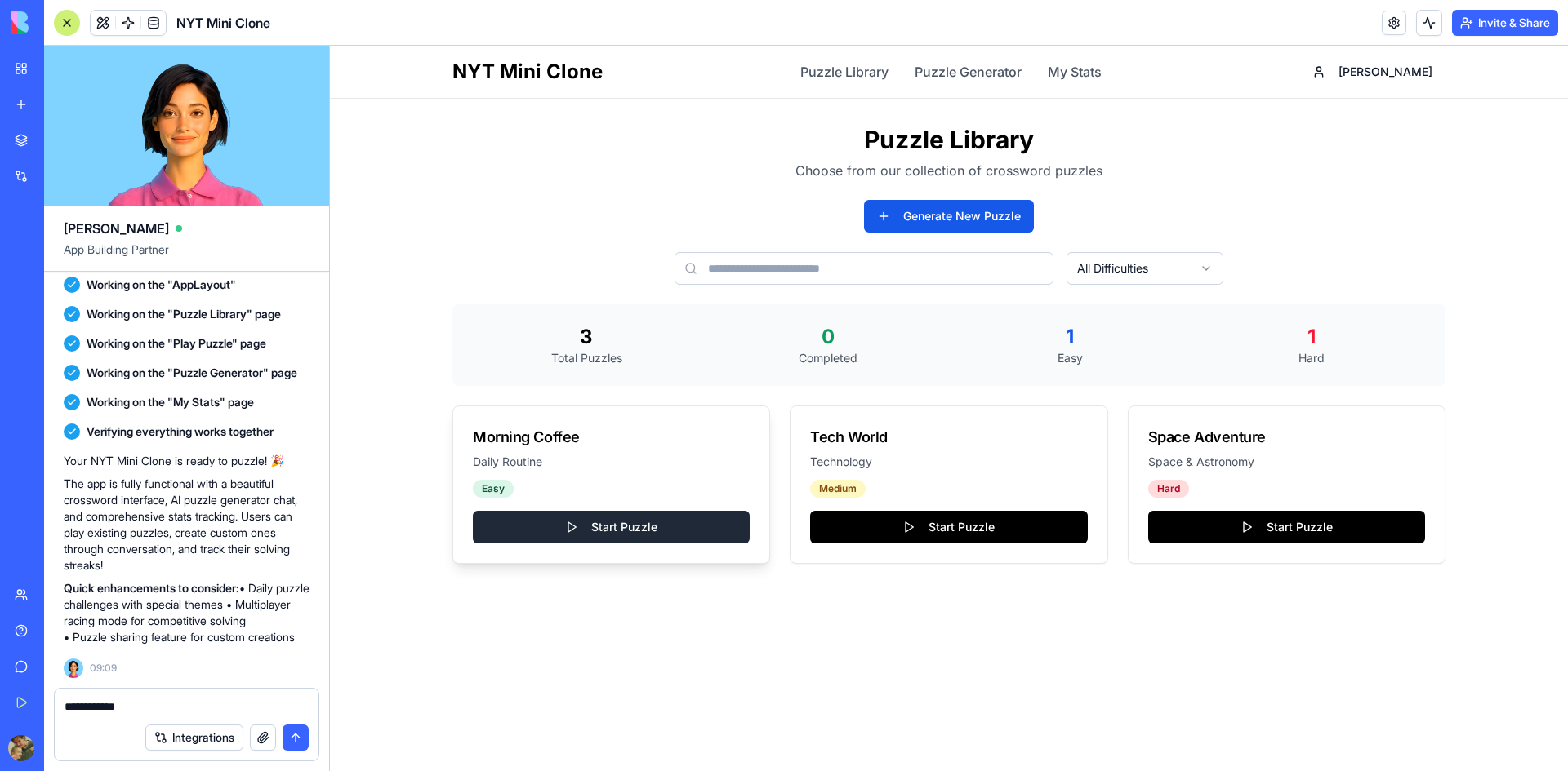
click at [598, 530] on button "Start Puzzle" at bounding box center [611, 528] width 277 height 33
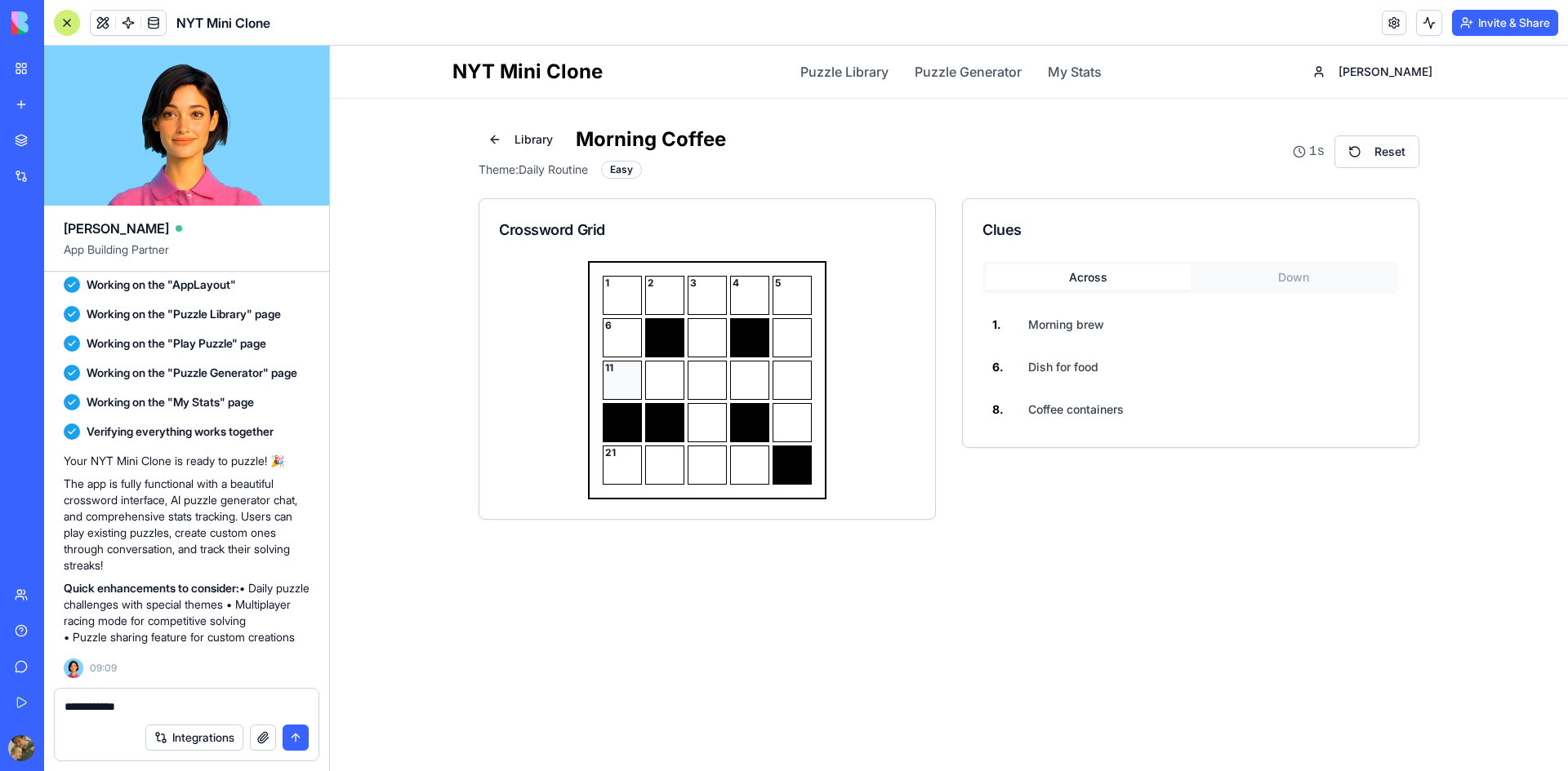
click at [629, 386] on div "11" at bounding box center [622, 380] width 39 height 39
click at [659, 388] on div at bounding box center [665, 380] width 39 height 39
click at [707, 386] on div at bounding box center [707, 380] width 39 height 39
click at [508, 142] on button "Library" at bounding box center [520, 139] width 84 height 29
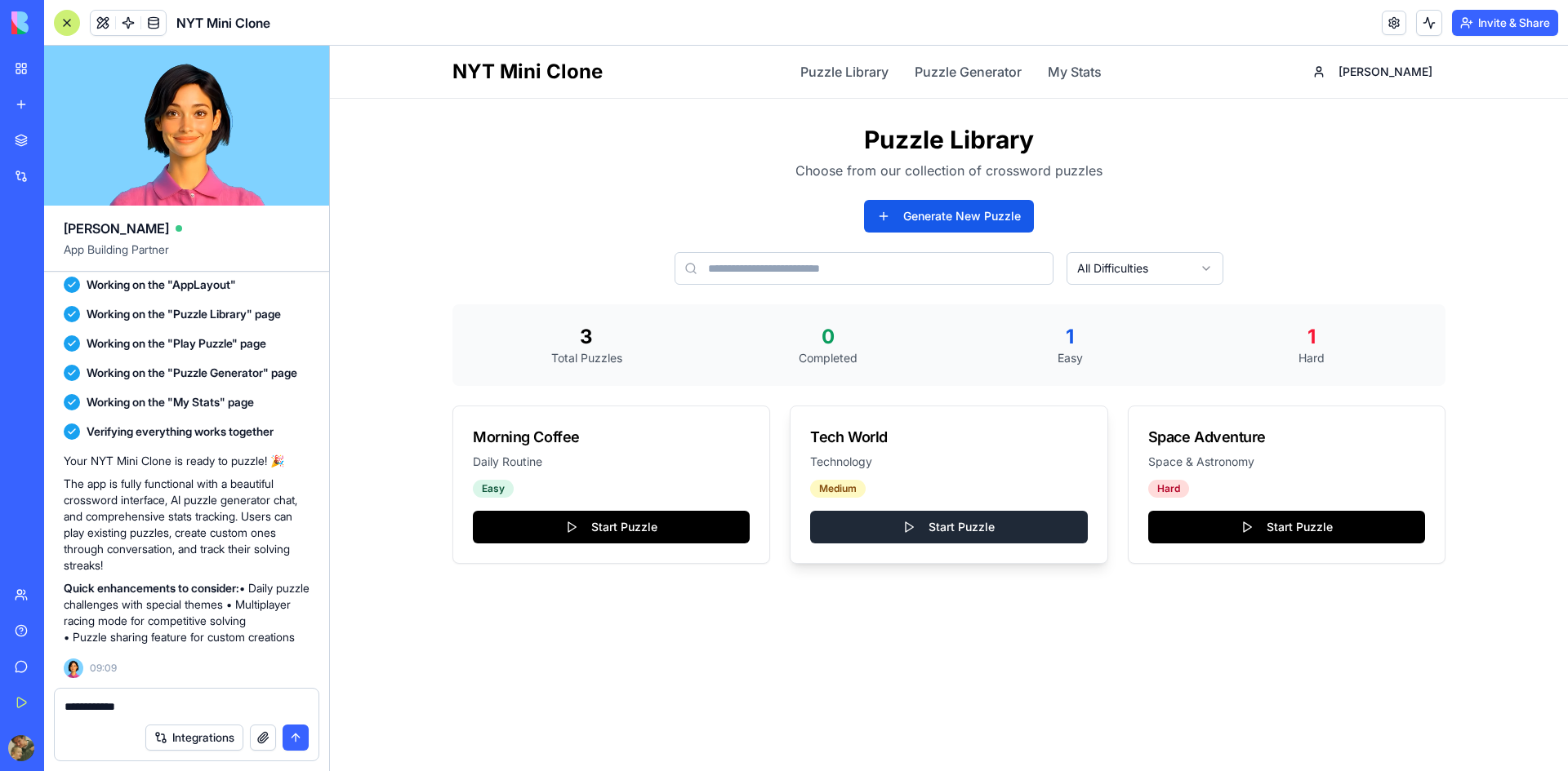
click at [901, 530] on button "Start Puzzle" at bounding box center [948, 528] width 277 height 33
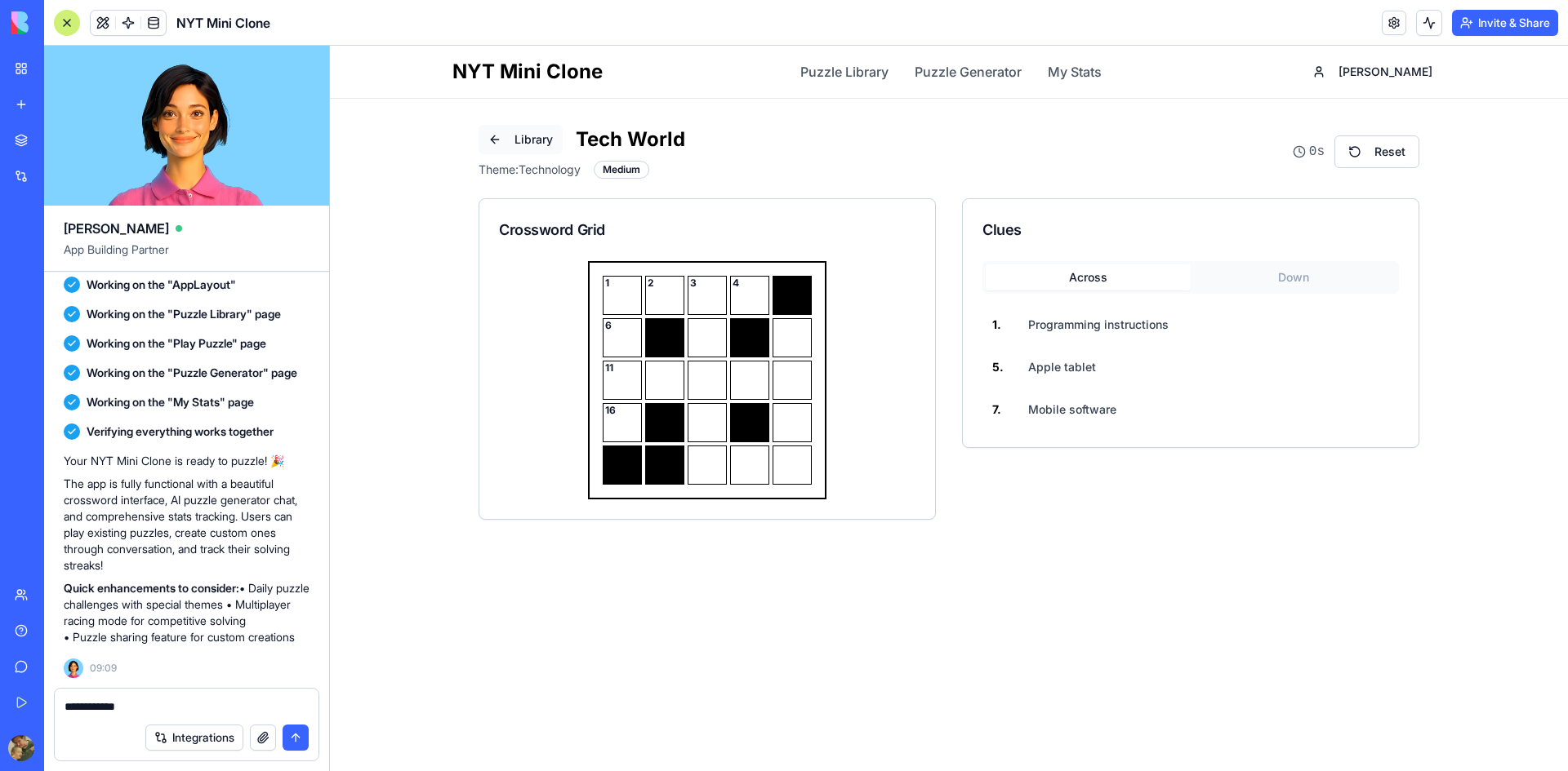
click at [511, 138] on button "Library" at bounding box center [520, 139] width 84 height 29
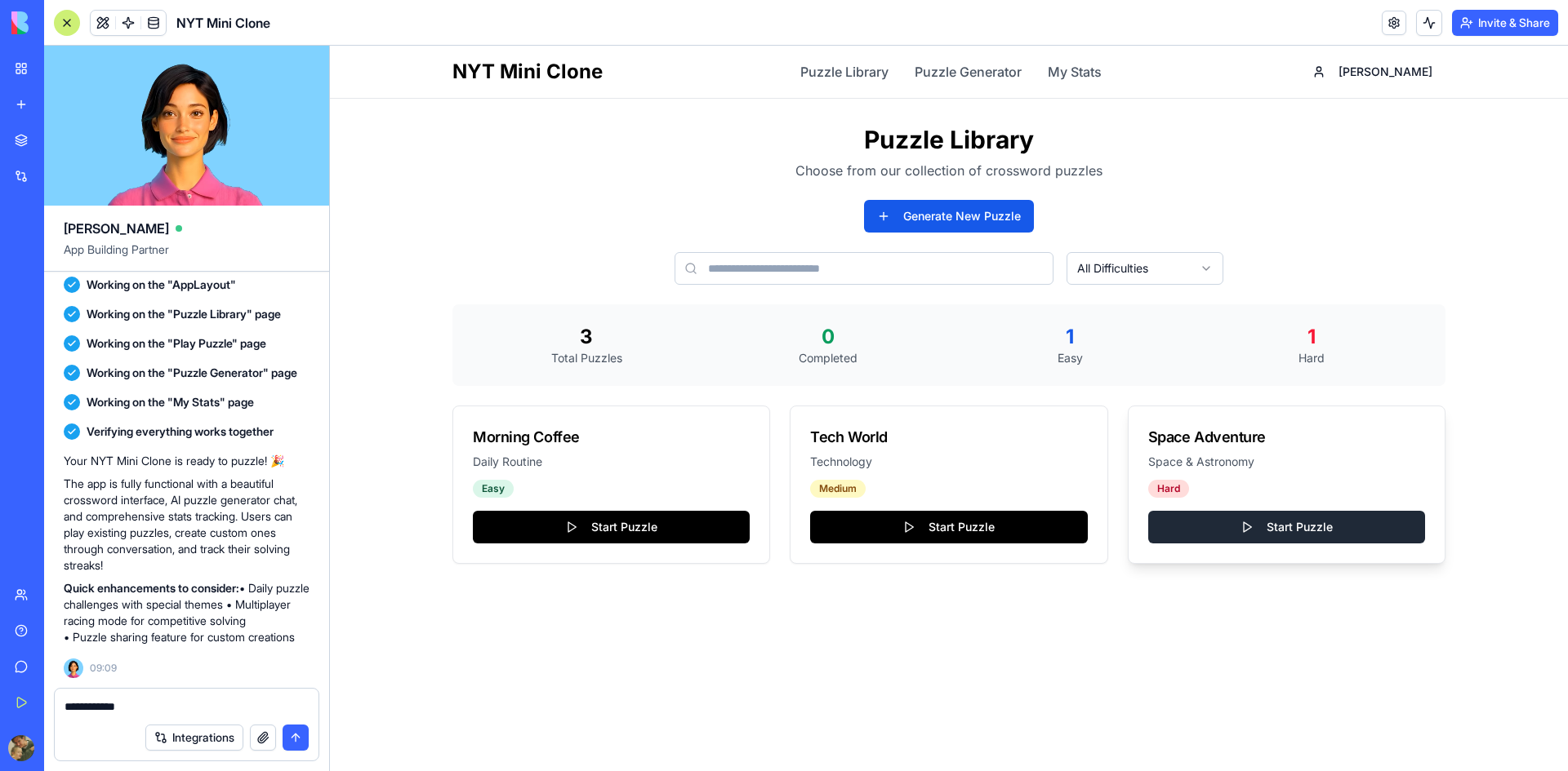
click at [1261, 525] on button "Start Puzzle" at bounding box center [1287, 528] width 277 height 33
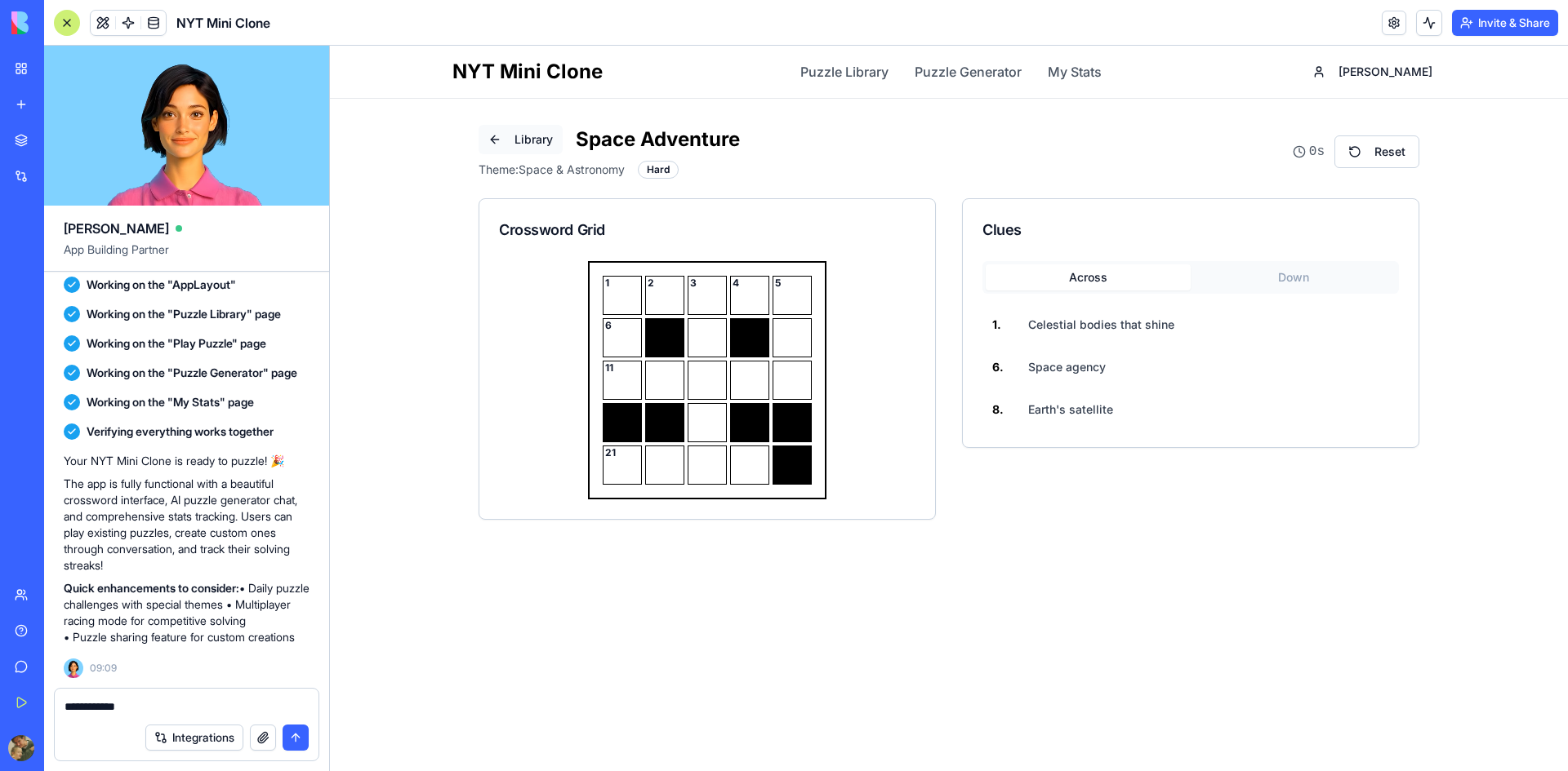
click at [493, 143] on button "Library" at bounding box center [520, 139] width 84 height 29
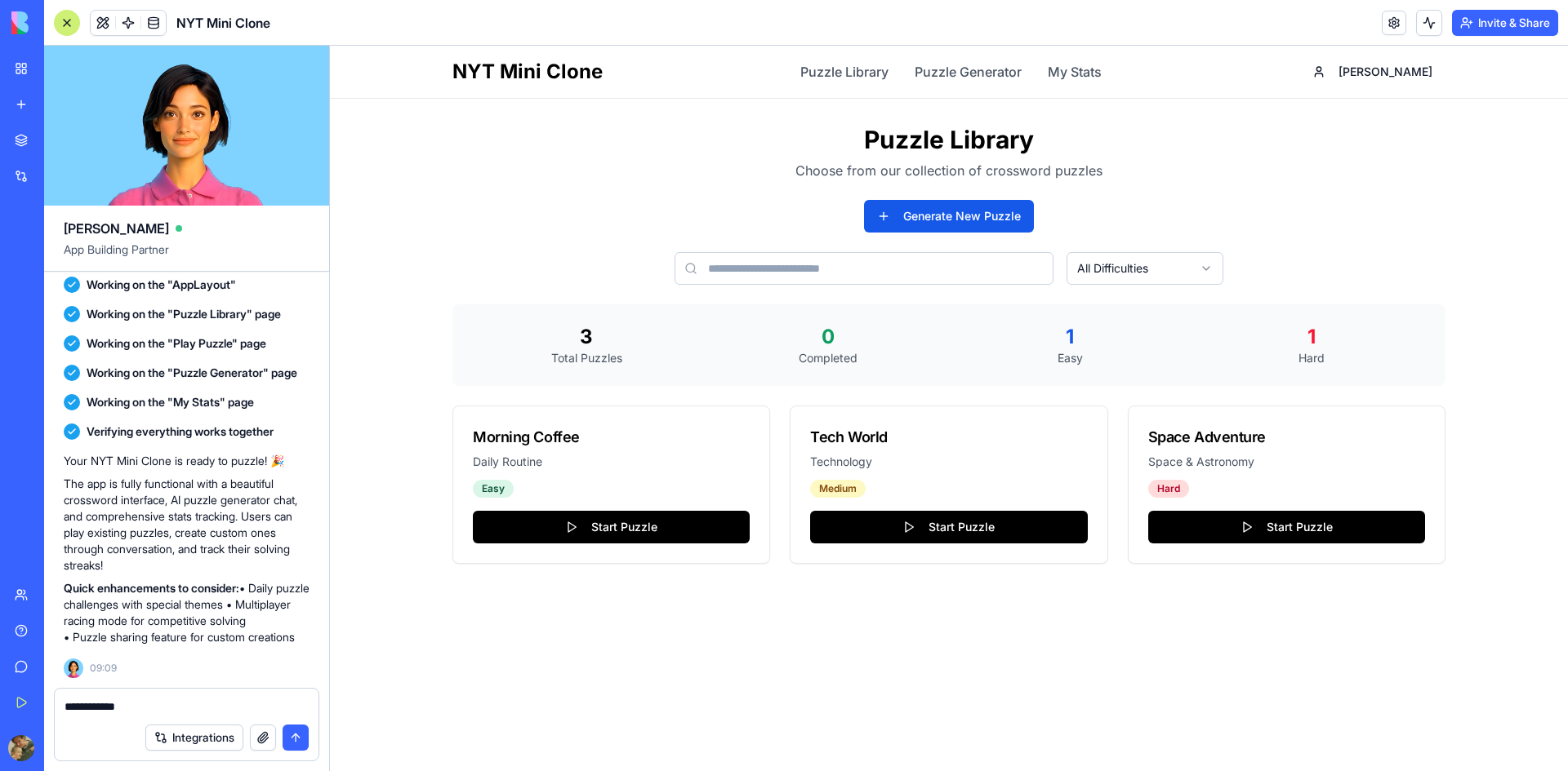
click at [223, 706] on textarea "**********" at bounding box center [187, 707] width 244 height 16
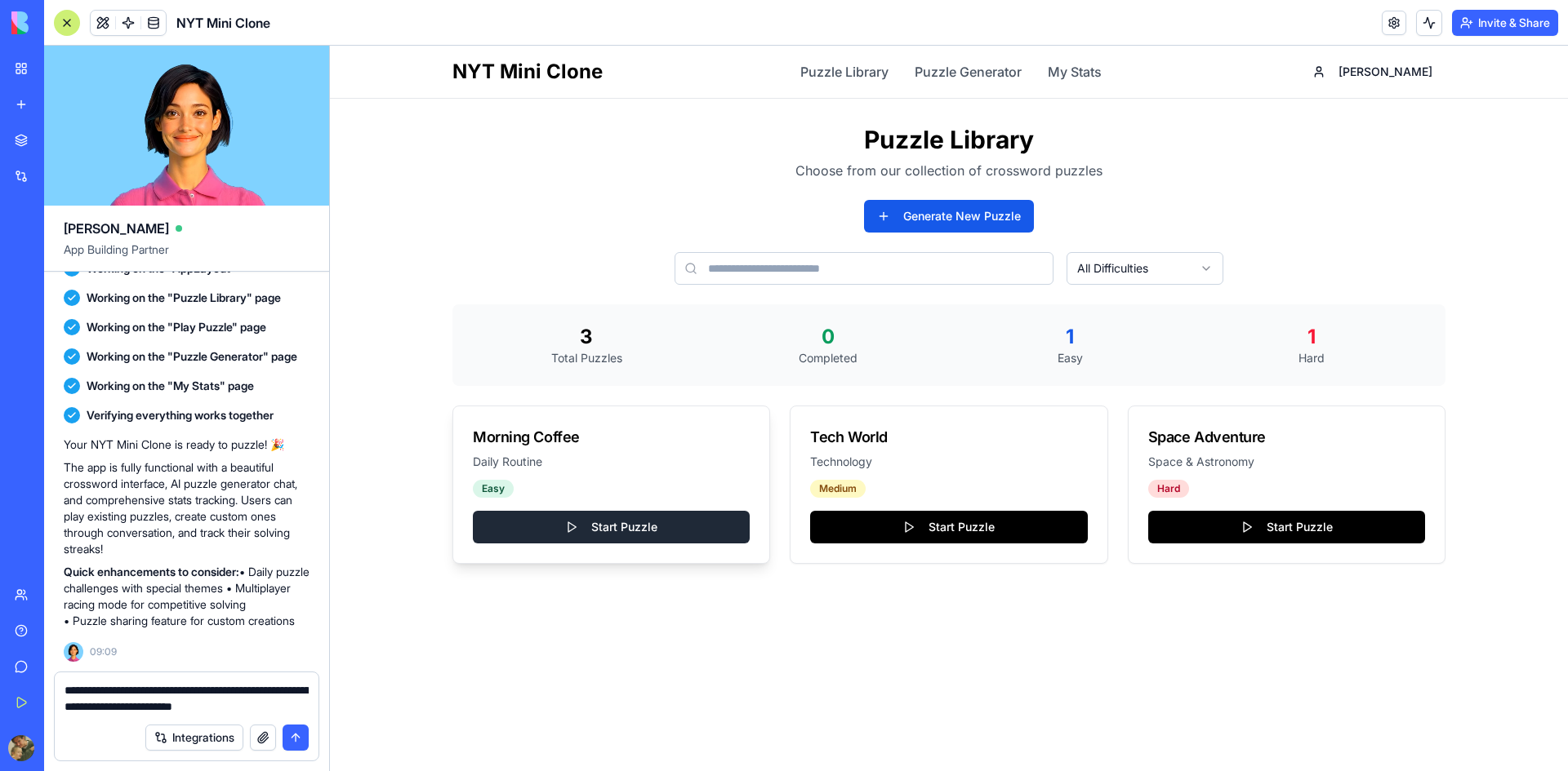
click at [592, 537] on button "Start Puzzle" at bounding box center [611, 528] width 277 height 33
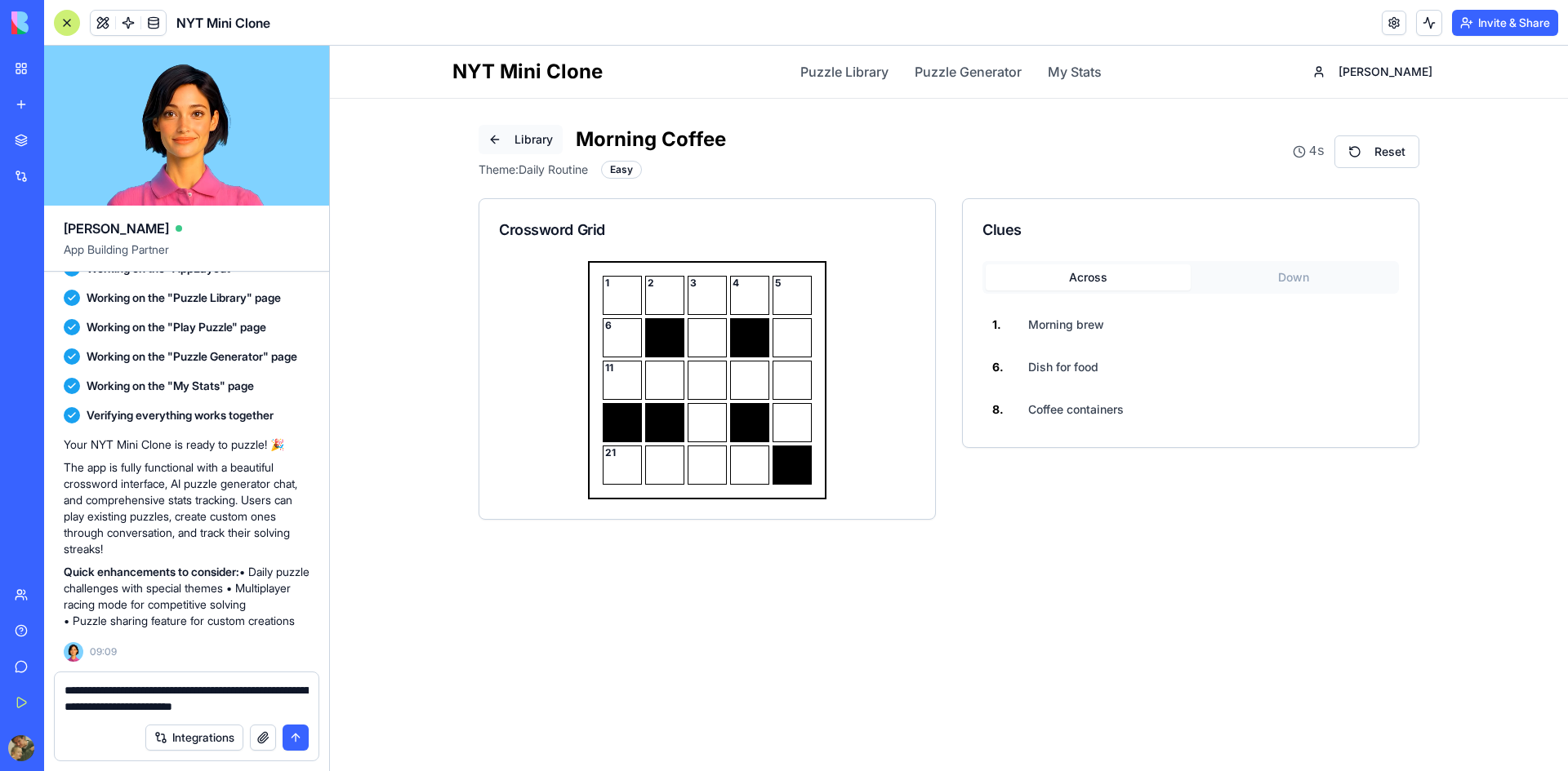
click at [527, 150] on button "Library" at bounding box center [520, 139] width 84 height 29
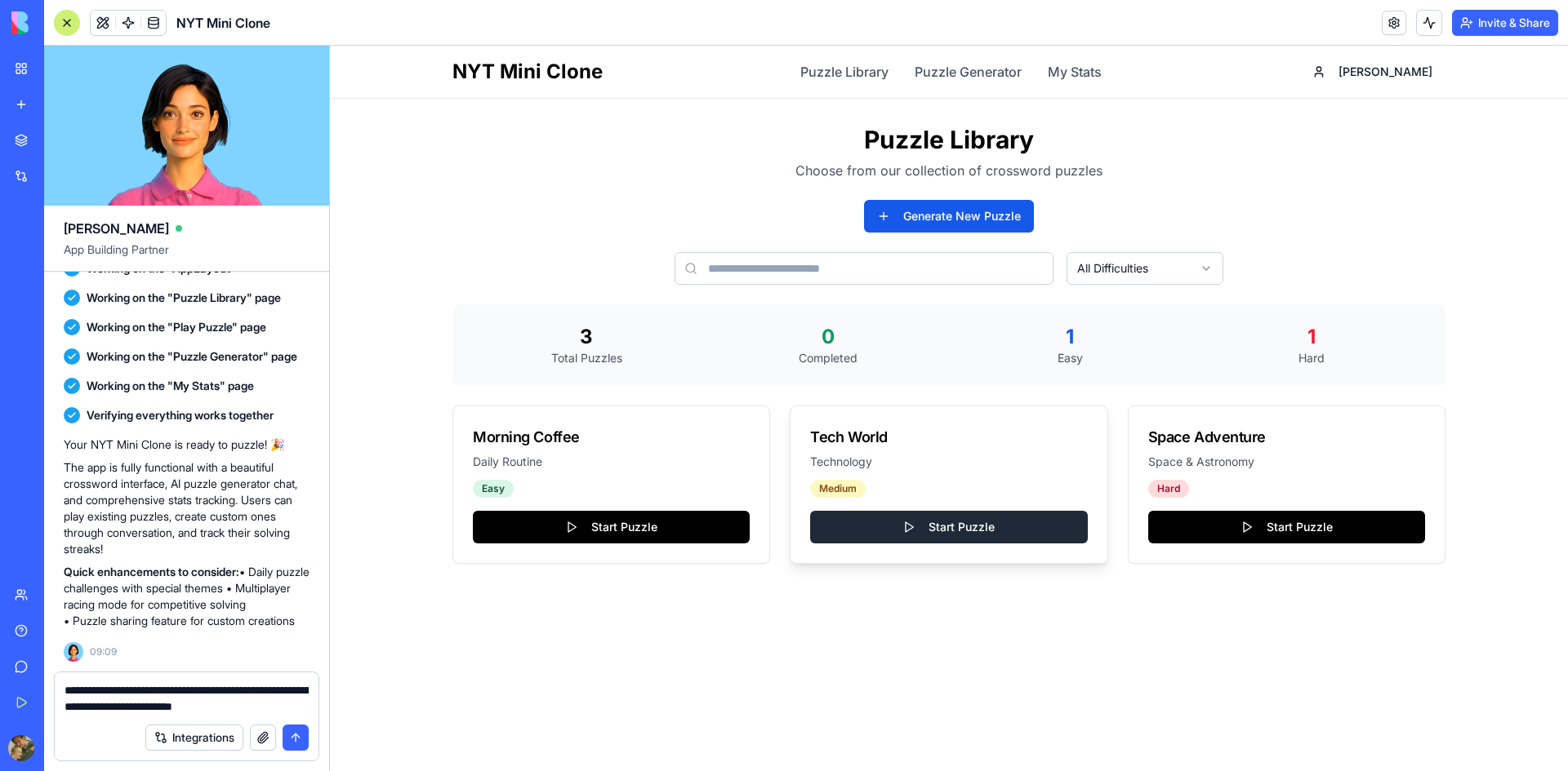
click at [927, 530] on button "Start Puzzle" at bounding box center [948, 528] width 277 height 33
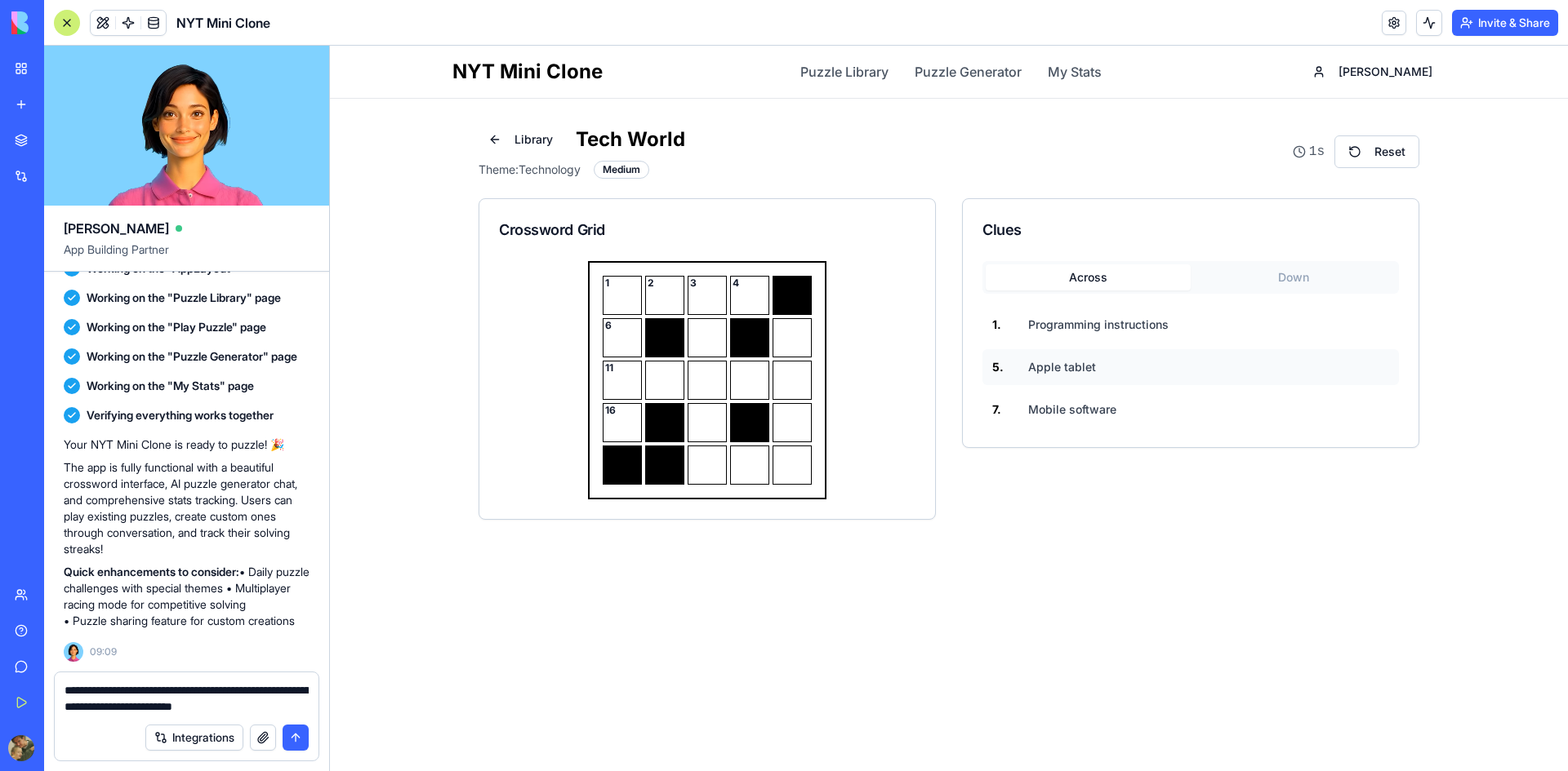
click at [1041, 351] on button "5 . Apple tablet" at bounding box center [1191, 367] width 416 height 36
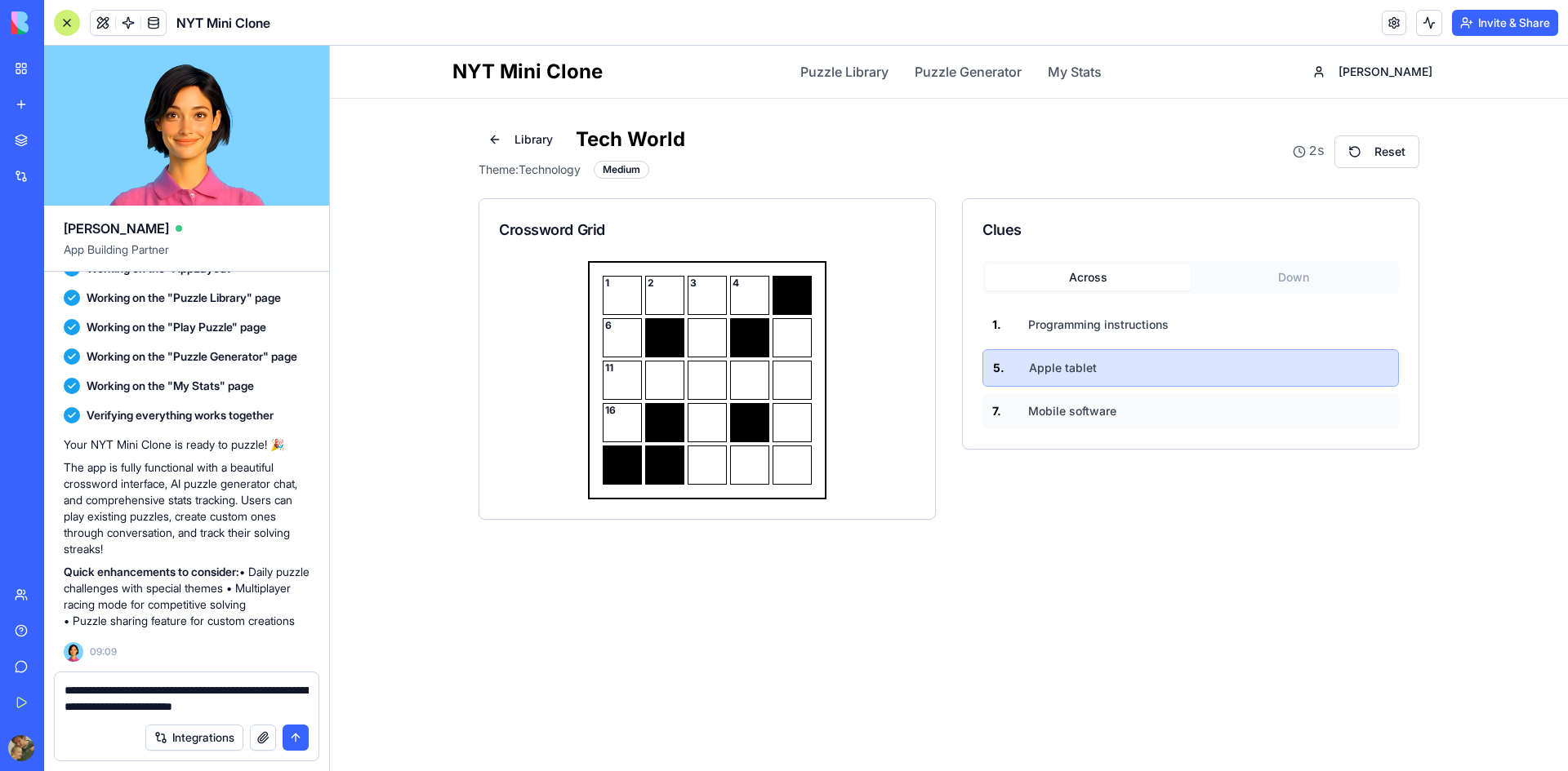
click at [1061, 406] on span "Mobile software" at bounding box center [1072, 411] width 89 height 16
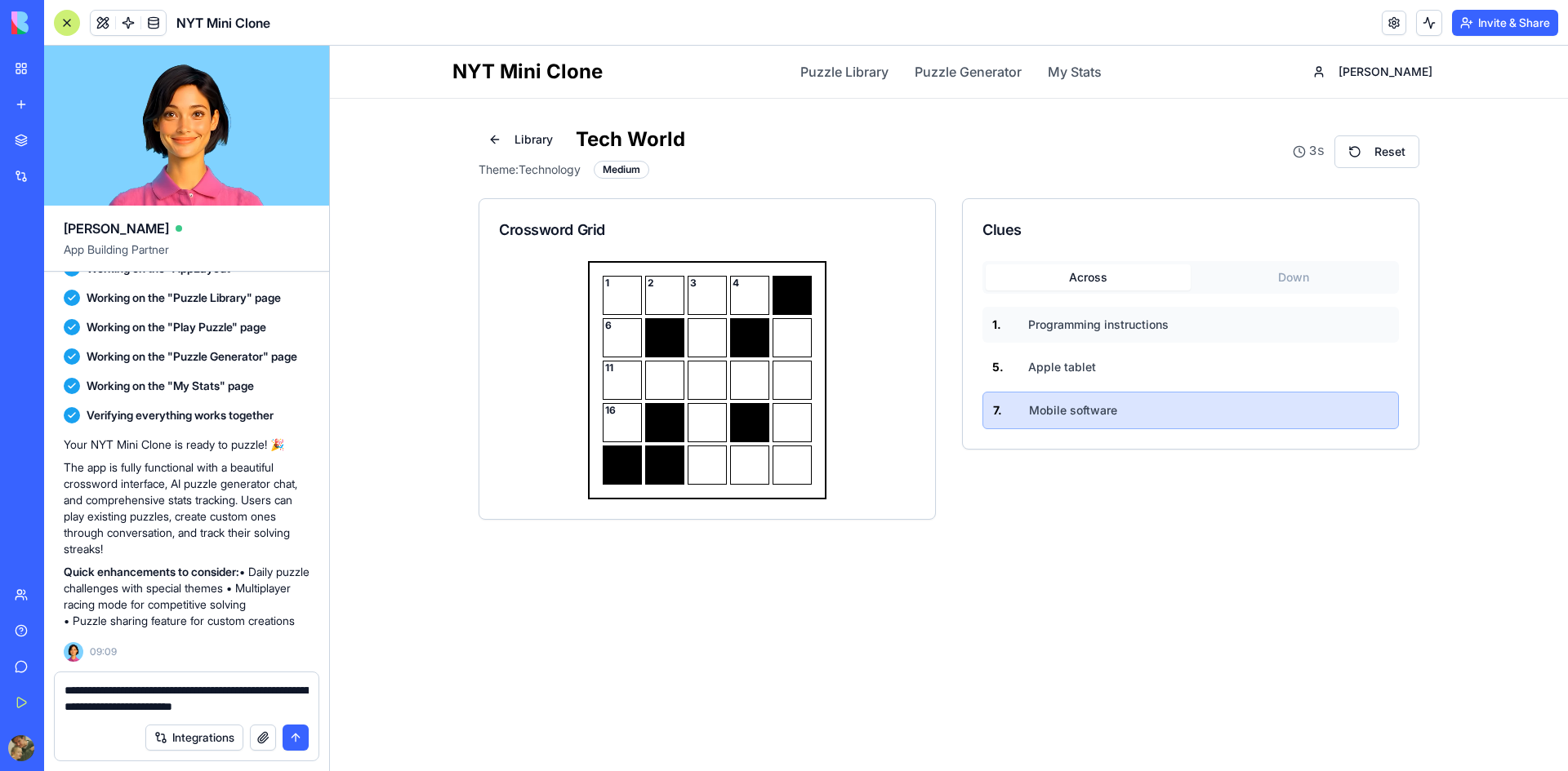
click at [1054, 323] on span "Programming instructions" at bounding box center [1098, 325] width 140 height 16
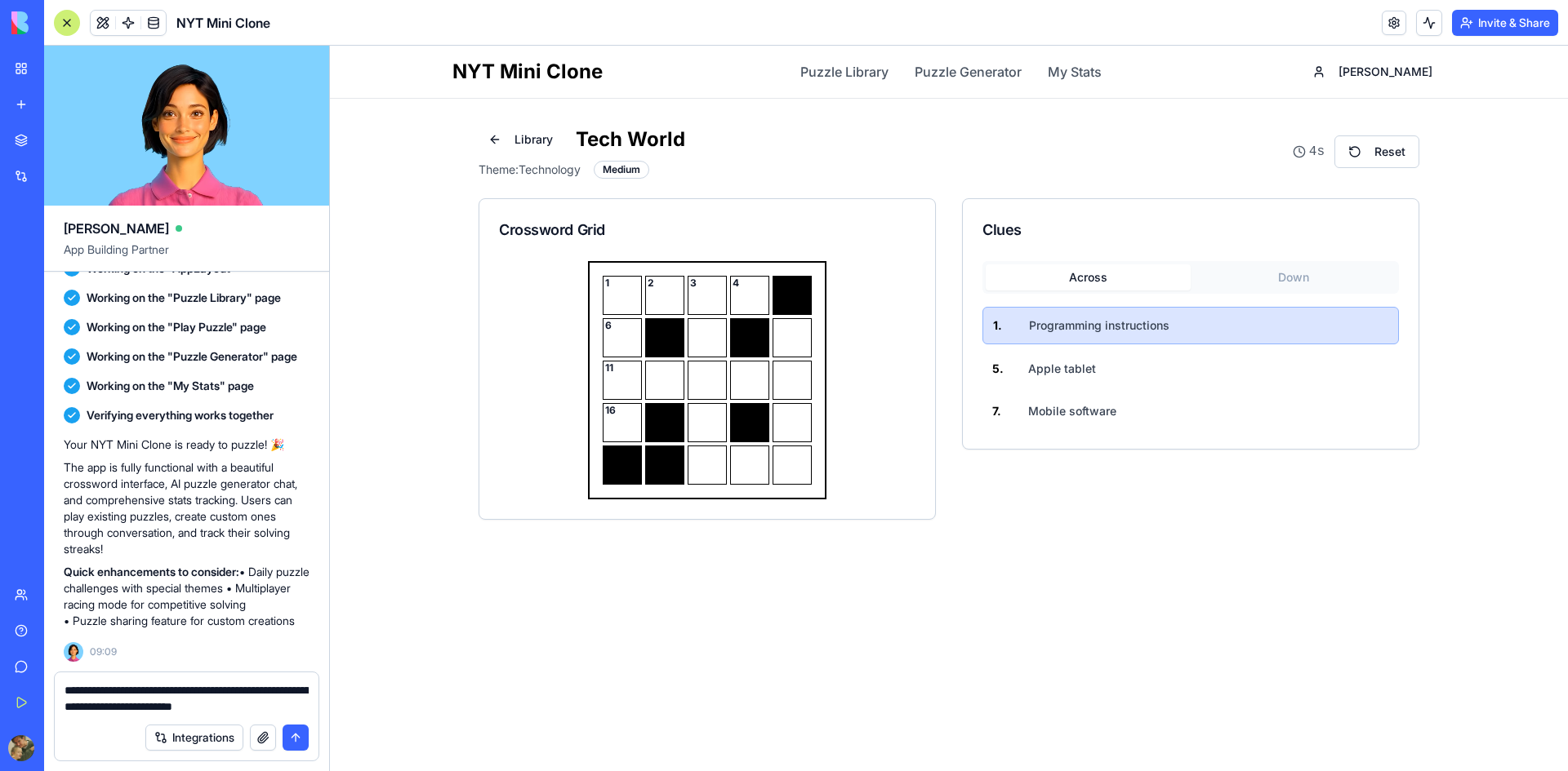
click at [1305, 286] on button "Down" at bounding box center [1293, 278] width 205 height 26
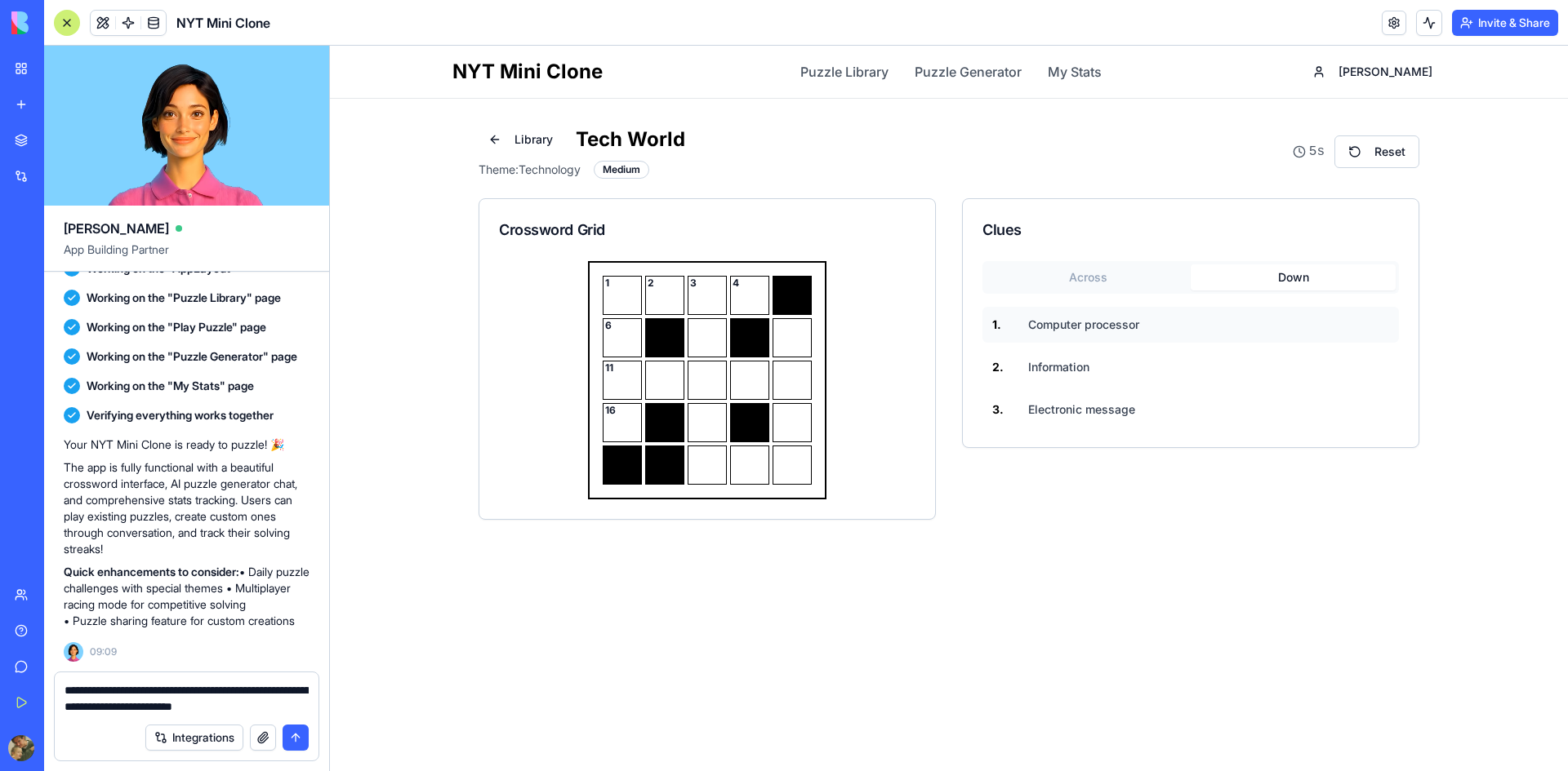
click at [1151, 329] on button "1 . Computer processor" at bounding box center [1191, 325] width 416 height 36
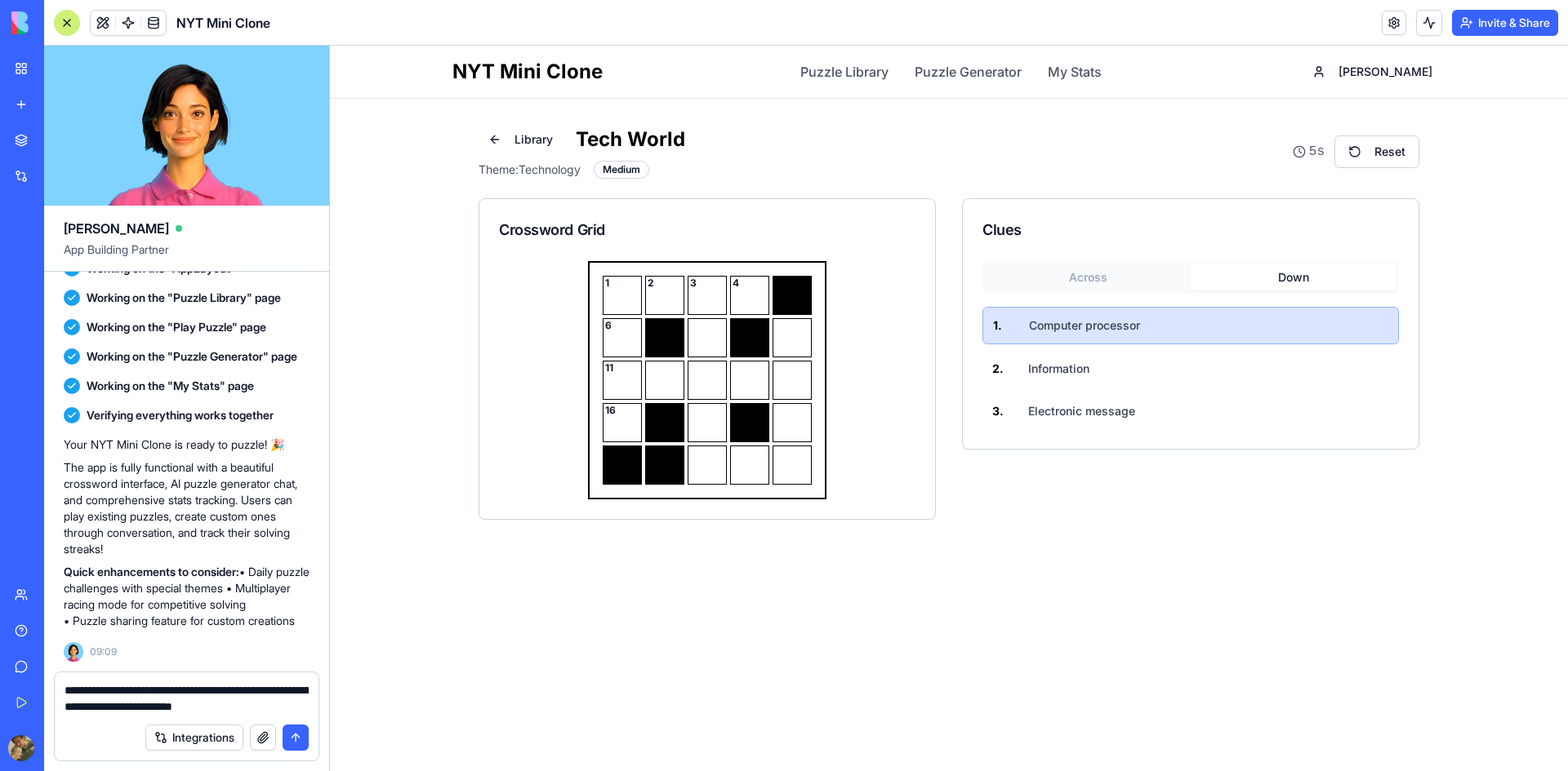
click at [1068, 388] on div "1 . Computer processor 2 . Information 3 . Electronic message" at bounding box center [1191, 368] width 416 height 122
click at [1066, 380] on button "2 . Information" at bounding box center [1191, 369] width 416 height 36
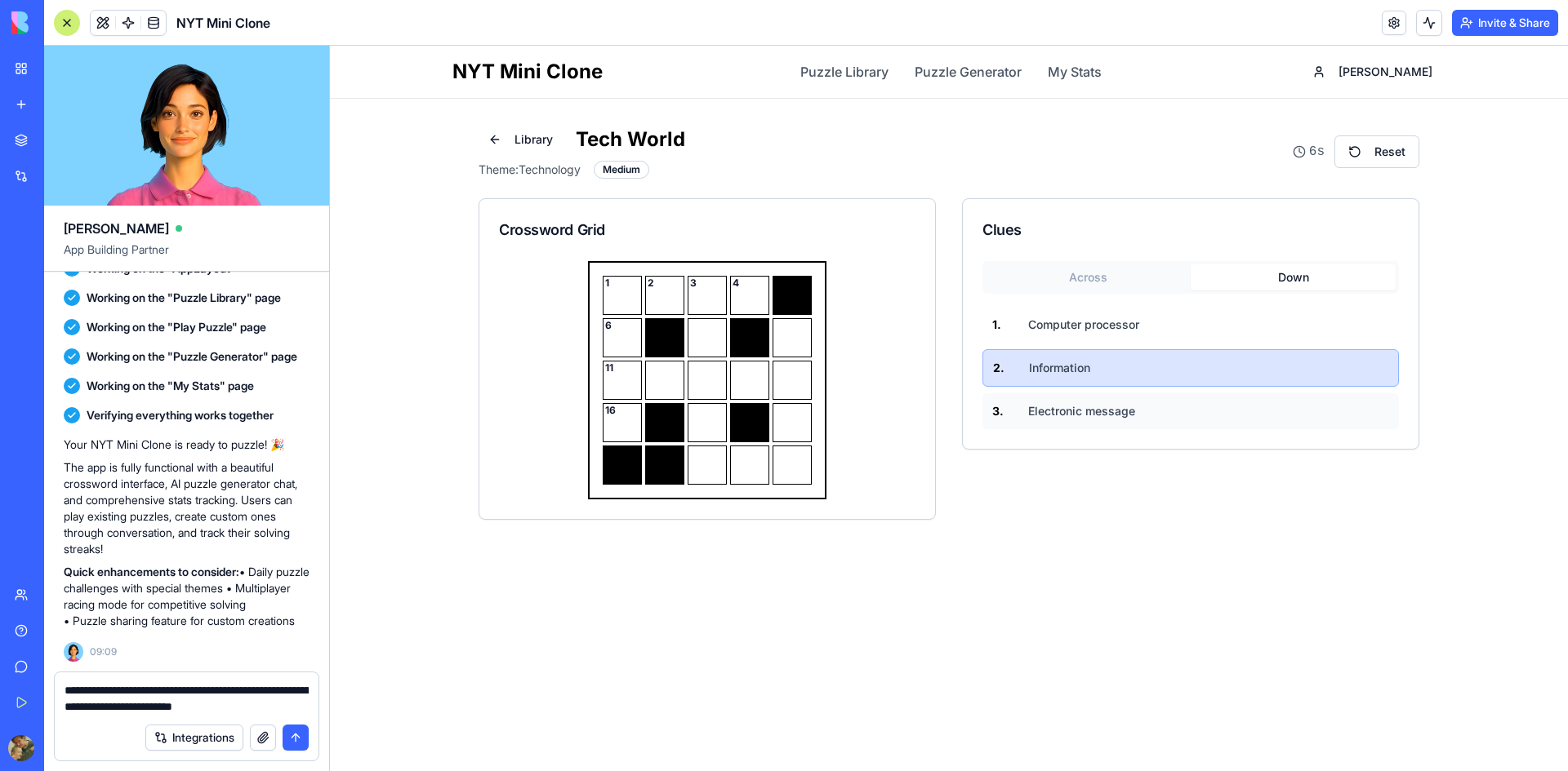
click at [1066, 400] on button "3 . Electronic message" at bounding box center [1191, 411] width 416 height 36
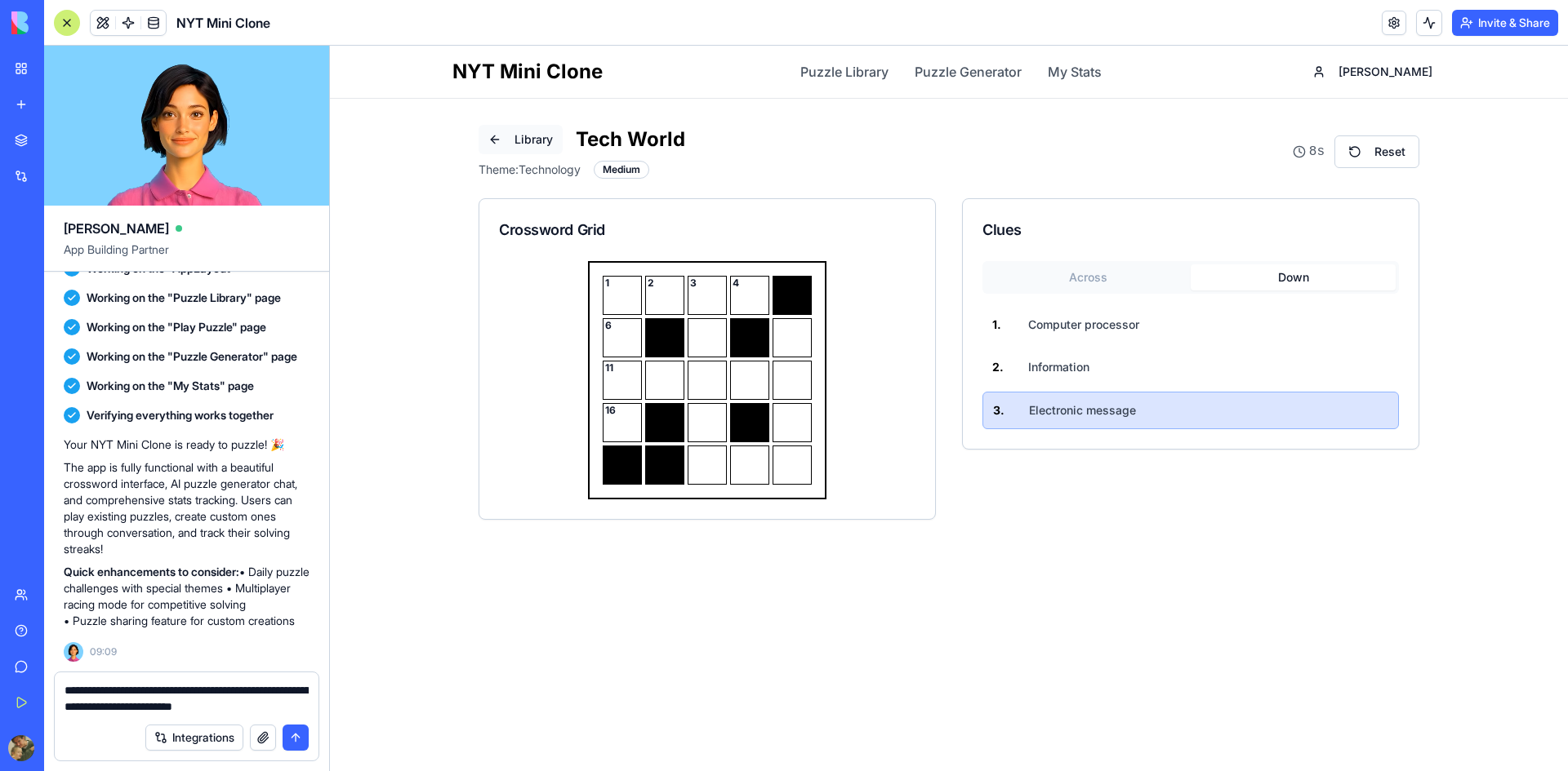
click at [485, 132] on button "Library" at bounding box center [520, 139] width 84 height 29
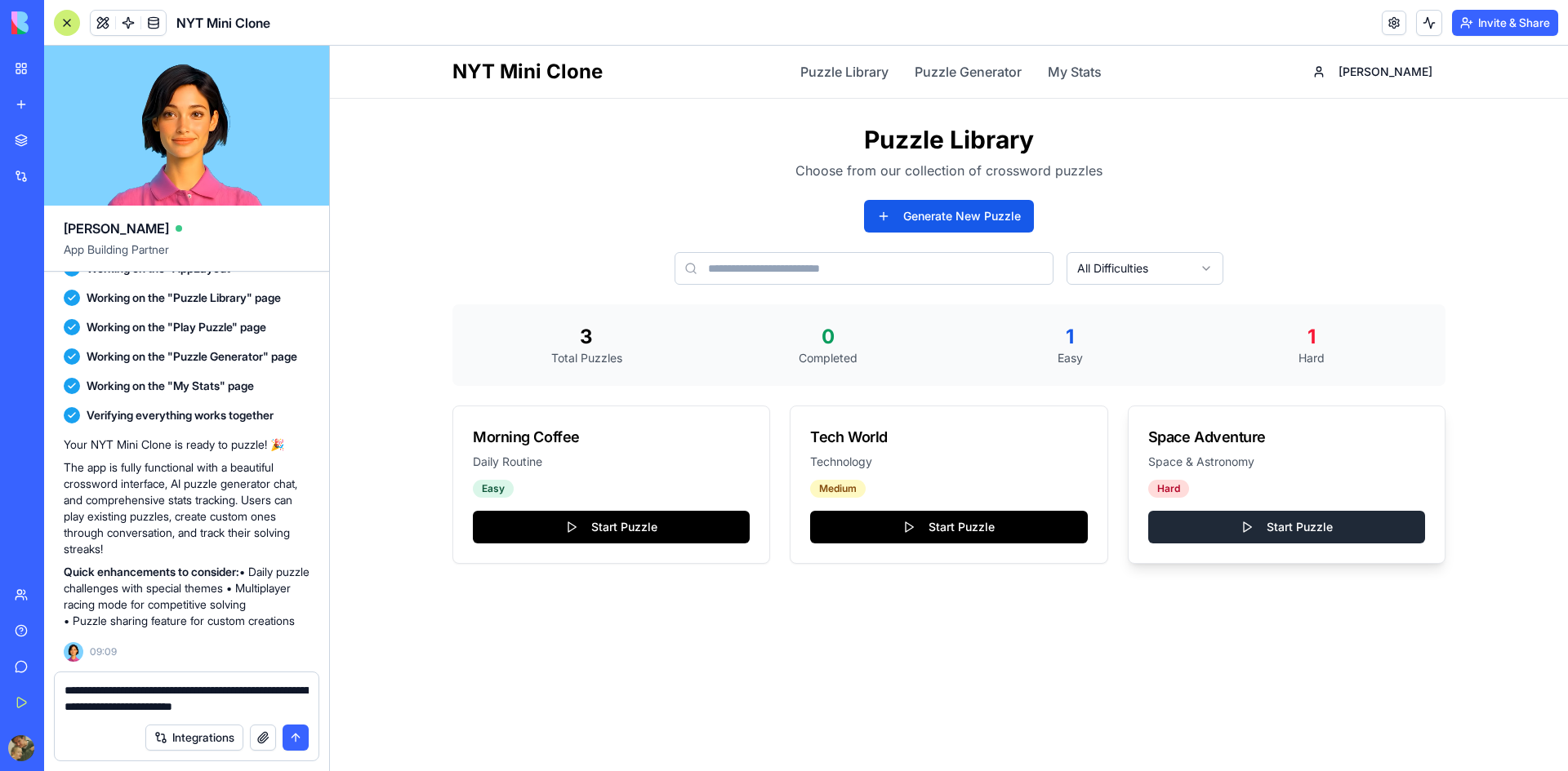
click at [1243, 528] on button "Start Puzzle" at bounding box center [1287, 528] width 277 height 33
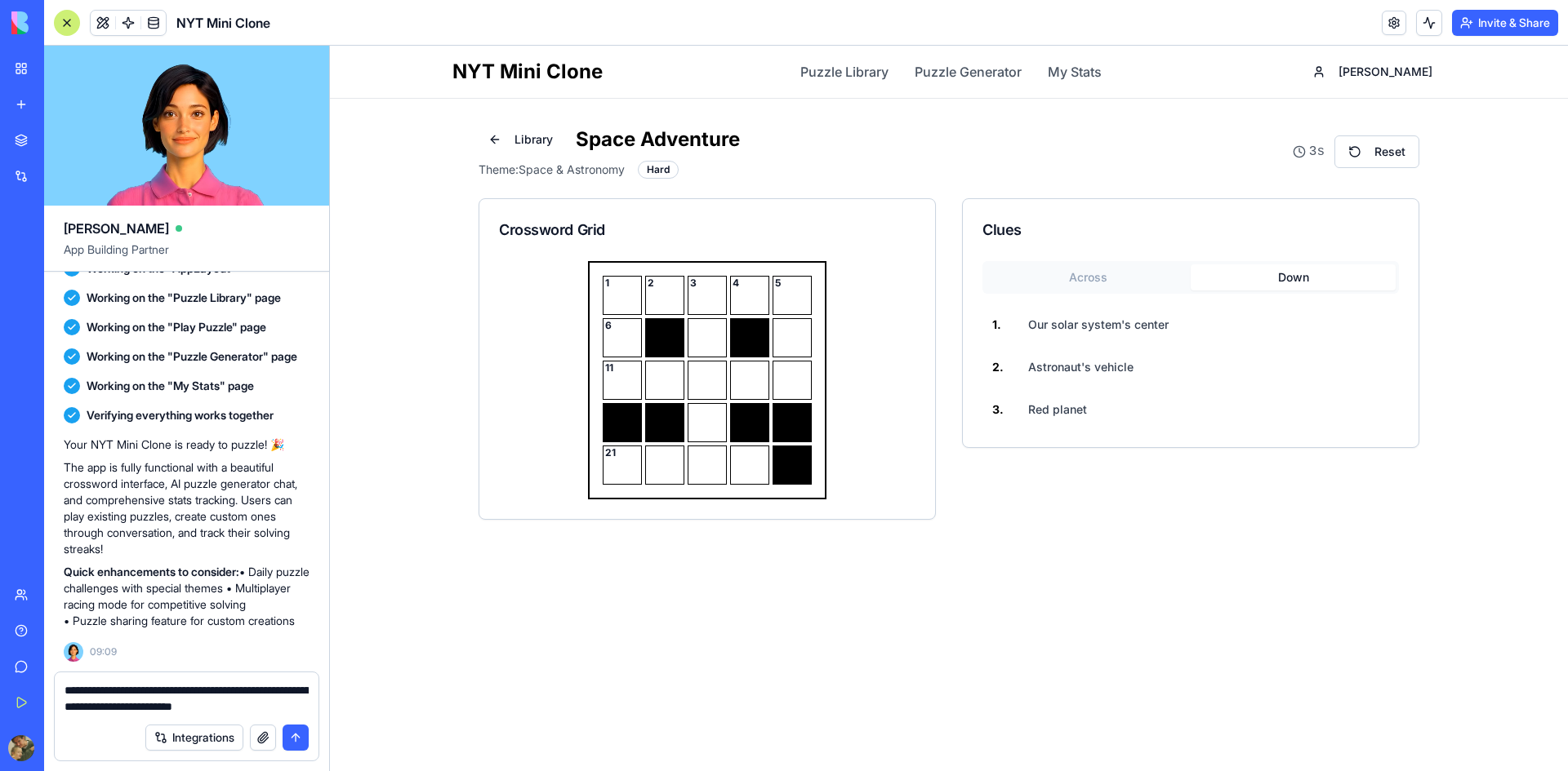
click at [1293, 290] on button "Down" at bounding box center [1293, 278] width 205 height 26
click at [1139, 327] on span "Our solar system's center" at bounding box center [1098, 325] width 140 height 16
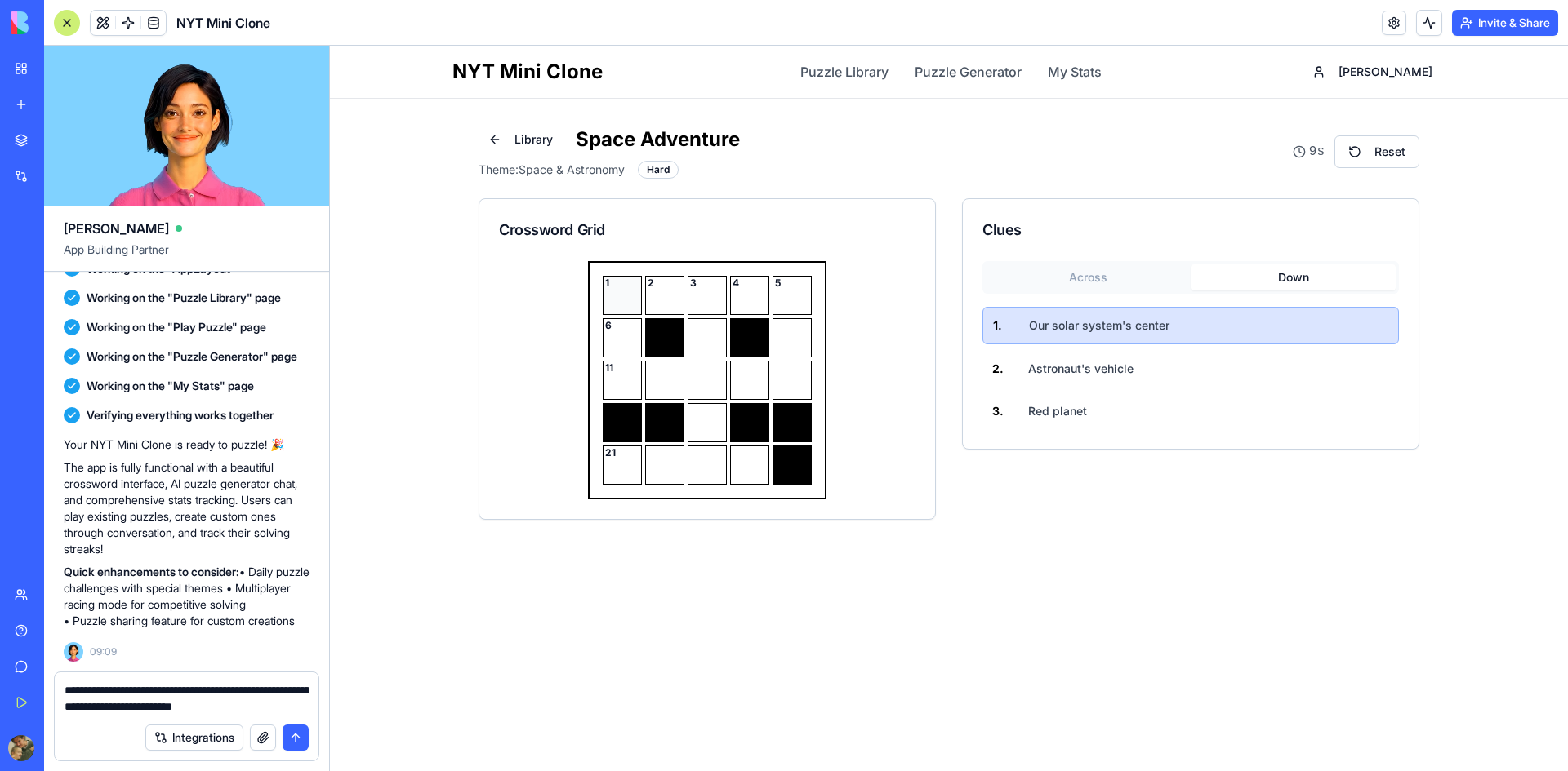
click at [627, 305] on div "1" at bounding box center [622, 296] width 39 height 39
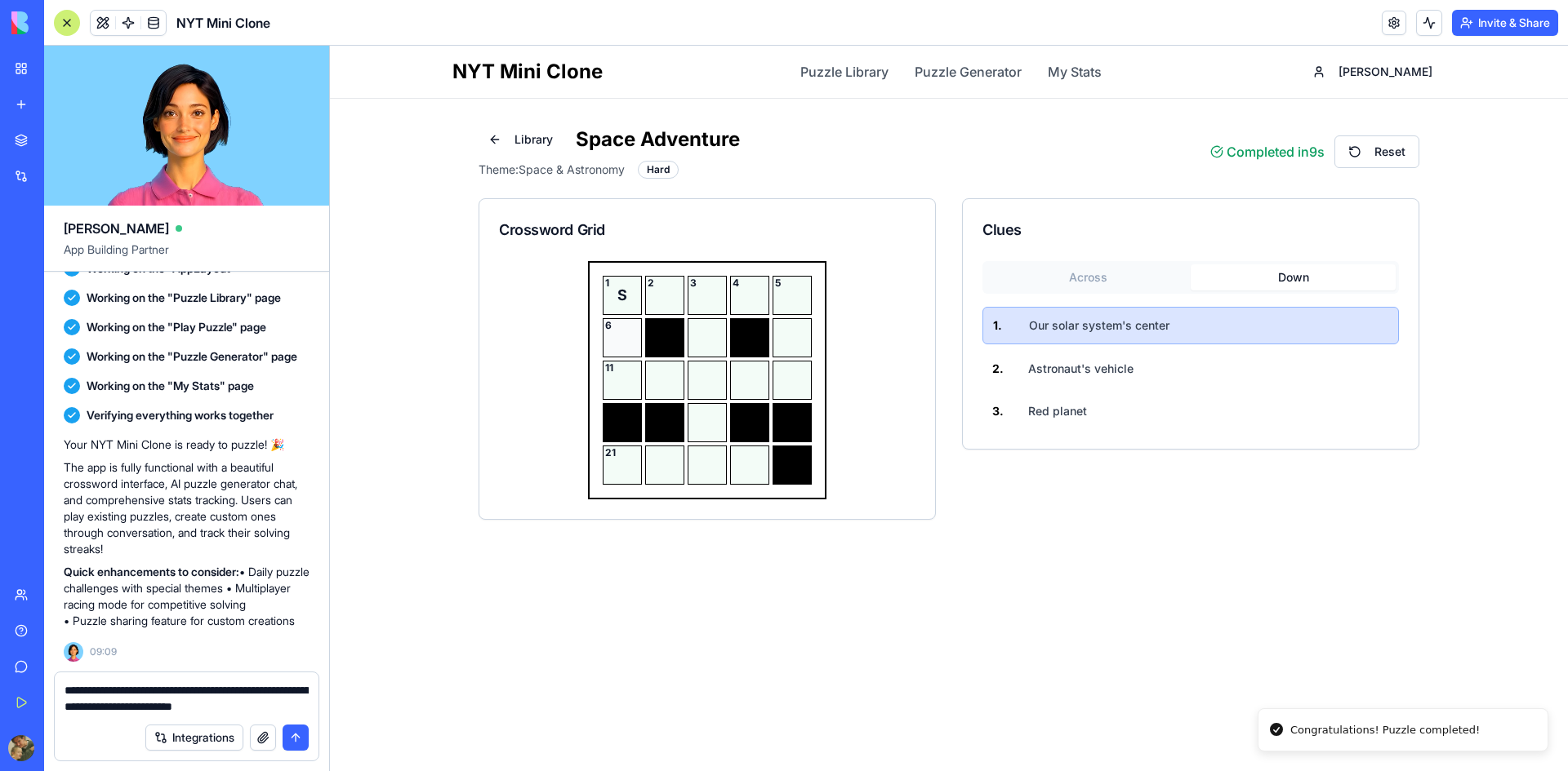
click at [623, 338] on div "6" at bounding box center [622, 338] width 39 height 39
click at [624, 375] on div "11" at bounding box center [622, 380] width 39 height 39
click at [625, 386] on div "11" at bounding box center [622, 380] width 39 height 39
click at [1102, 277] on button "Across" at bounding box center [1089, 278] width 205 height 26
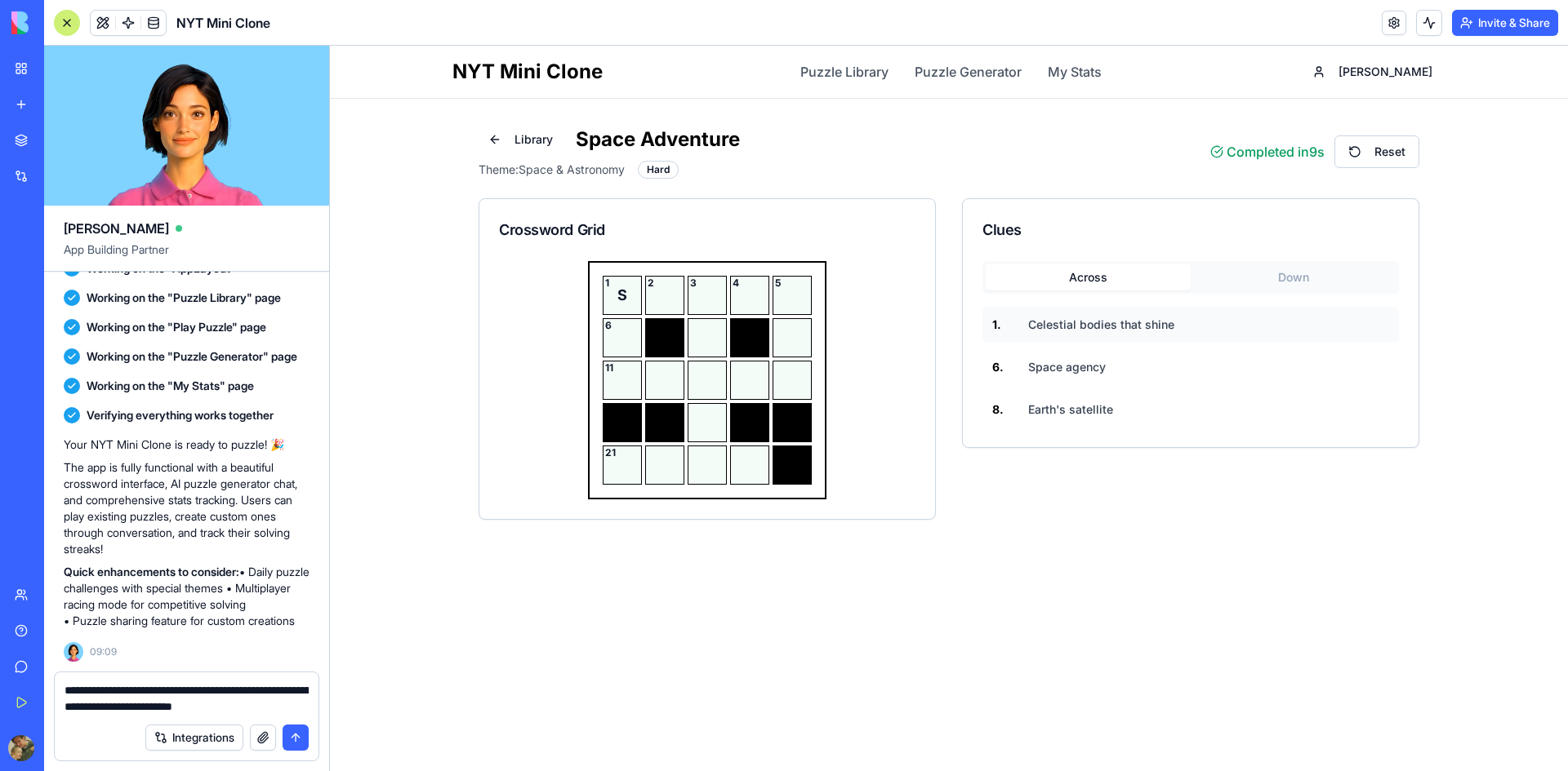
click at [1077, 335] on button "1 . Celestial bodies that shine" at bounding box center [1191, 325] width 416 height 36
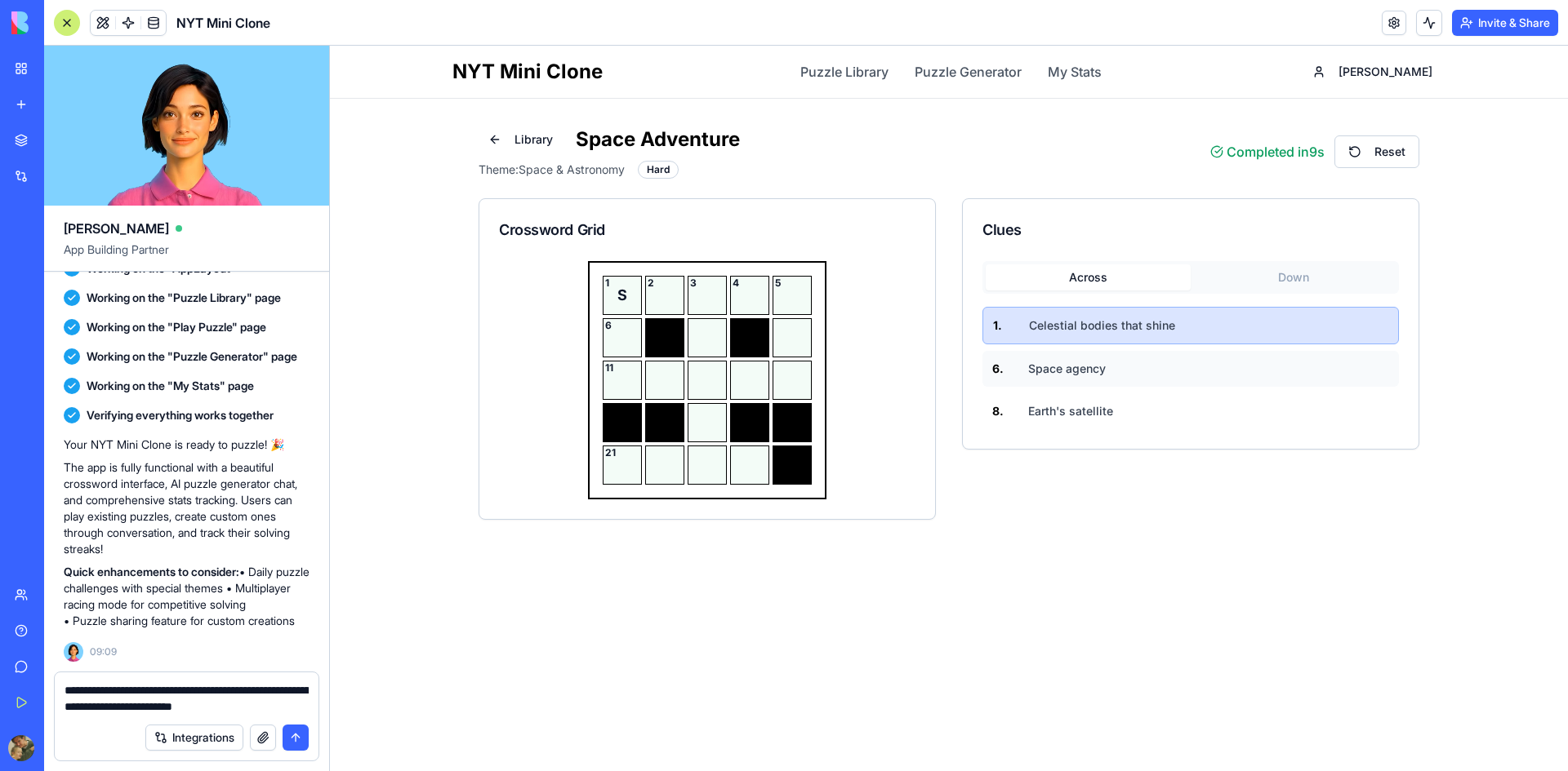
click at [1076, 370] on span "Space agency" at bounding box center [1066, 369] width 78 height 16
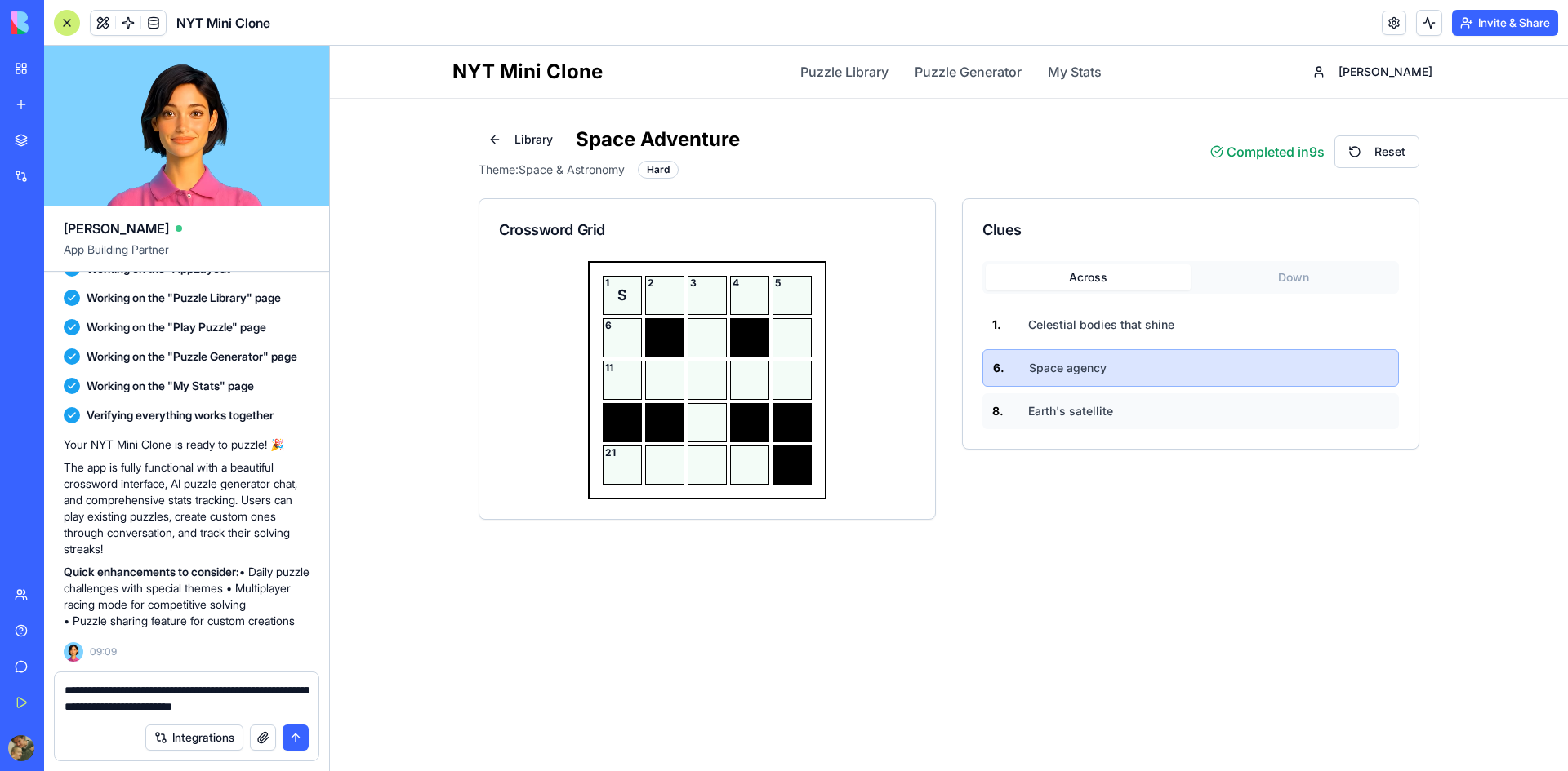
click at [1079, 413] on span "Earth's satellite" at bounding box center [1070, 411] width 85 height 16
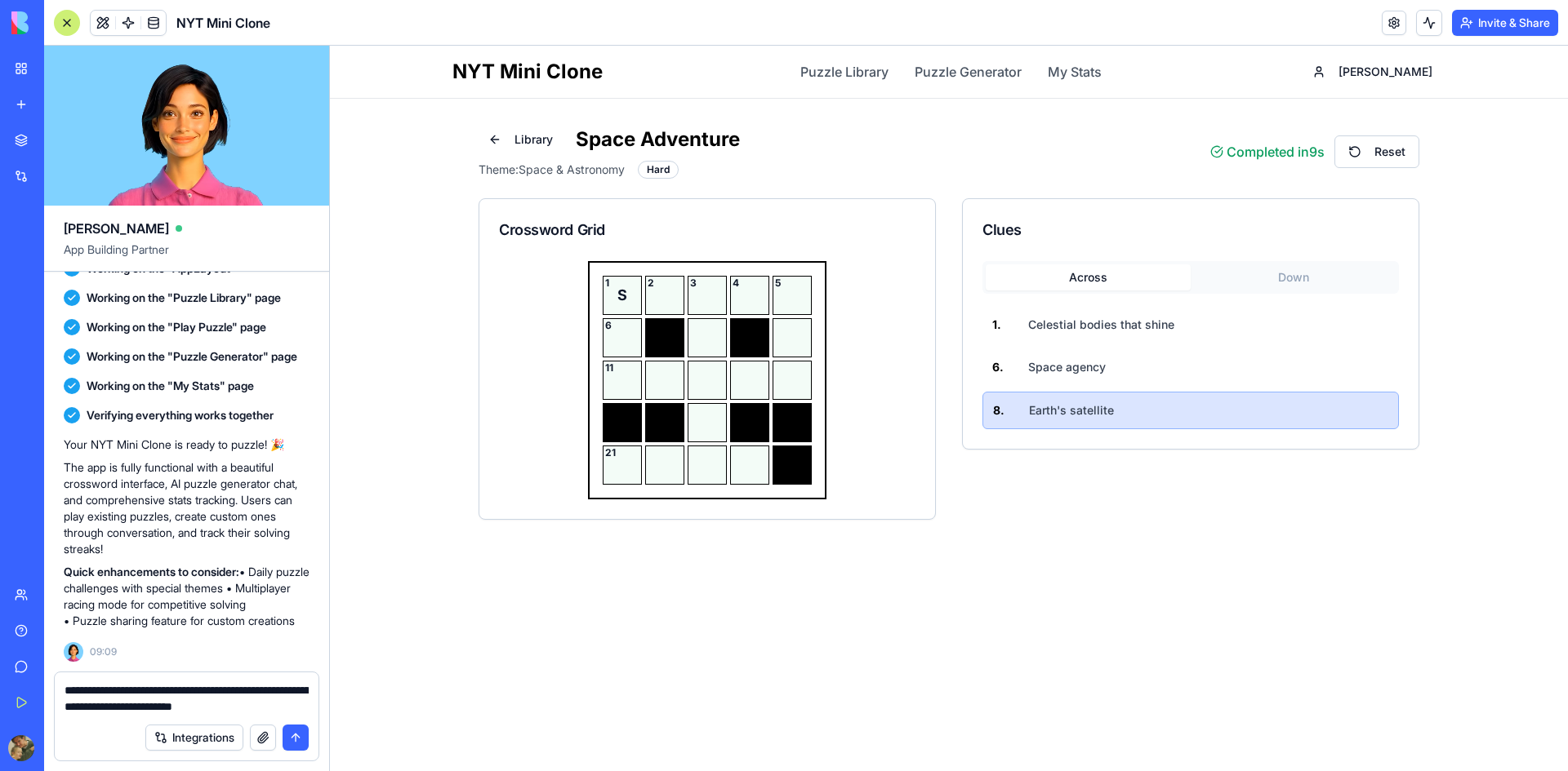
click at [1298, 279] on button "Down" at bounding box center [1293, 278] width 205 height 26
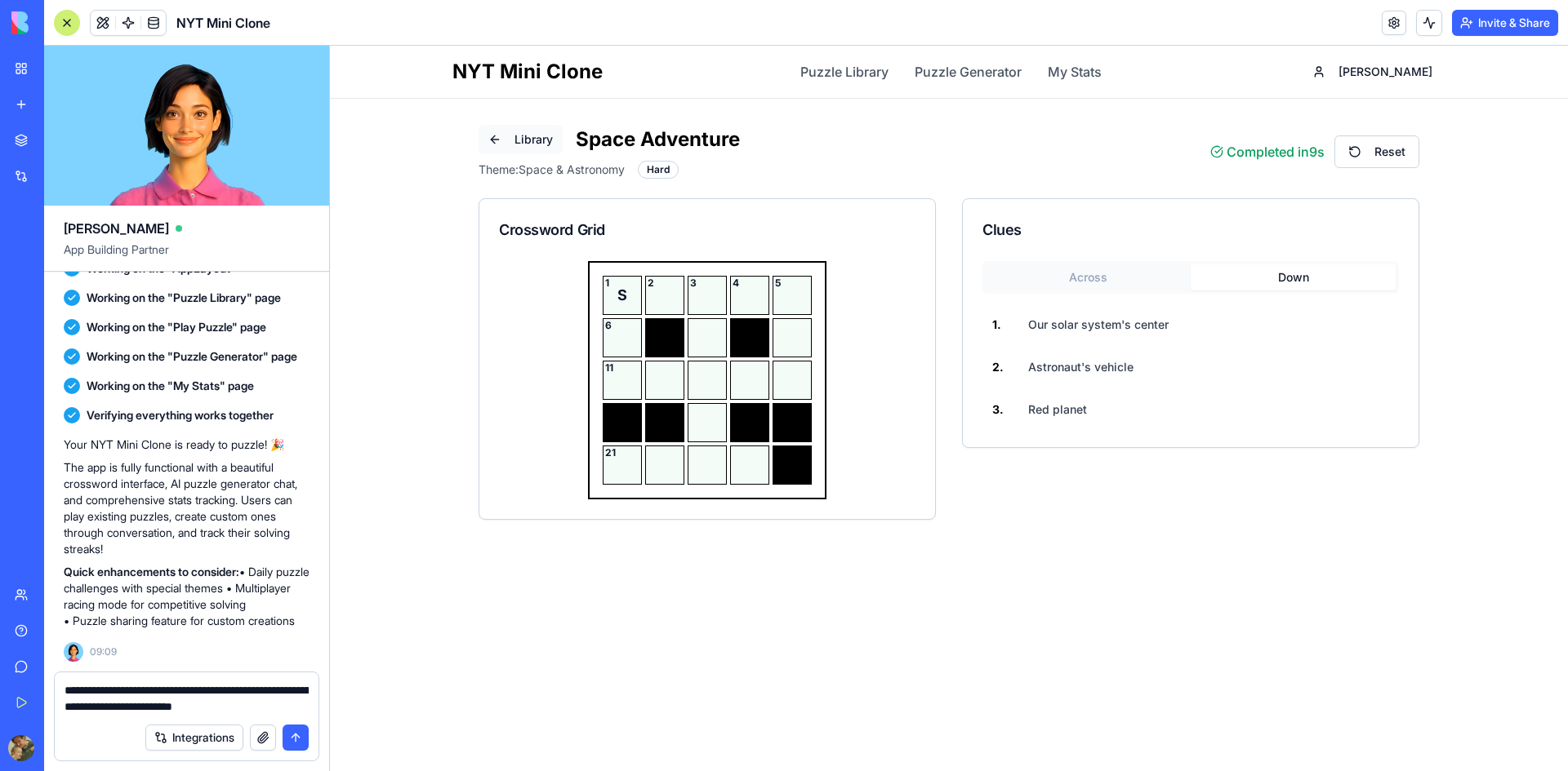
click at [487, 139] on button "Library" at bounding box center [520, 139] width 84 height 29
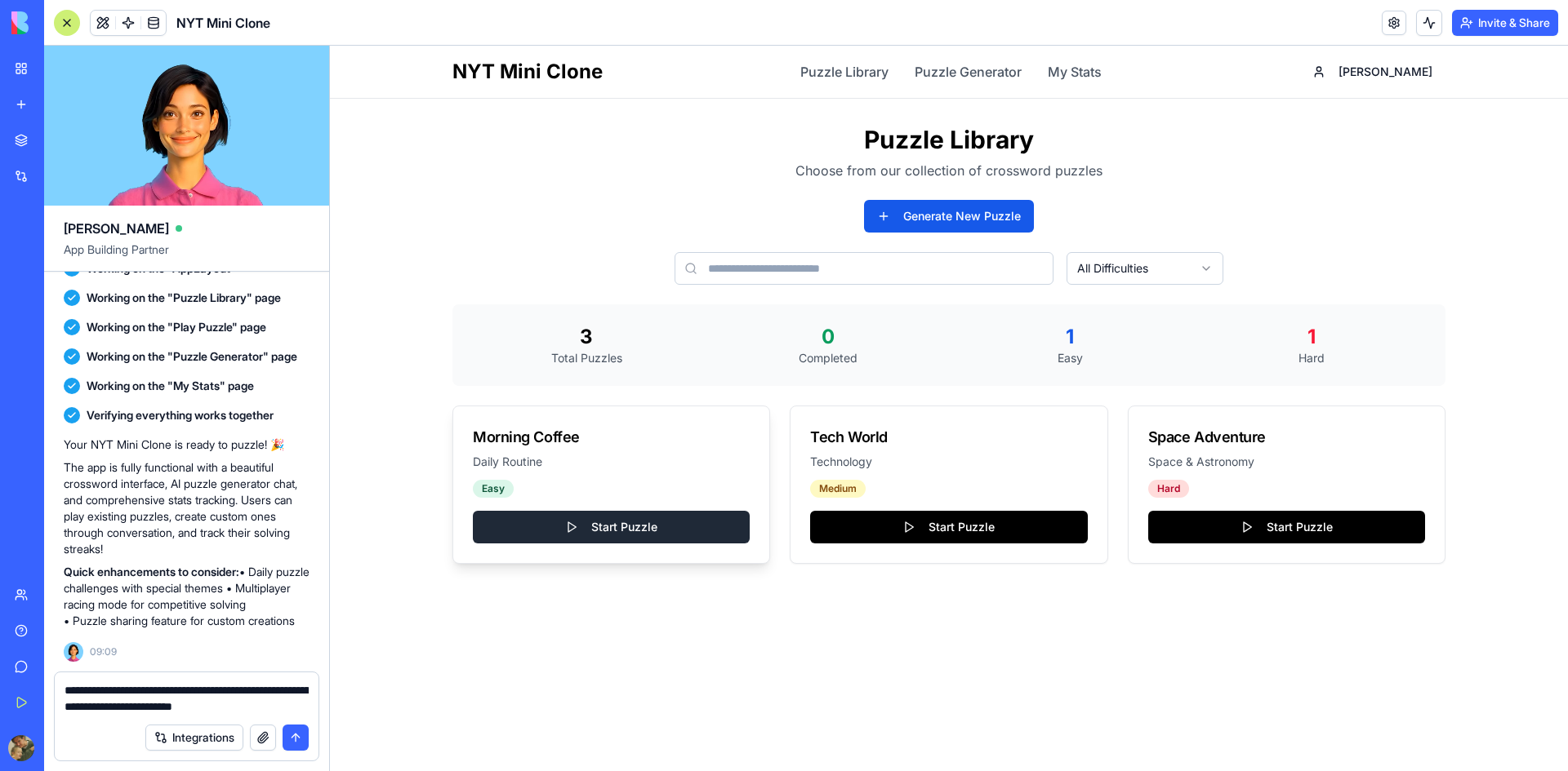
click at [638, 522] on button "Start Puzzle" at bounding box center [611, 528] width 277 height 33
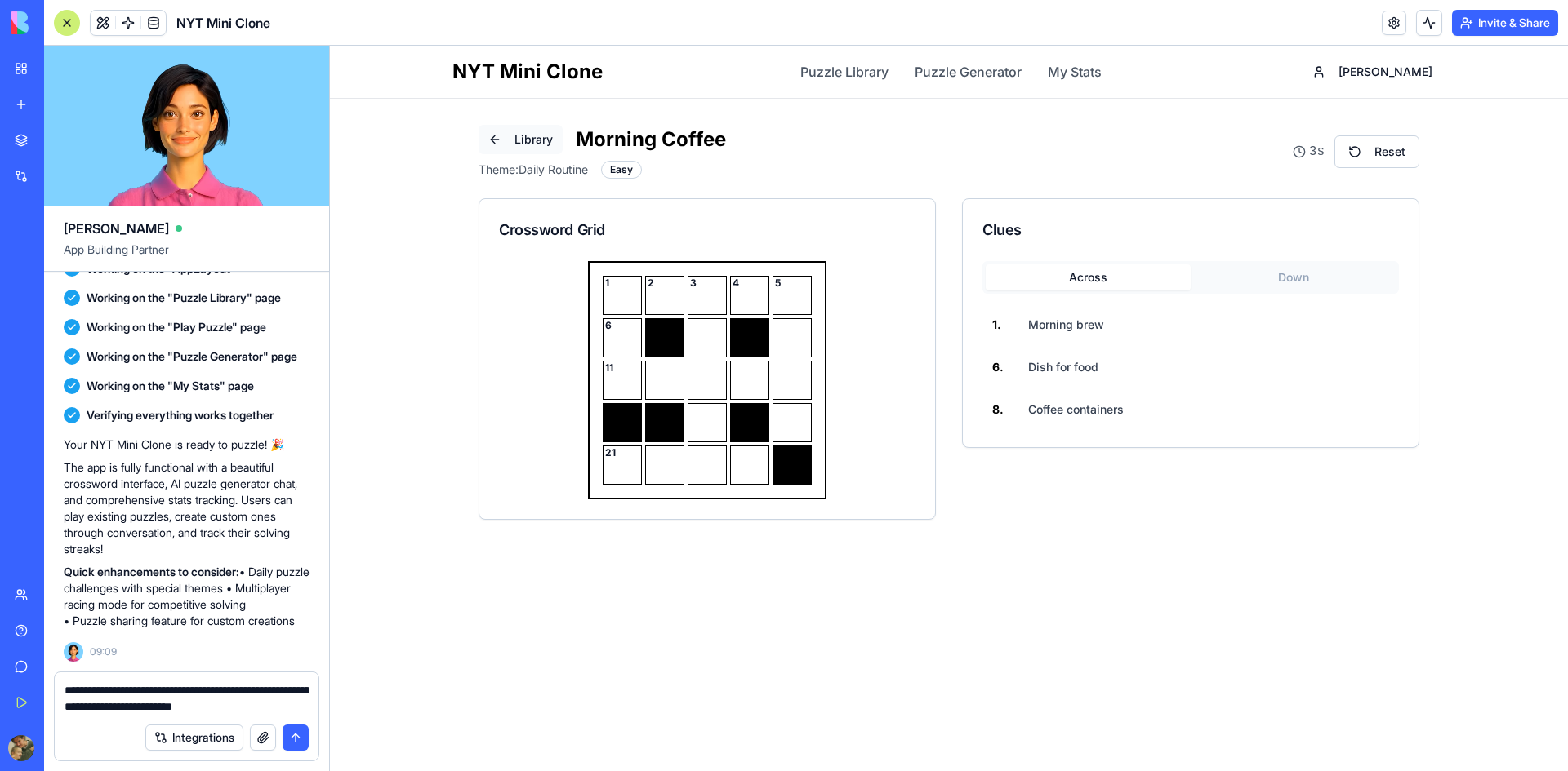
click at [520, 138] on button "Library" at bounding box center [520, 139] width 84 height 29
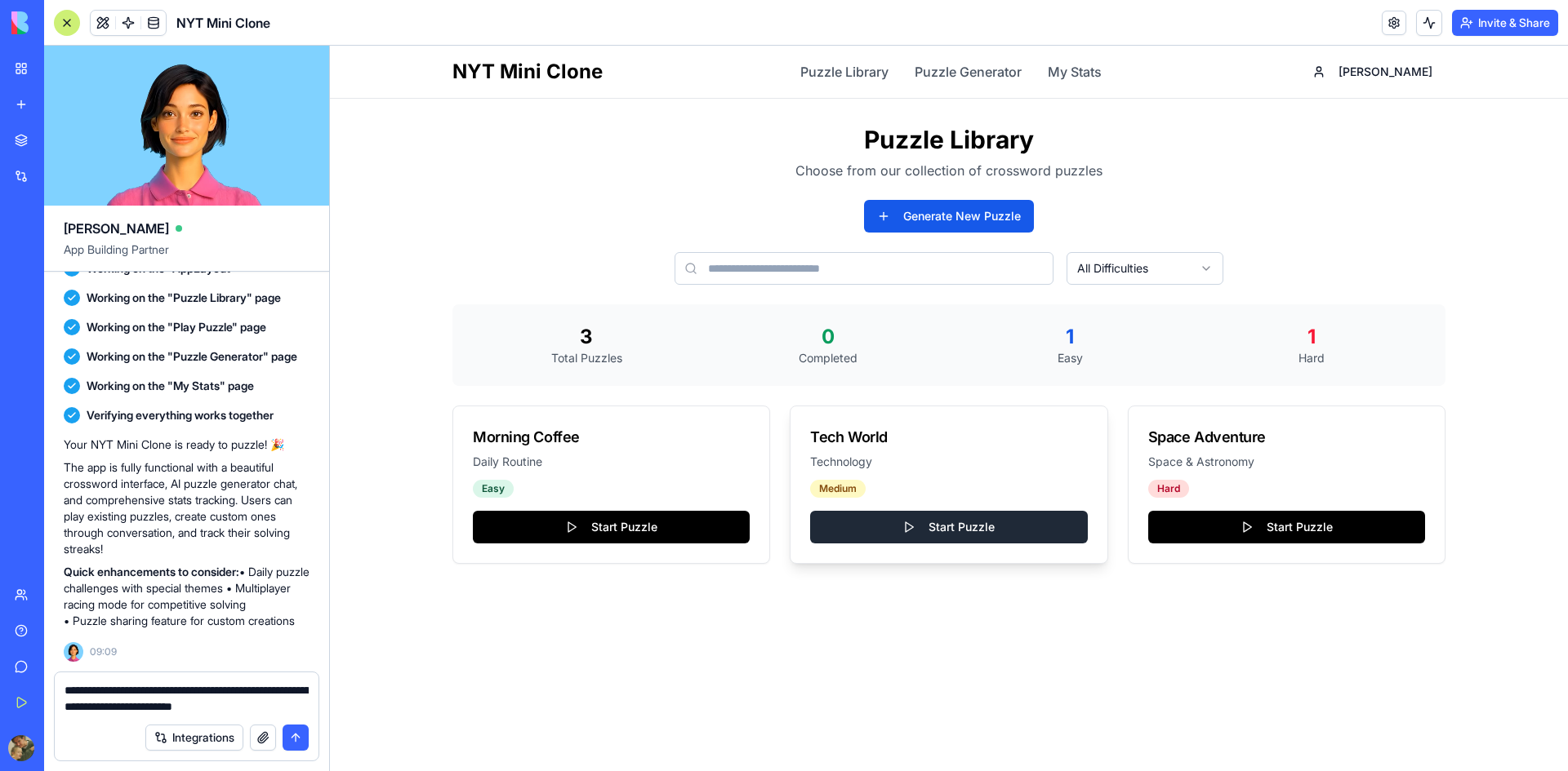
click at [882, 519] on button "Start Puzzle" at bounding box center [948, 528] width 277 height 33
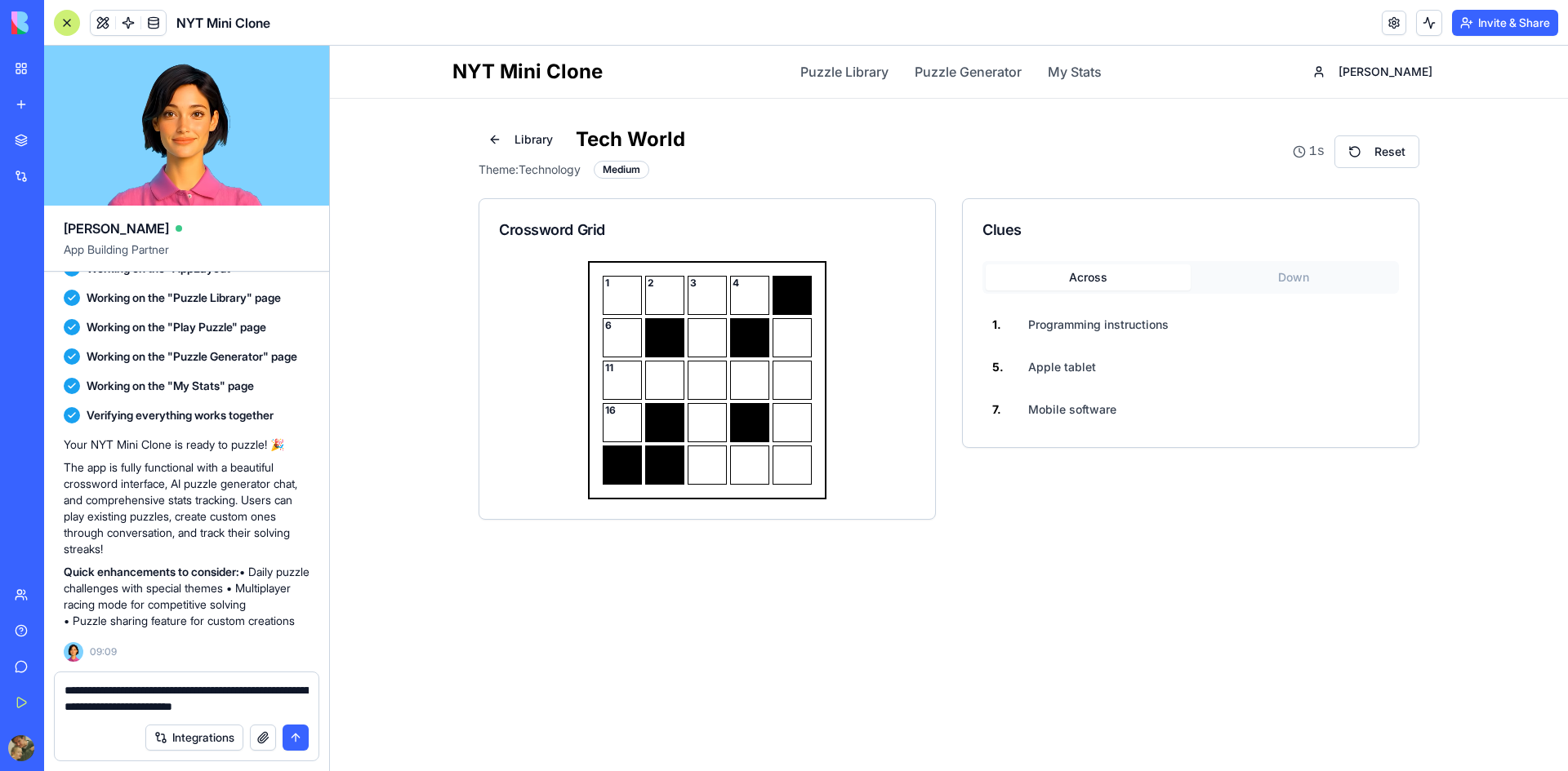
click at [302, 710] on textarea "**********" at bounding box center [187, 699] width 244 height 33
click at [1263, 280] on button "Down" at bounding box center [1293, 278] width 205 height 26
click at [1127, 285] on button "Across" at bounding box center [1089, 278] width 205 height 26
click at [230, 711] on textarea "**********" at bounding box center [187, 699] width 244 height 33
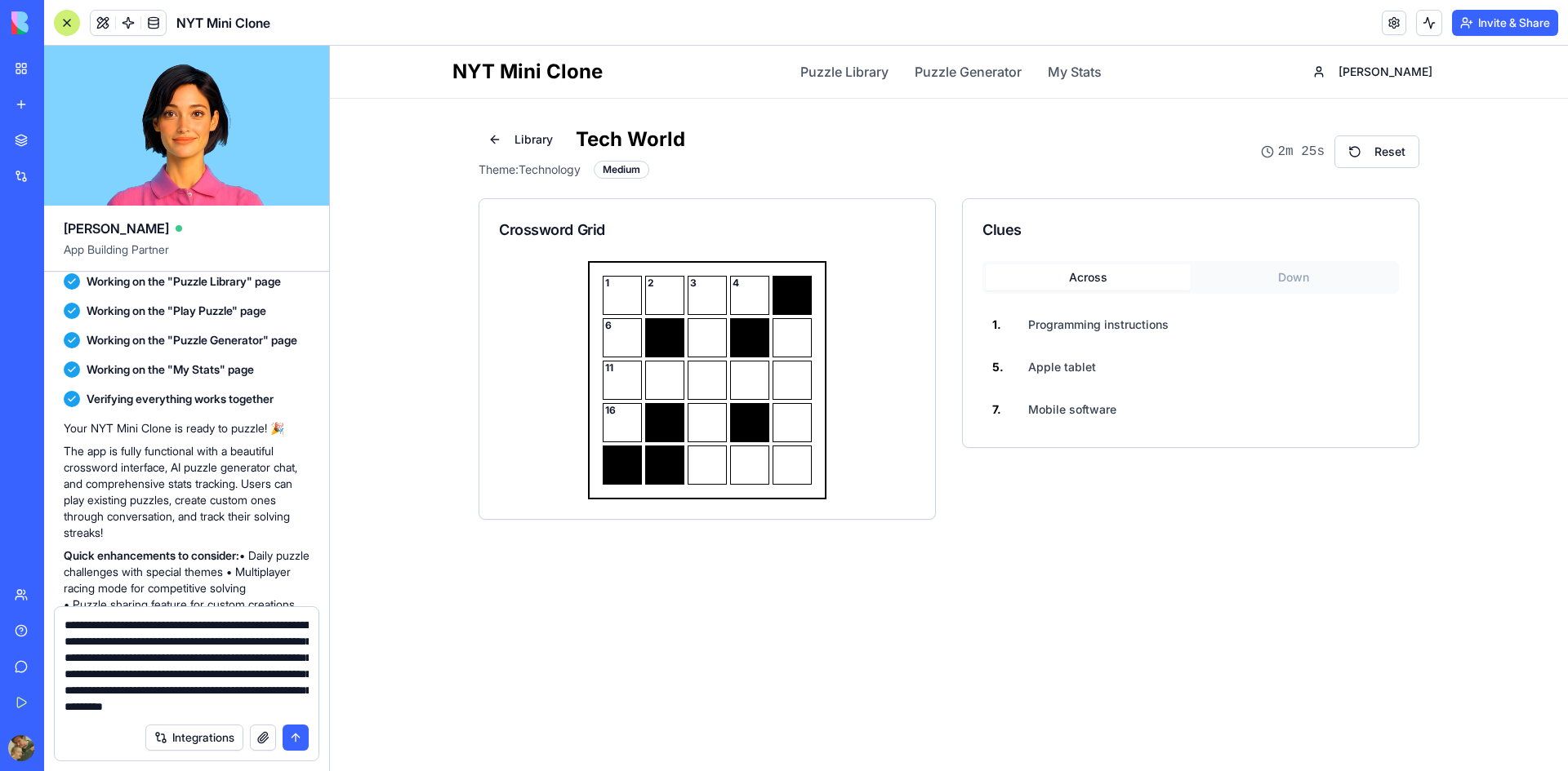
scroll to position [31, 0]
click at [116, 710] on textarea "**********" at bounding box center [187, 666] width 244 height 98
click at [162, 709] on textarea "**********" at bounding box center [187, 666] width 244 height 98
click at [1288, 288] on button "Down" at bounding box center [1293, 278] width 205 height 26
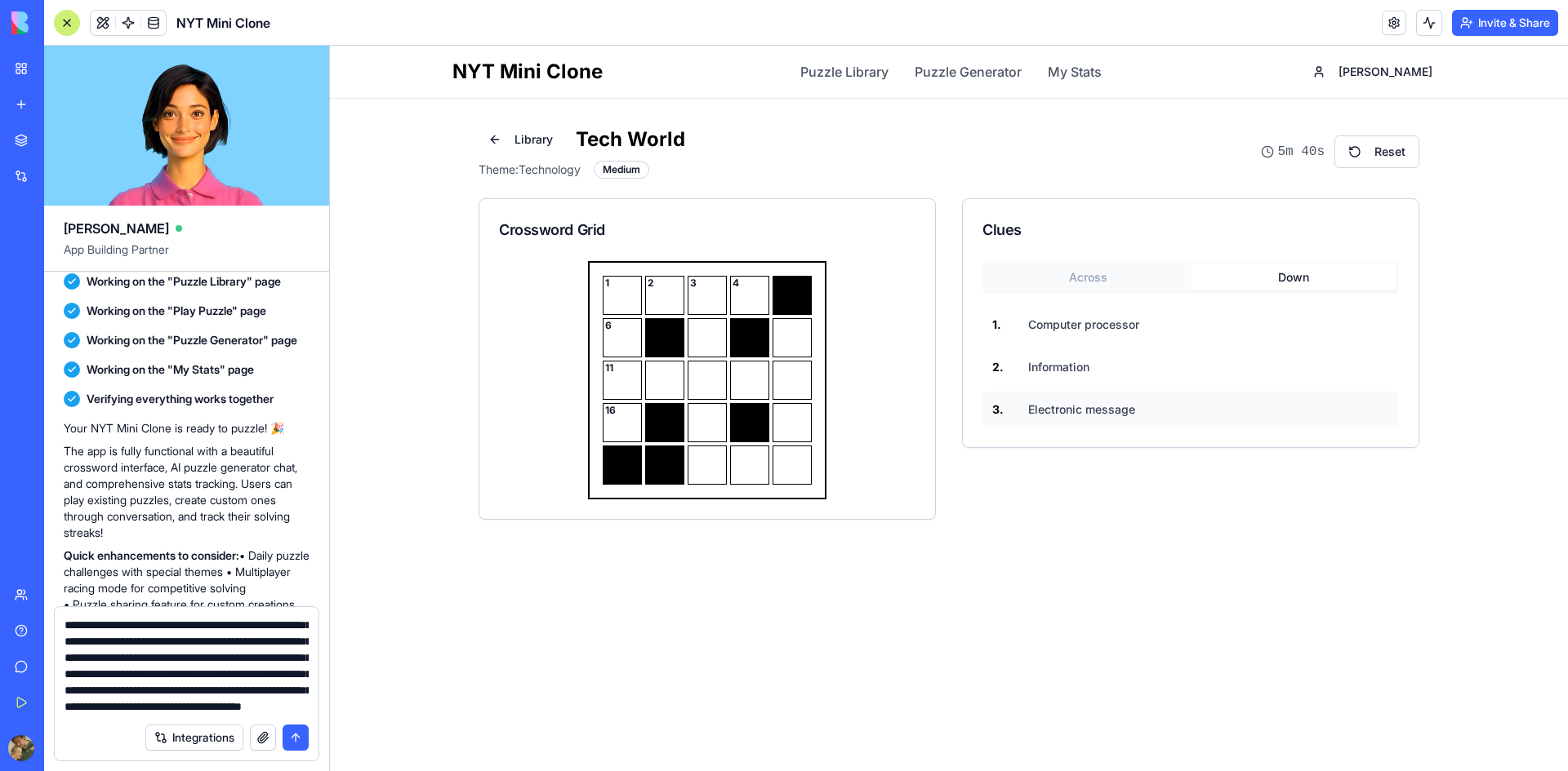
click at [1104, 412] on span "Electronic message" at bounding box center [1081, 410] width 107 height 16
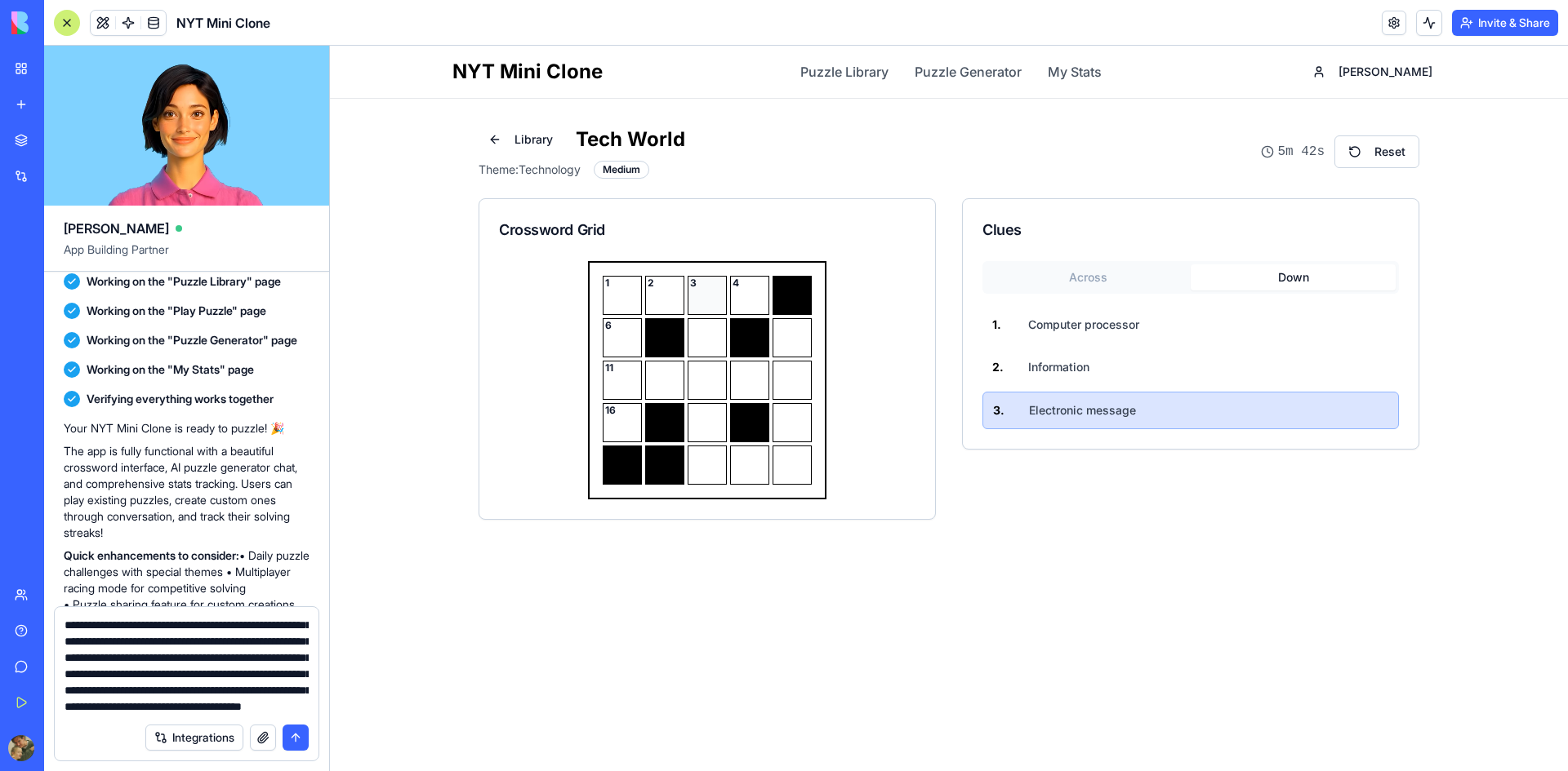
click at [715, 297] on div "3" at bounding box center [707, 296] width 39 height 39
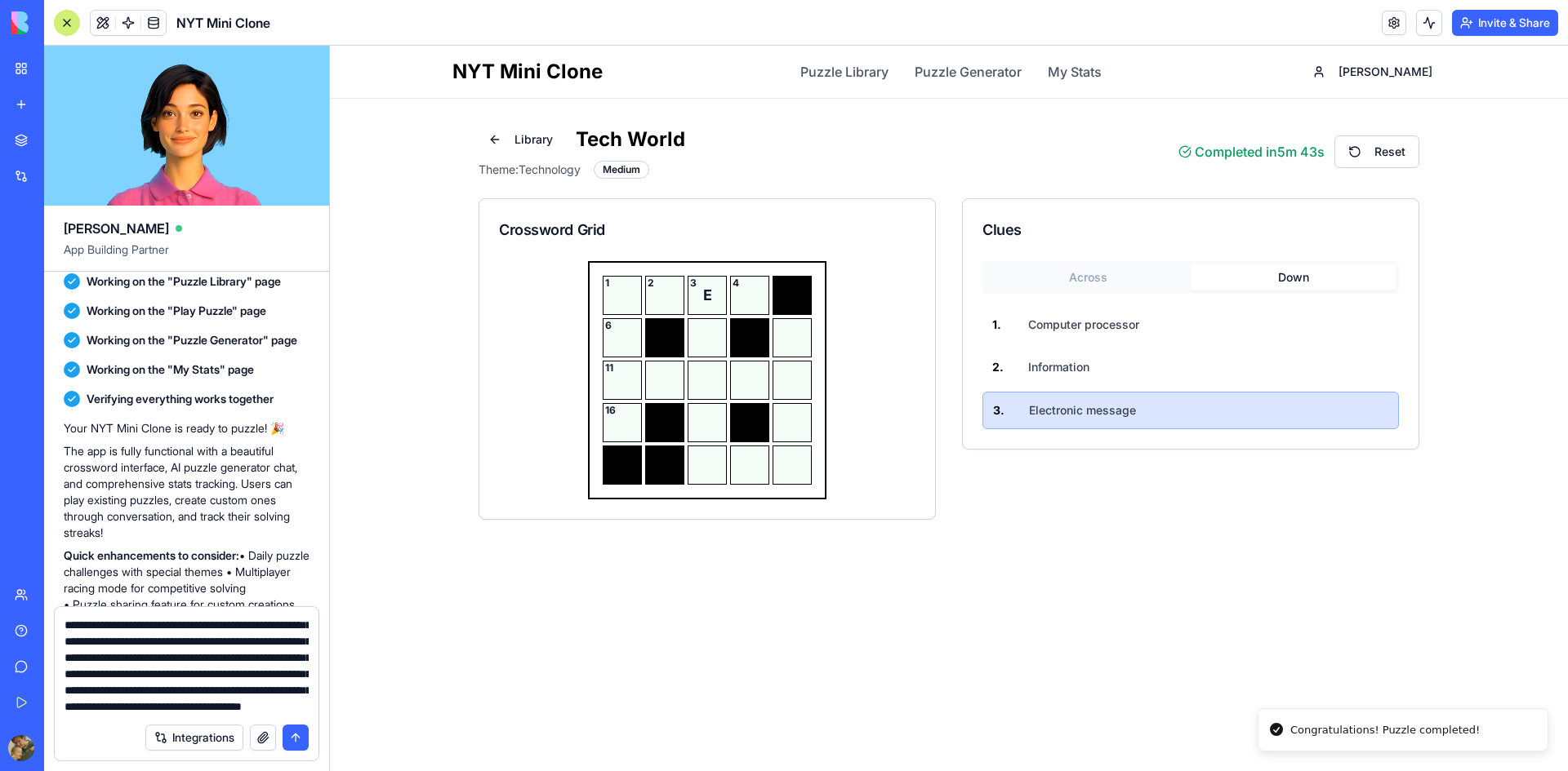
click at [297, 709] on textarea "**********" at bounding box center [187, 666] width 244 height 98
click at [666, 338] on div at bounding box center [665, 338] width 39 height 39
click at [239, 712] on textarea "**********" at bounding box center [187, 666] width 244 height 98
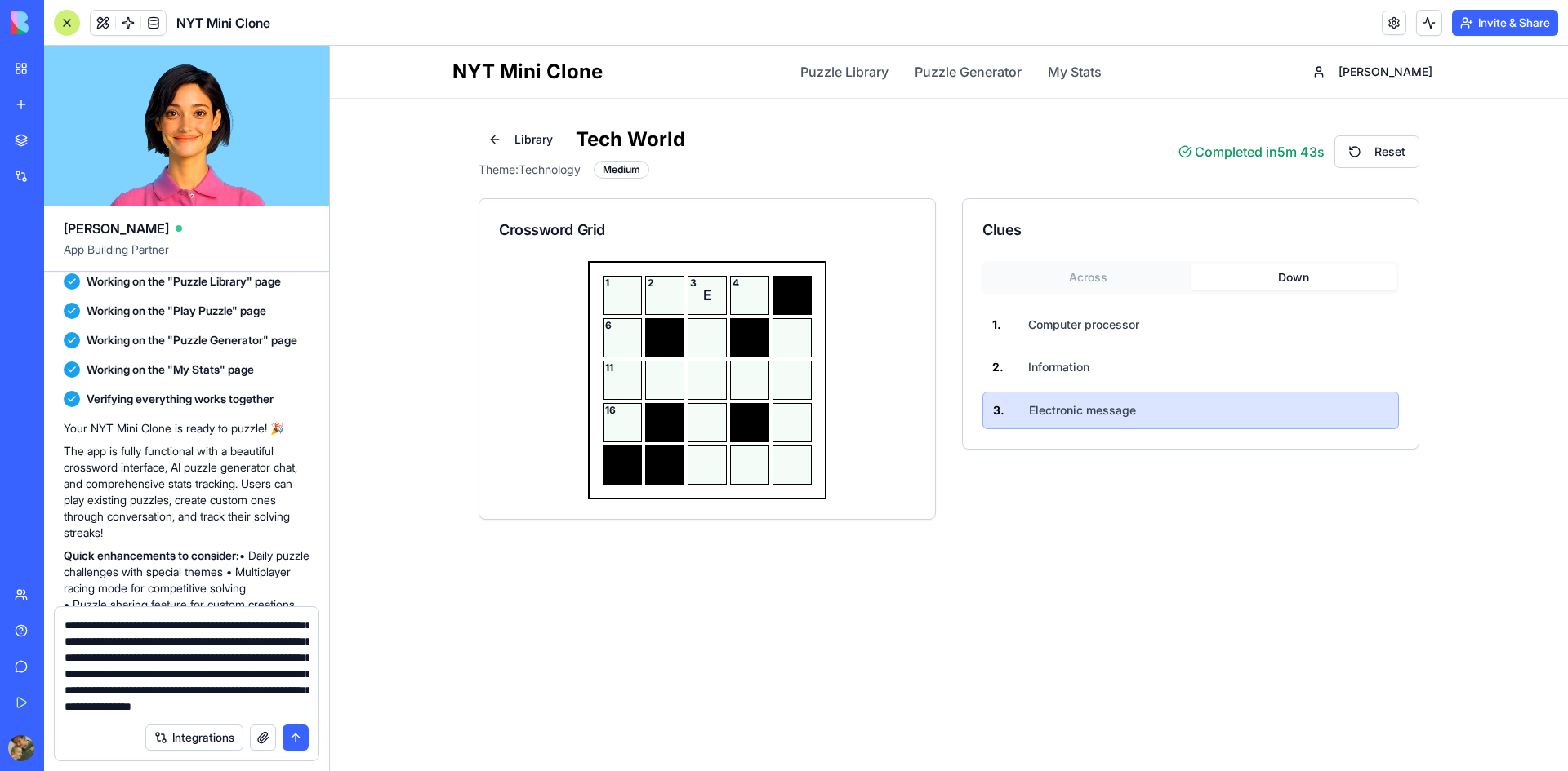
click at [147, 663] on textarea "**********" at bounding box center [187, 666] width 244 height 98
type textarea "**********"
click at [294, 737] on button "submit" at bounding box center [296, 738] width 26 height 26
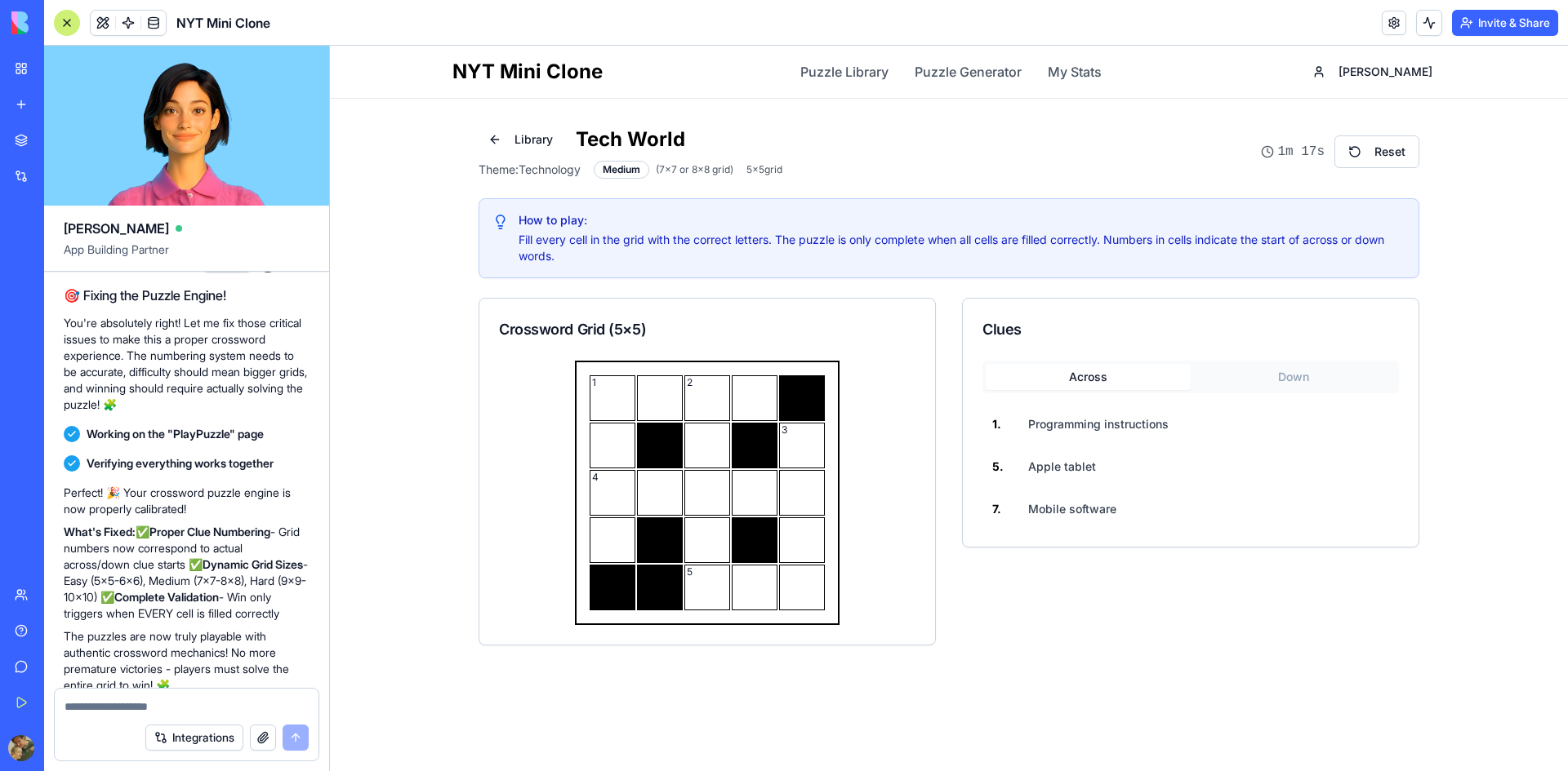
scroll to position [1200, 0]
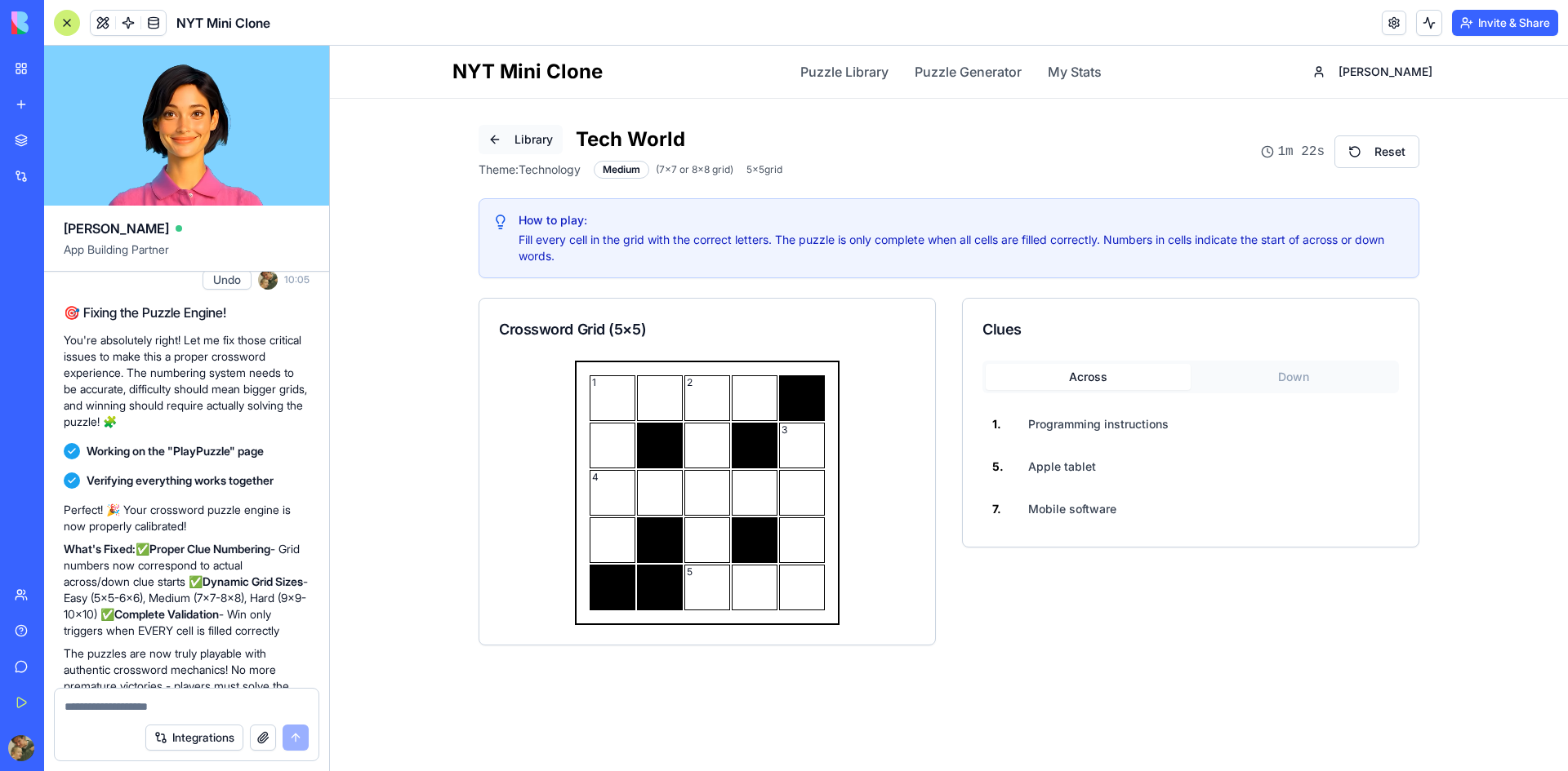
click at [548, 139] on button "Library" at bounding box center [520, 139] width 84 height 29
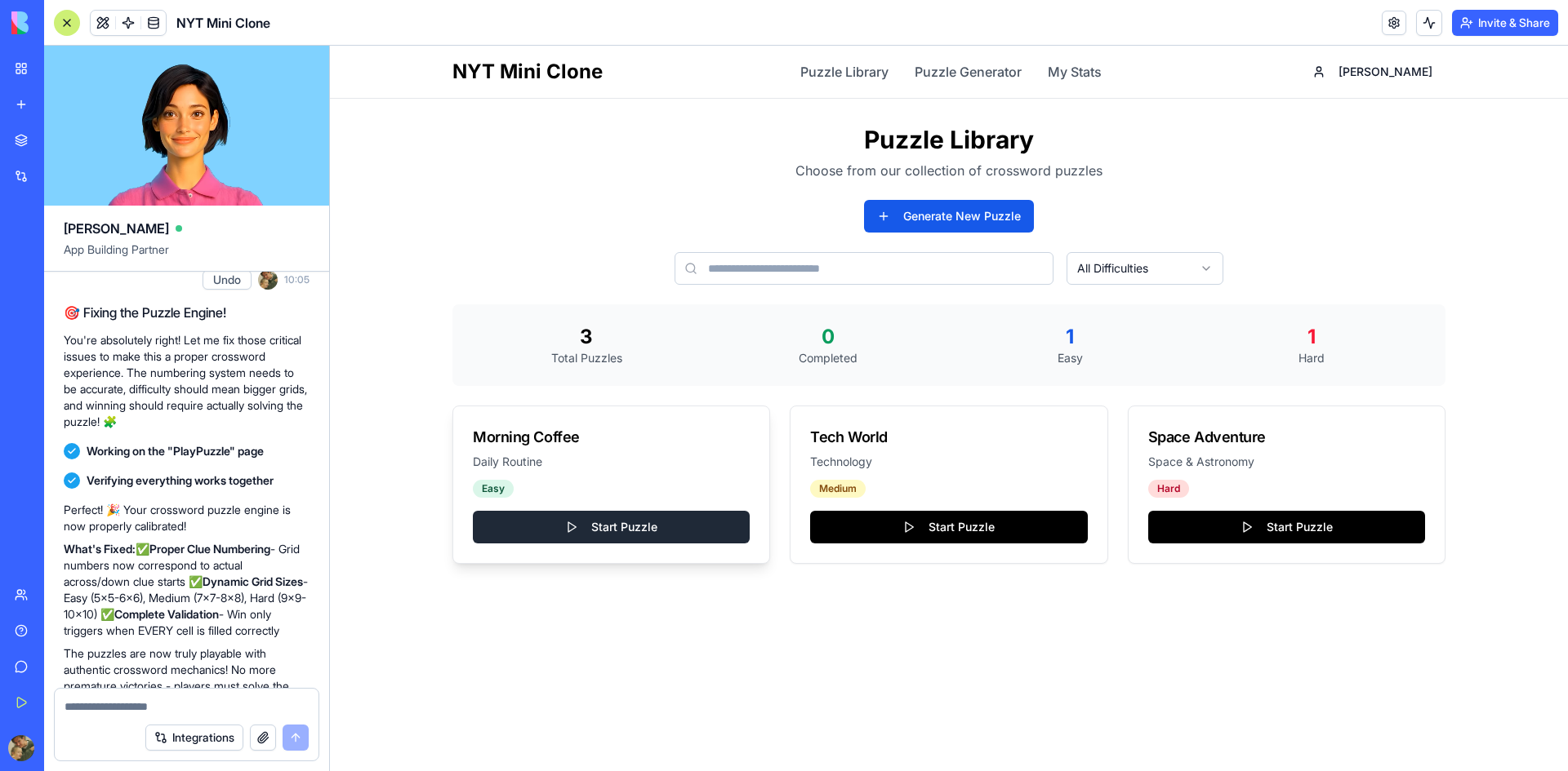
click at [550, 528] on button "Start Puzzle" at bounding box center [611, 528] width 277 height 33
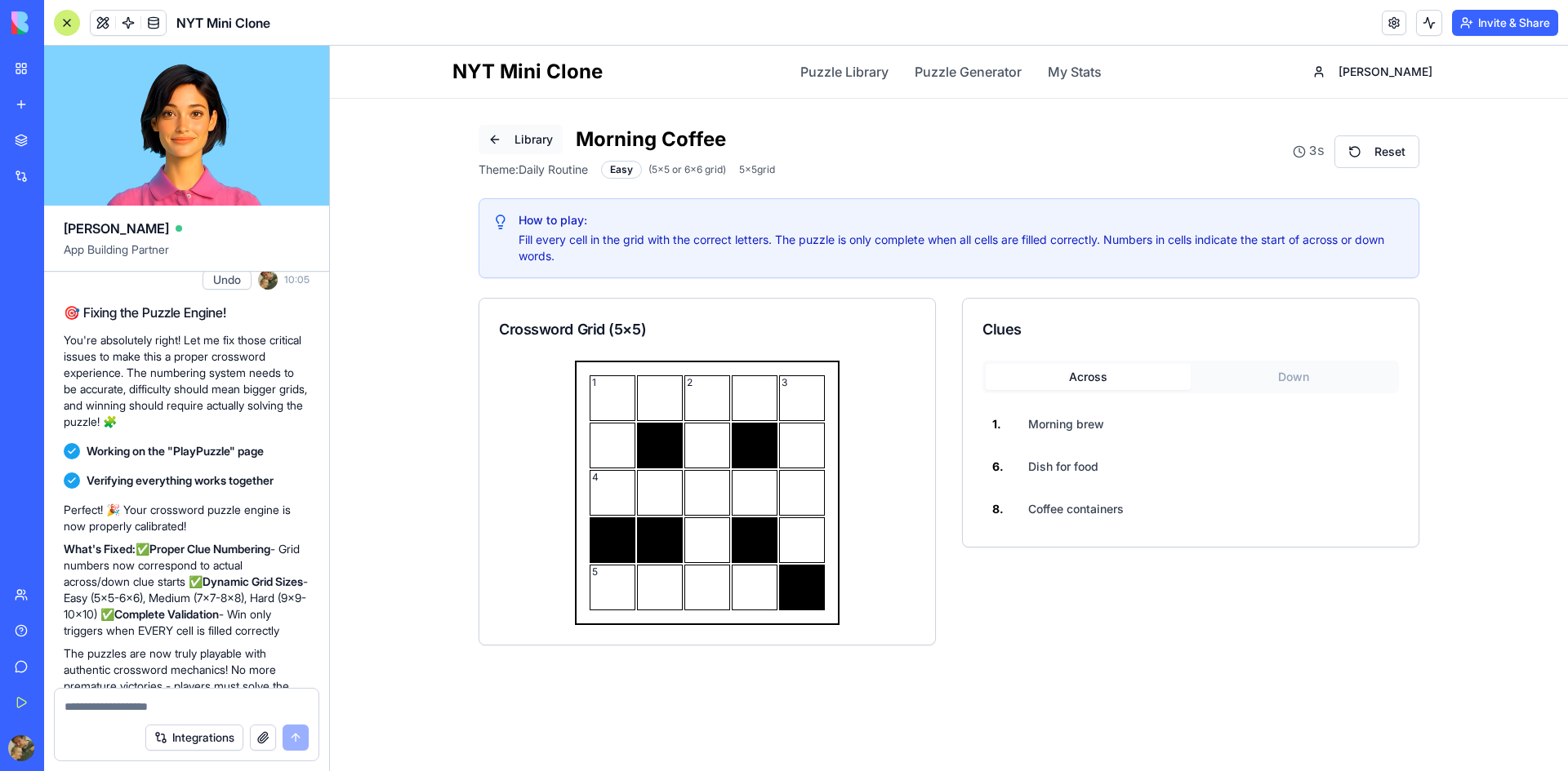
click at [502, 136] on button "Library" at bounding box center [520, 139] width 84 height 29
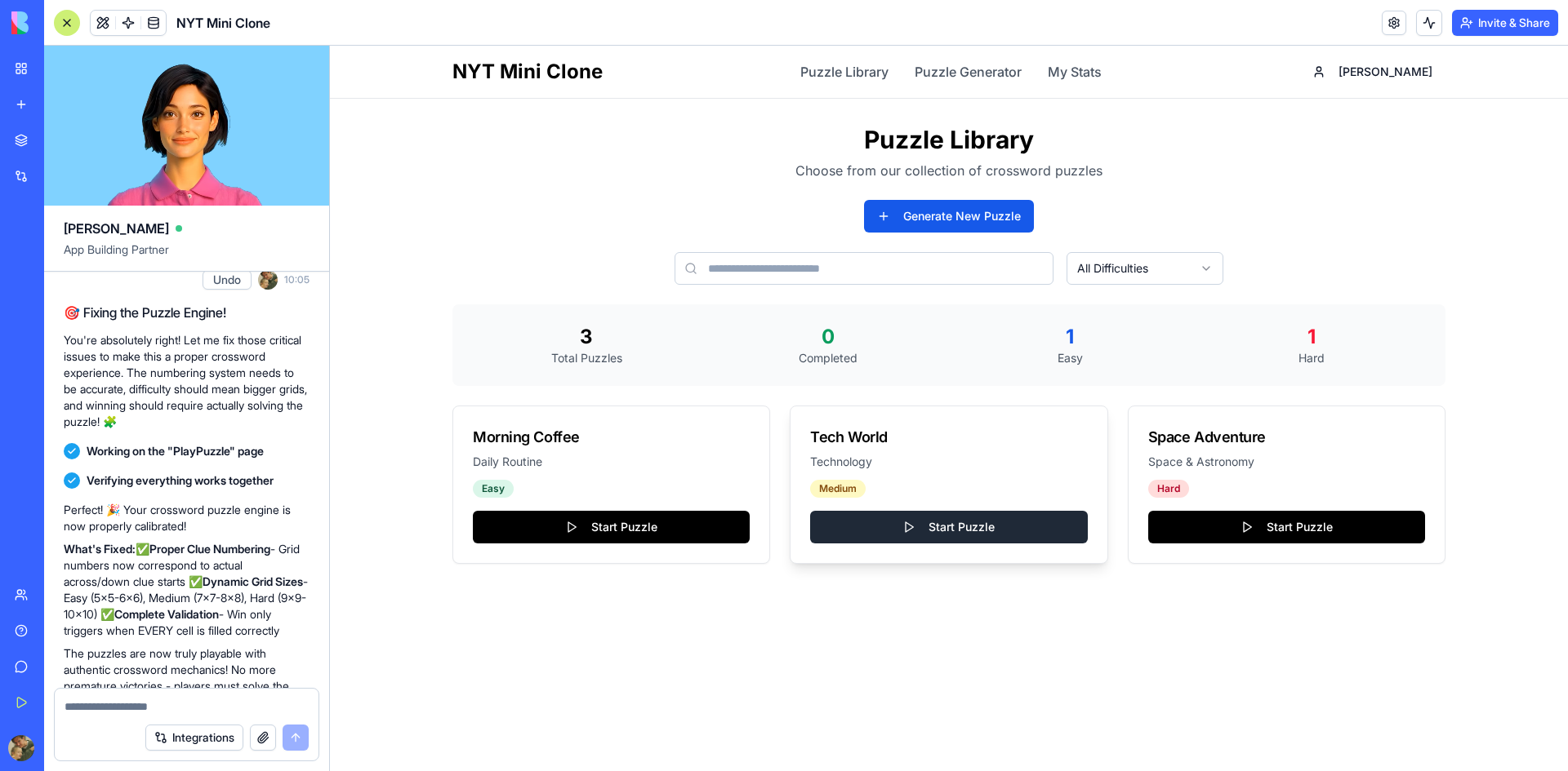
click at [873, 515] on button "Start Puzzle" at bounding box center [948, 528] width 277 height 33
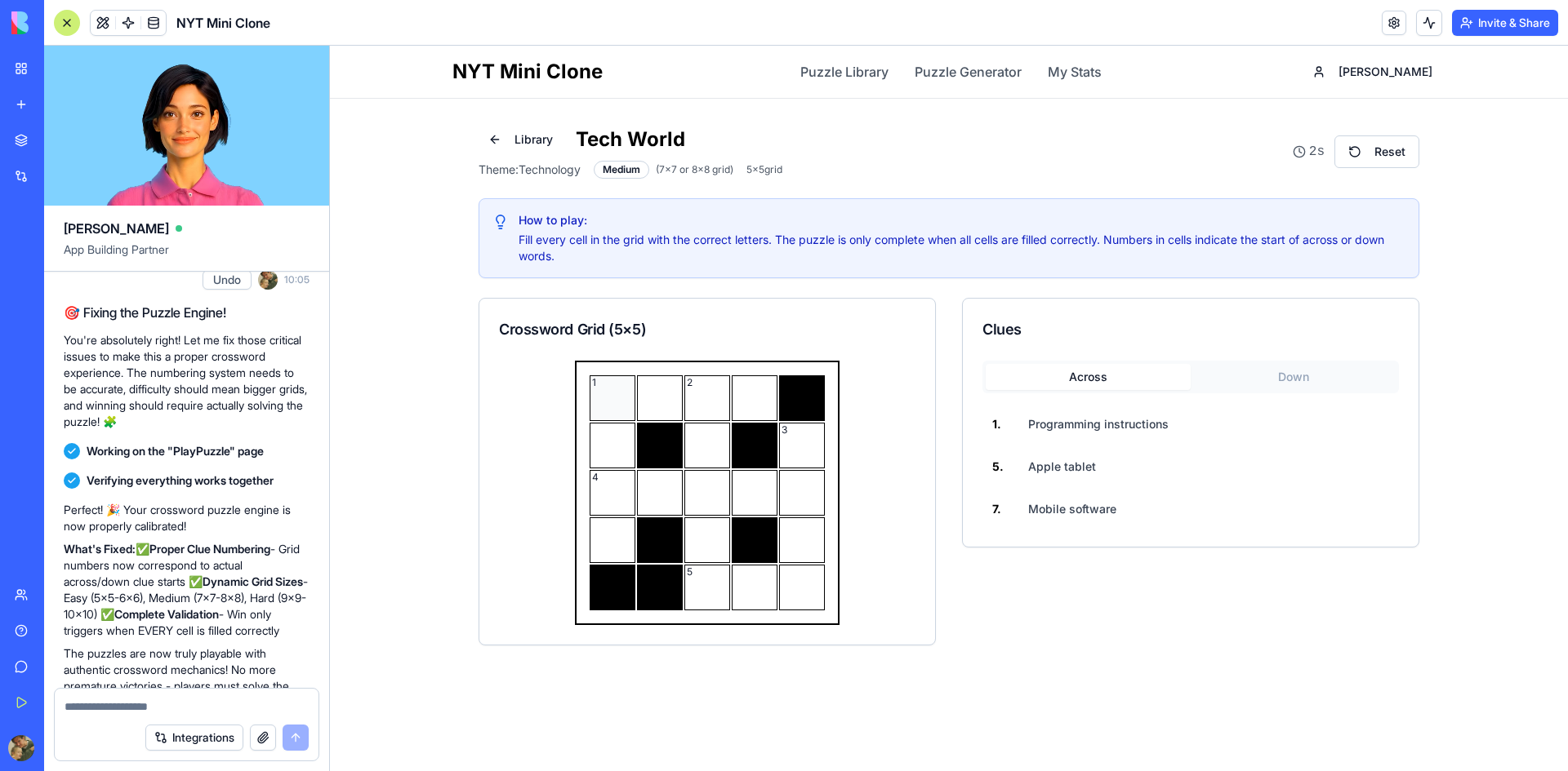
click at [606, 406] on div "1" at bounding box center [612, 398] width 46 height 46
click at [652, 412] on div at bounding box center [660, 398] width 46 height 46
click at [702, 406] on div "2" at bounding box center [707, 398] width 46 height 46
click at [767, 410] on div at bounding box center [755, 398] width 46 height 46
click at [1246, 381] on button "Down" at bounding box center [1293, 377] width 205 height 26
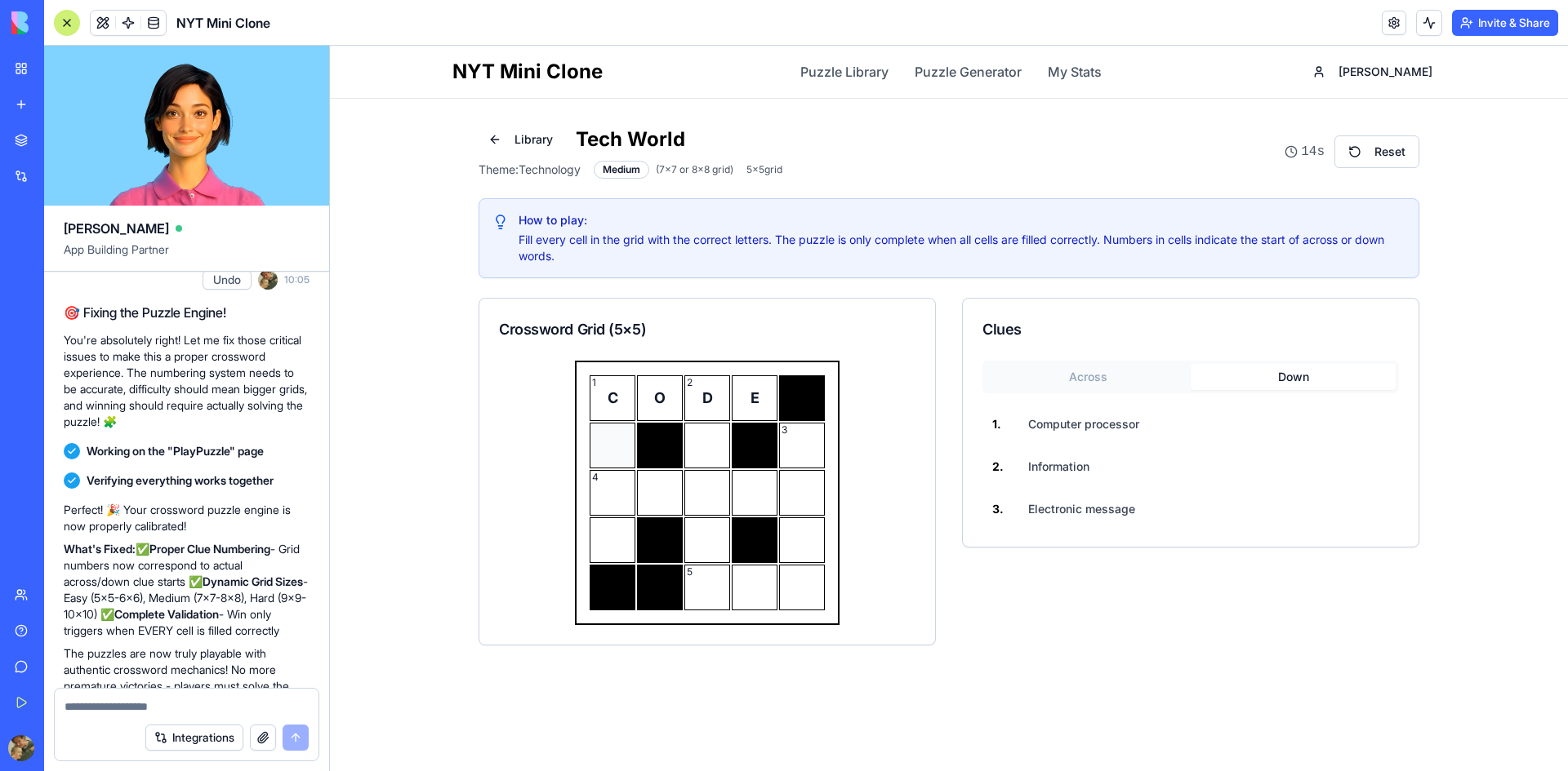
click at [603, 455] on div at bounding box center [612, 446] width 46 height 46
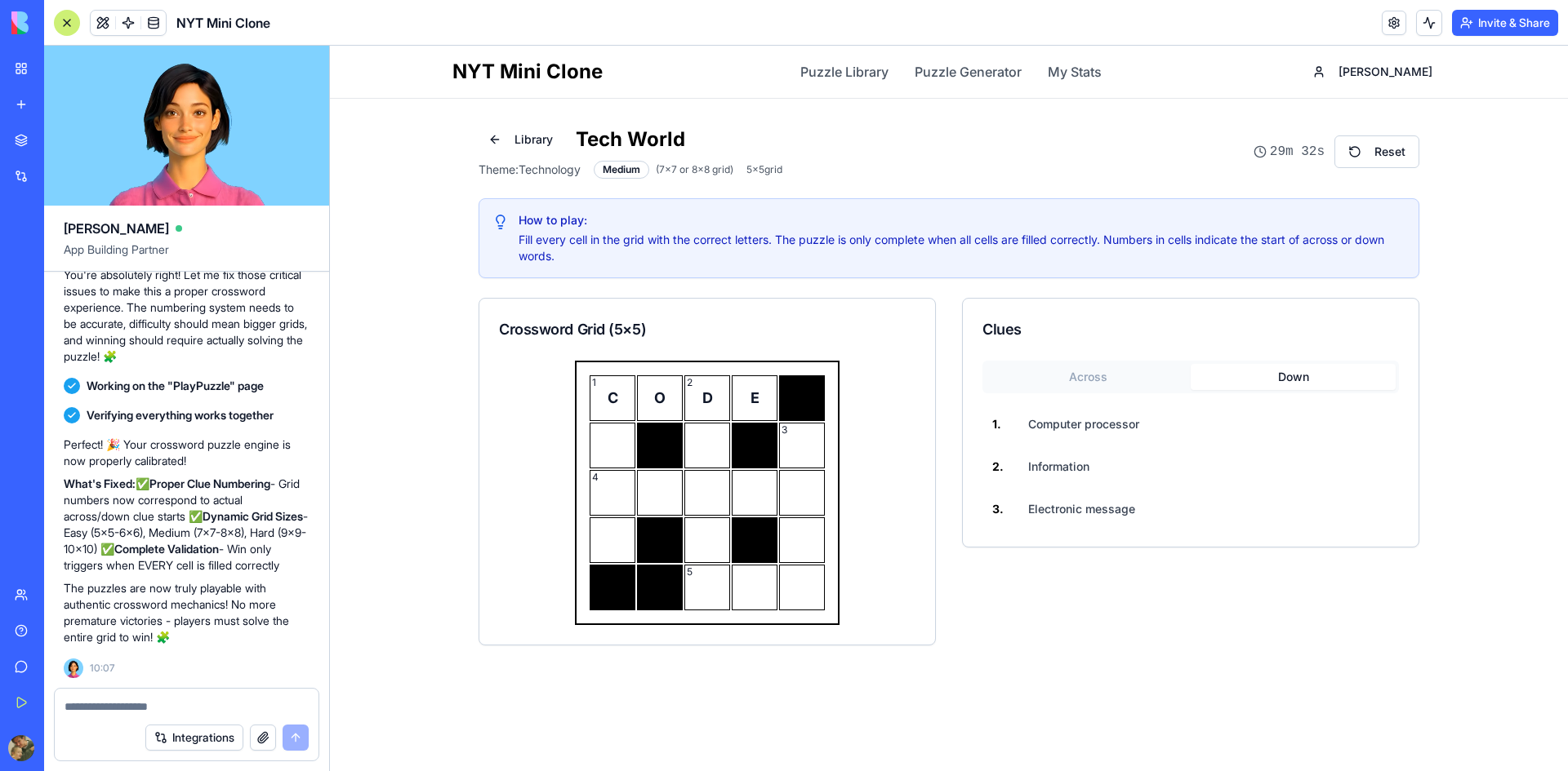
scroll to position [1363, 0]
click at [802, 443] on div "3" at bounding box center [802, 446] width 46 height 46
click at [802, 447] on div "3" at bounding box center [802, 446] width 46 height 46
click at [797, 456] on div "3" at bounding box center [802, 446] width 46 height 46
click at [798, 492] on div at bounding box center [802, 493] width 46 height 46
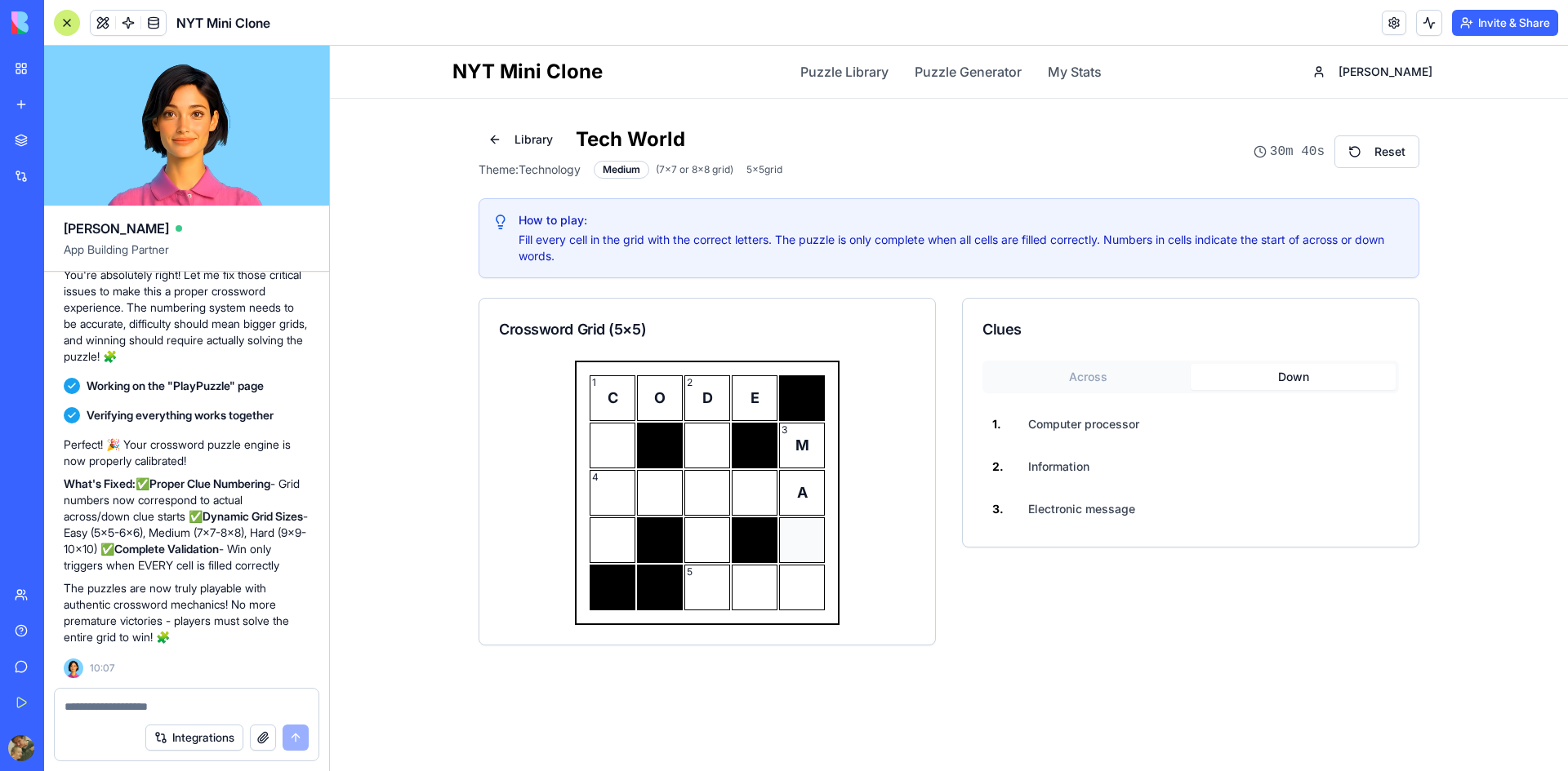
click at [800, 533] on div at bounding box center [802, 541] width 46 height 46
click at [802, 593] on div at bounding box center [802, 587] width 46 height 46
click at [916, 587] on div "1 C O 2 D E 3 M 4 A I 5 L" at bounding box center [707, 502] width 456 height 284
click at [1093, 381] on button "Across" at bounding box center [1089, 377] width 205 height 26
click at [709, 595] on div "5" at bounding box center [707, 587] width 46 height 46
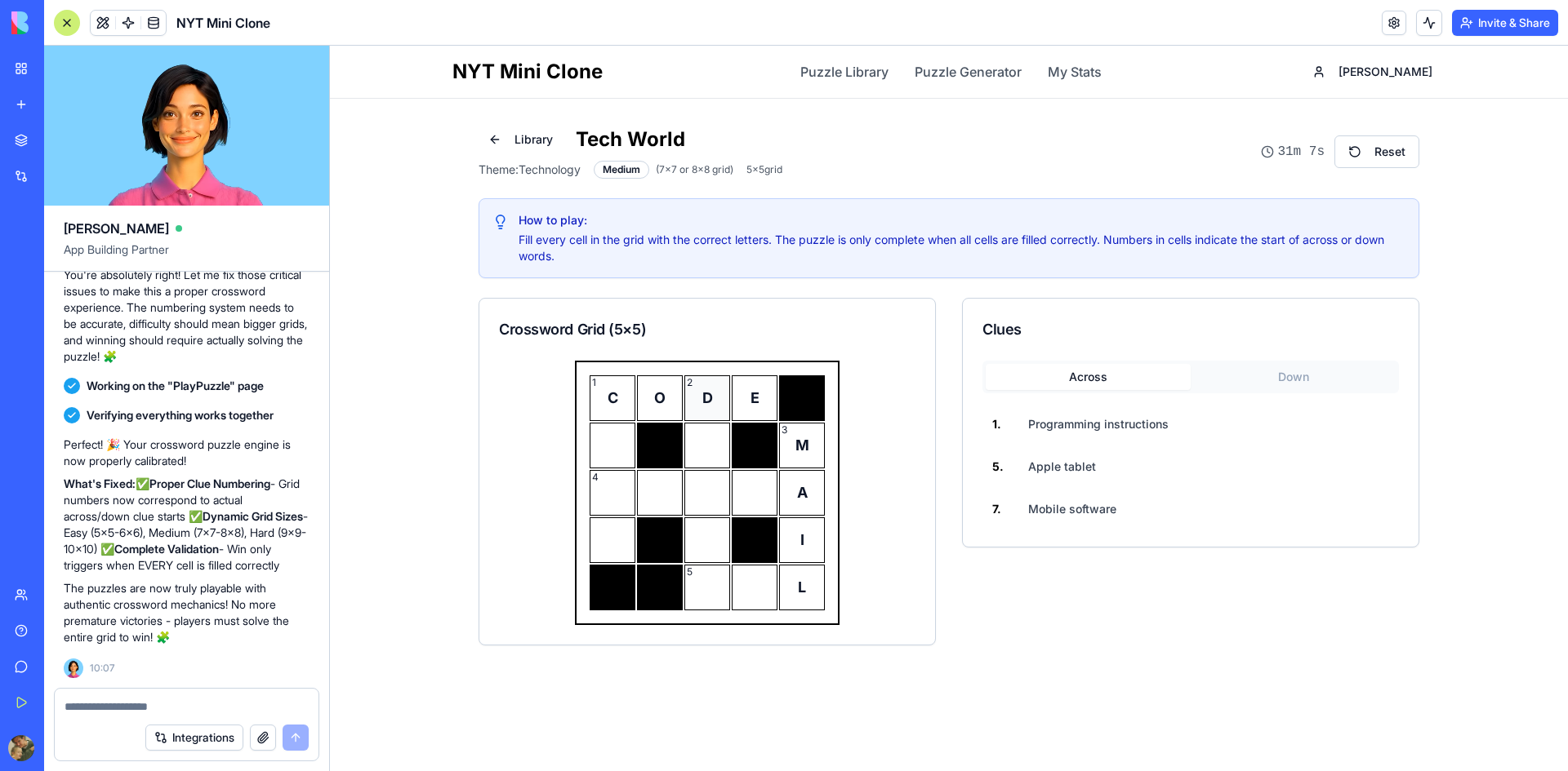
click at [699, 395] on div "2 D" at bounding box center [707, 398] width 46 height 46
click at [1295, 377] on button "Down" at bounding box center [1293, 377] width 205 height 26
click at [1119, 373] on button "Across" at bounding box center [1089, 377] width 205 height 26
click at [1258, 375] on button "Down" at bounding box center [1293, 377] width 205 height 26
click at [520, 140] on button "Library" at bounding box center [520, 139] width 84 height 29
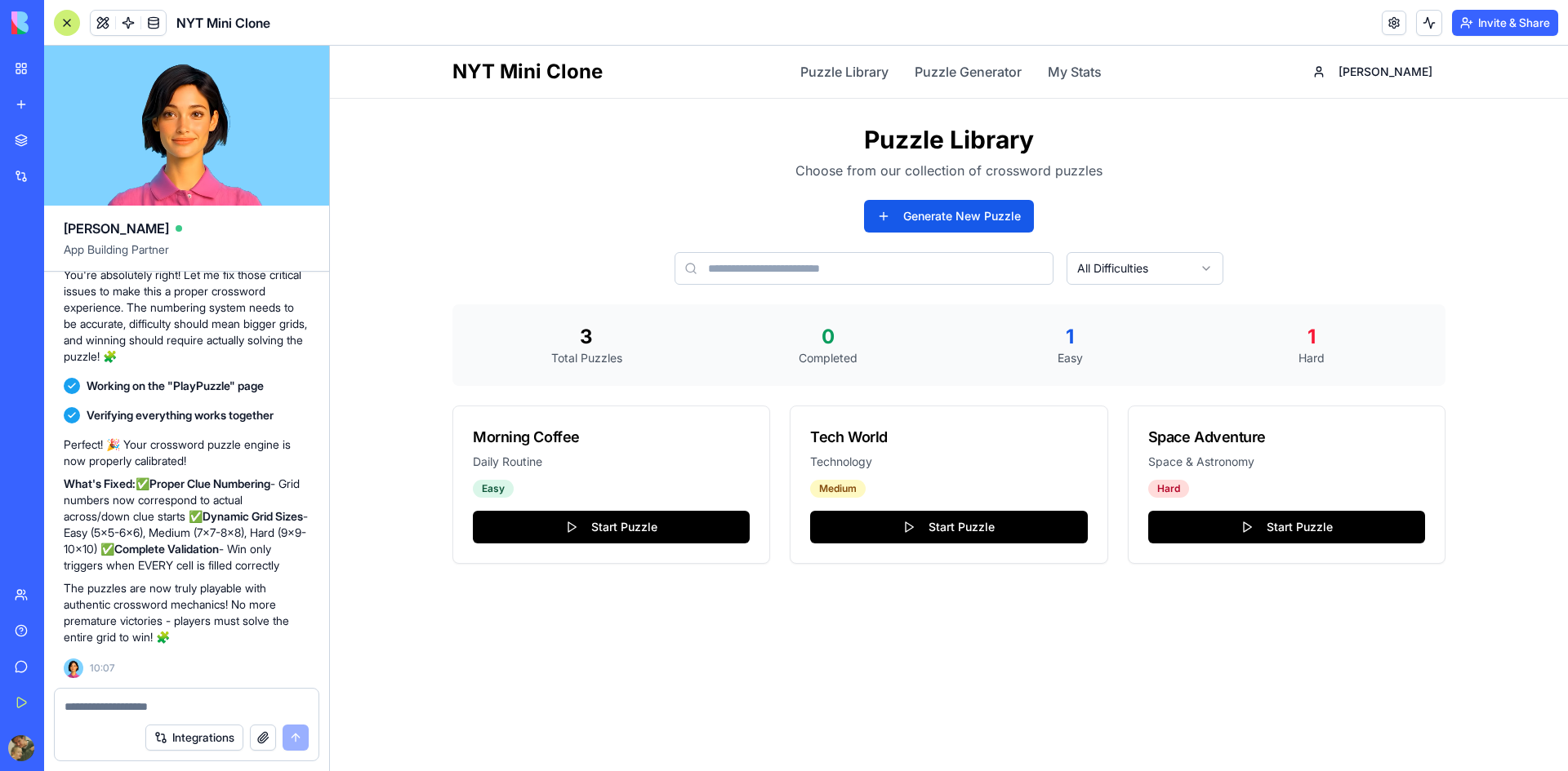
click at [781, 634] on div "NYT Mini Clone Puzzle Library Puzzle Generator My Stats [PERSON_NAME] Puzzle Li…" at bounding box center [949, 409] width 1238 height 726
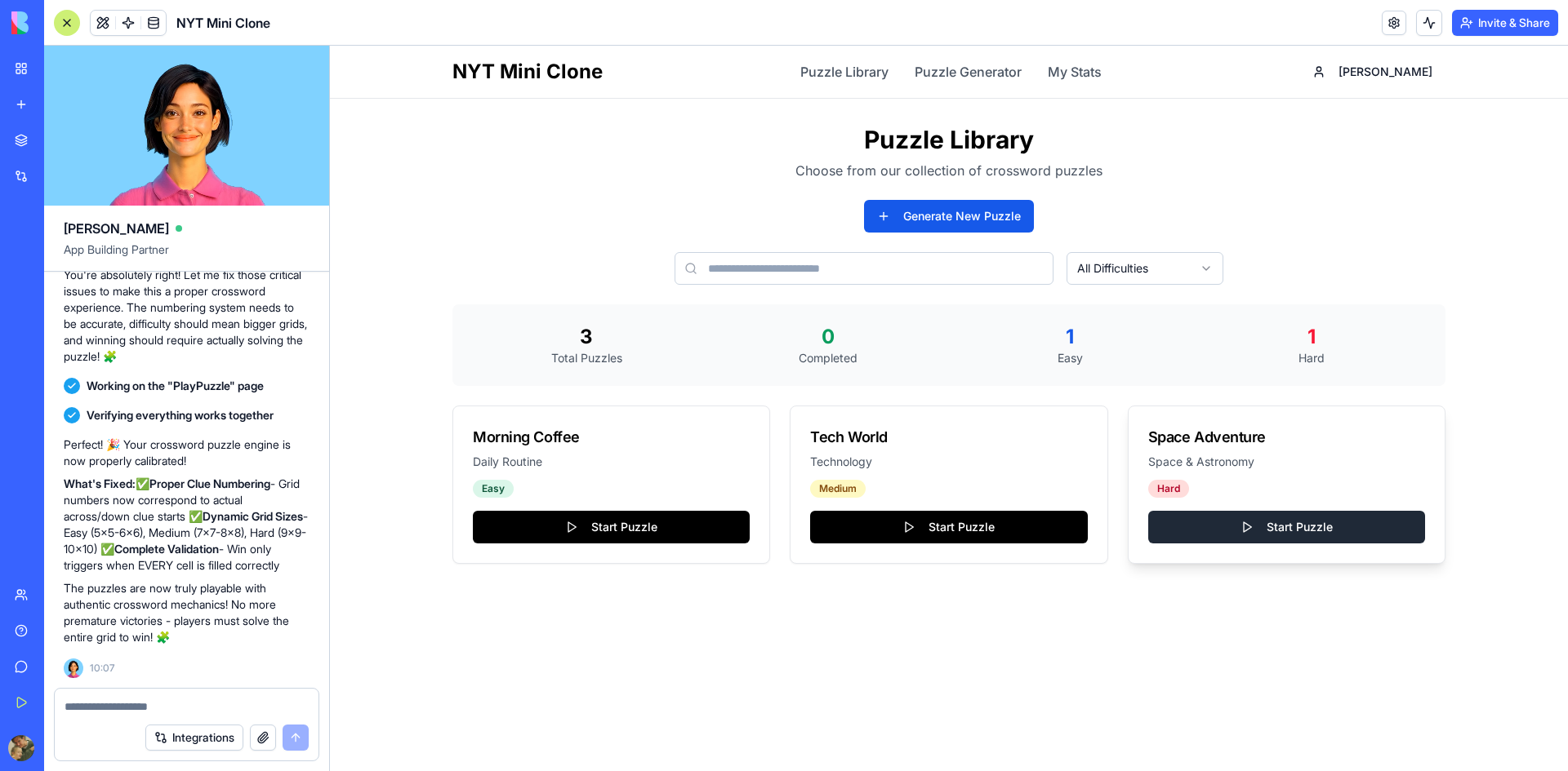
click at [1209, 521] on button "Start Puzzle" at bounding box center [1287, 528] width 277 height 33
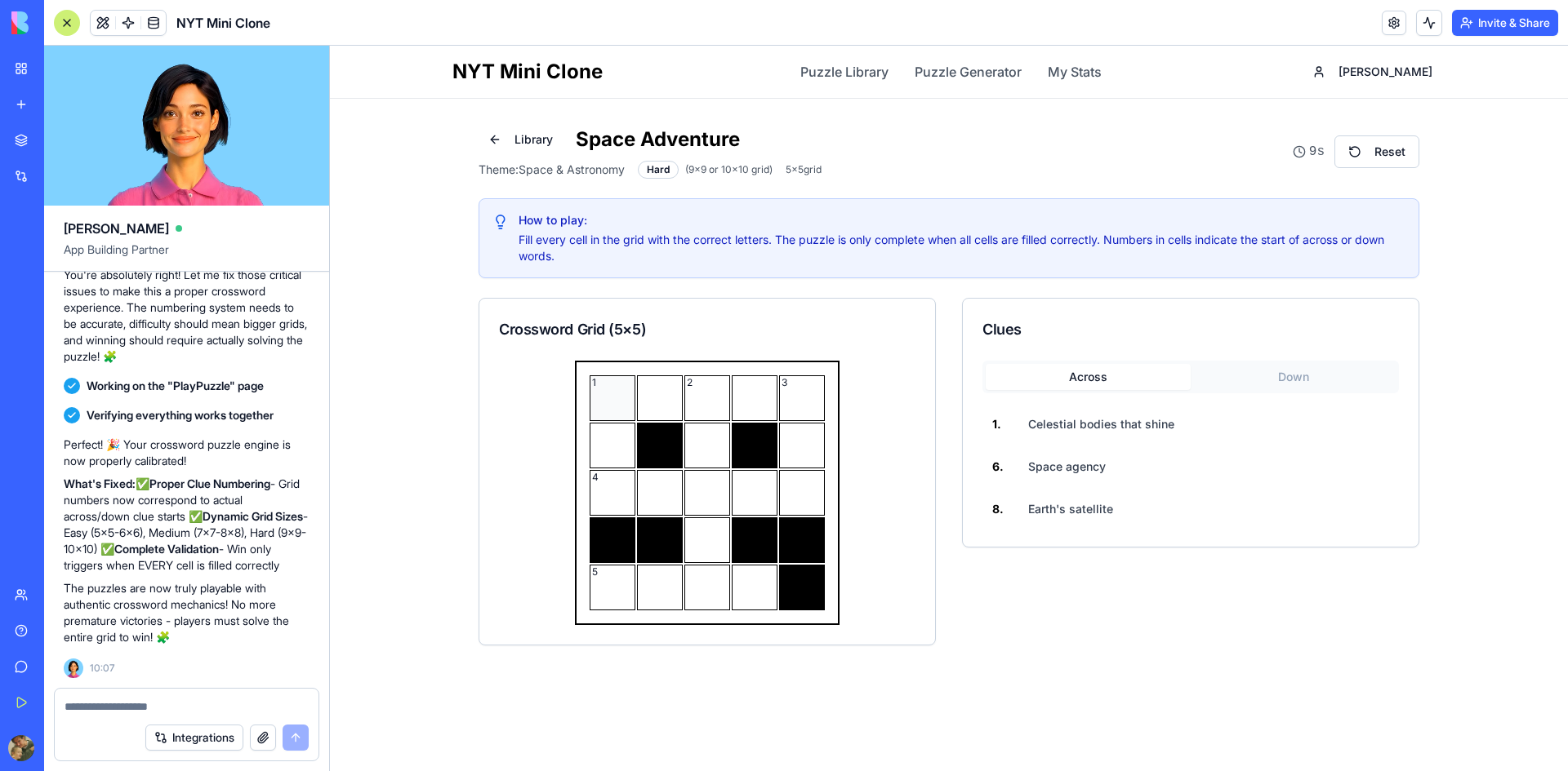
click at [620, 402] on div "1" at bounding box center [612, 398] width 46 height 46
click at [656, 409] on div at bounding box center [660, 398] width 46 height 46
click at [700, 407] on div "2" at bounding box center [707, 398] width 46 height 46
click at [747, 401] on div at bounding box center [755, 398] width 46 height 46
click at [795, 407] on div "3" at bounding box center [802, 398] width 46 height 46
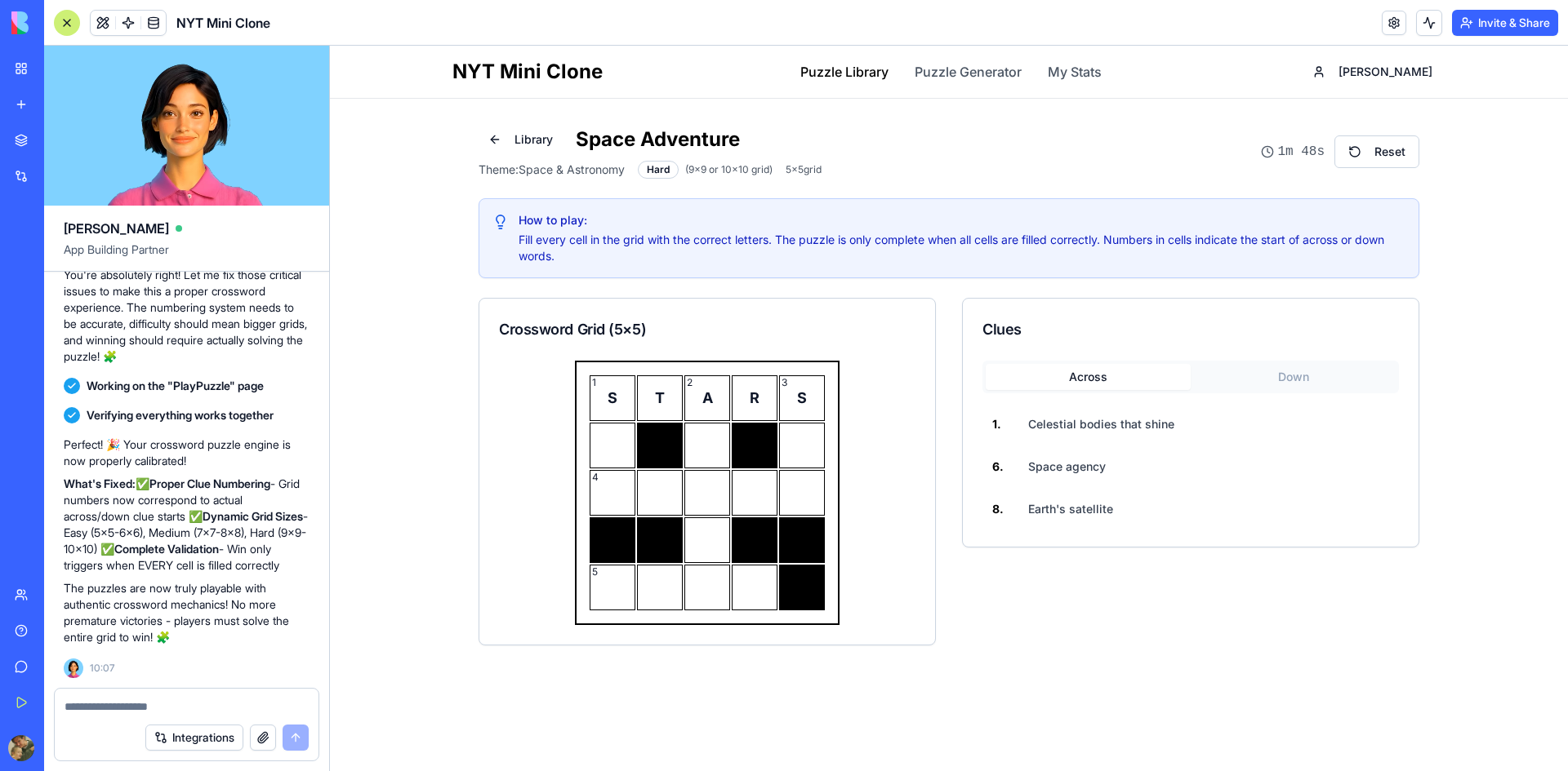
click at [869, 75] on link "Puzzle Library" at bounding box center [844, 72] width 89 height 20
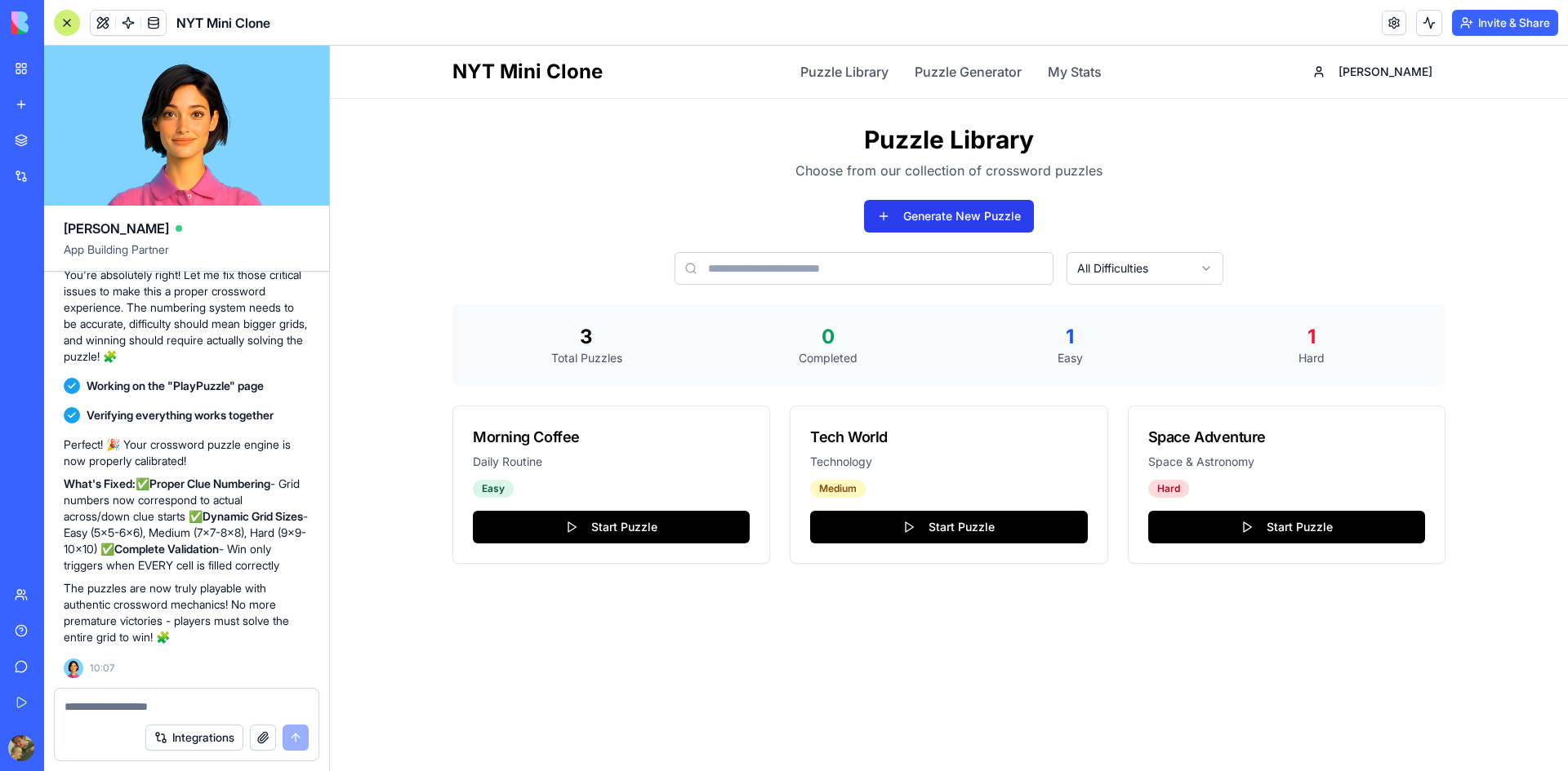
click at [938, 220] on button "Generate New Puzzle" at bounding box center [948, 216] width 170 height 33
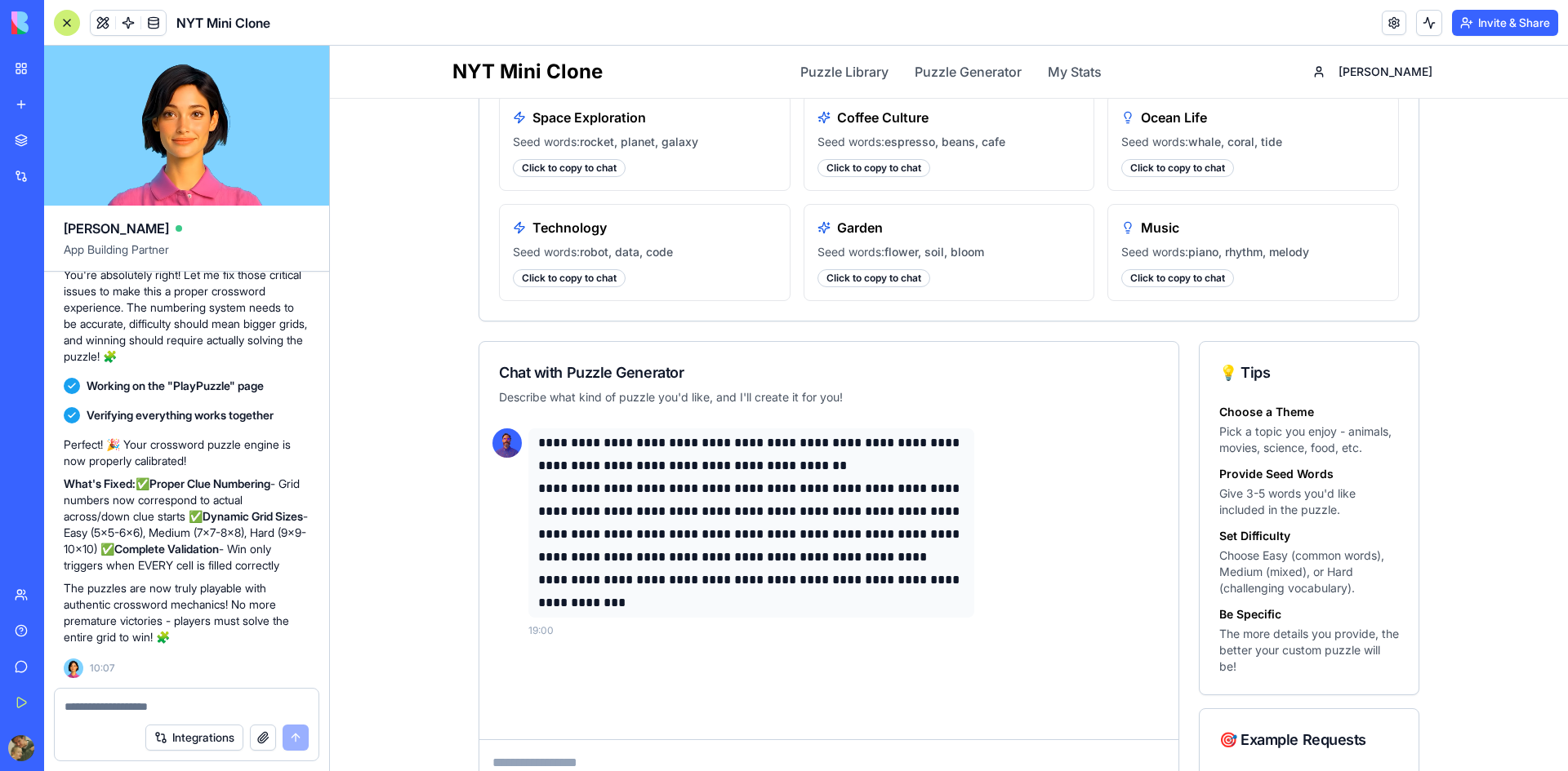
scroll to position [408, 0]
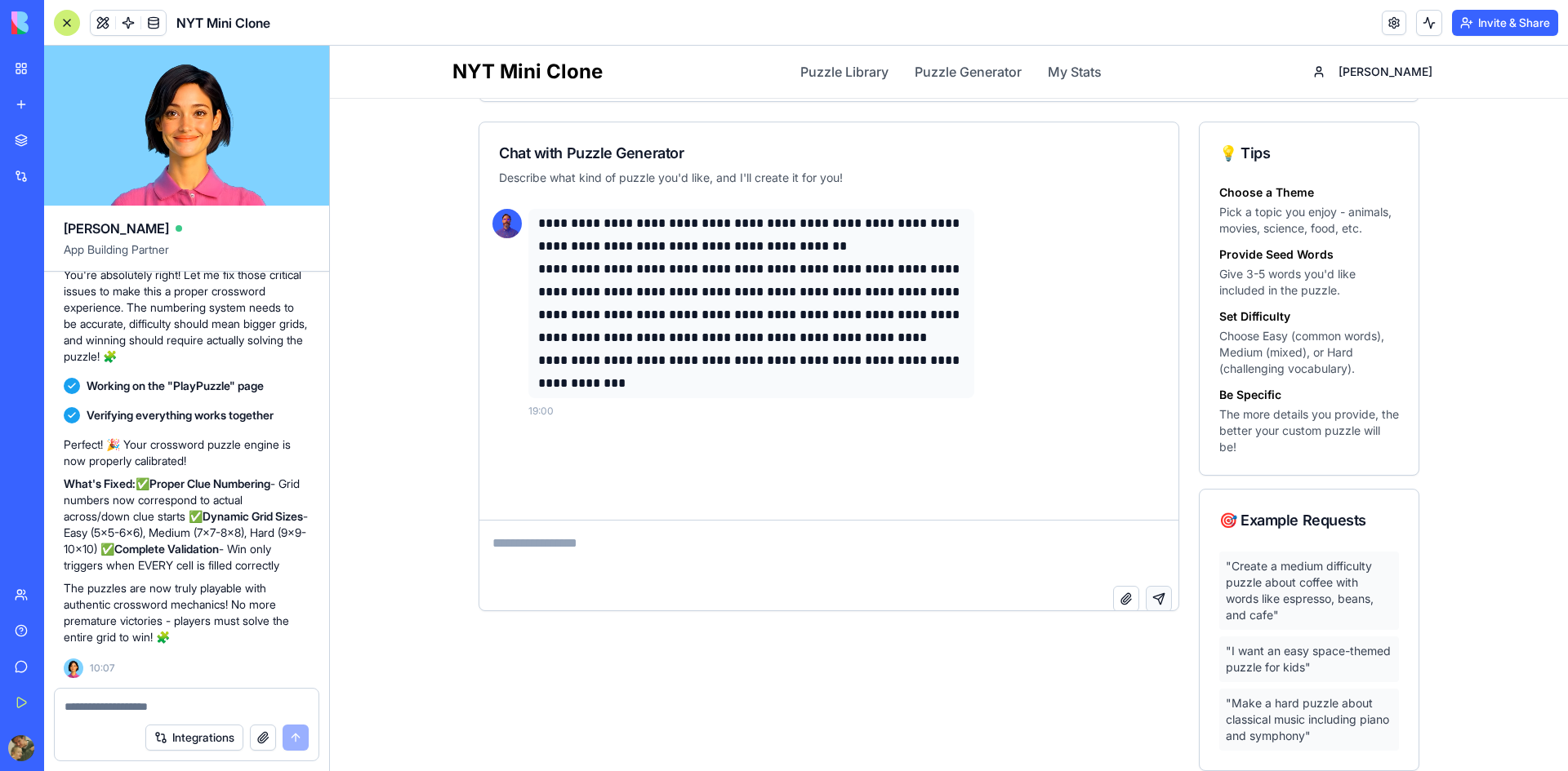
click at [1152, 594] on button "Send message" at bounding box center [1159, 599] width 26 height 26
click at [697, 592] on div "Attach file Send message" at bounding box center [829, 602] width 699 height 33
click at [624, 541] on textarea at bounding box center [829, 554] width 699 height 66
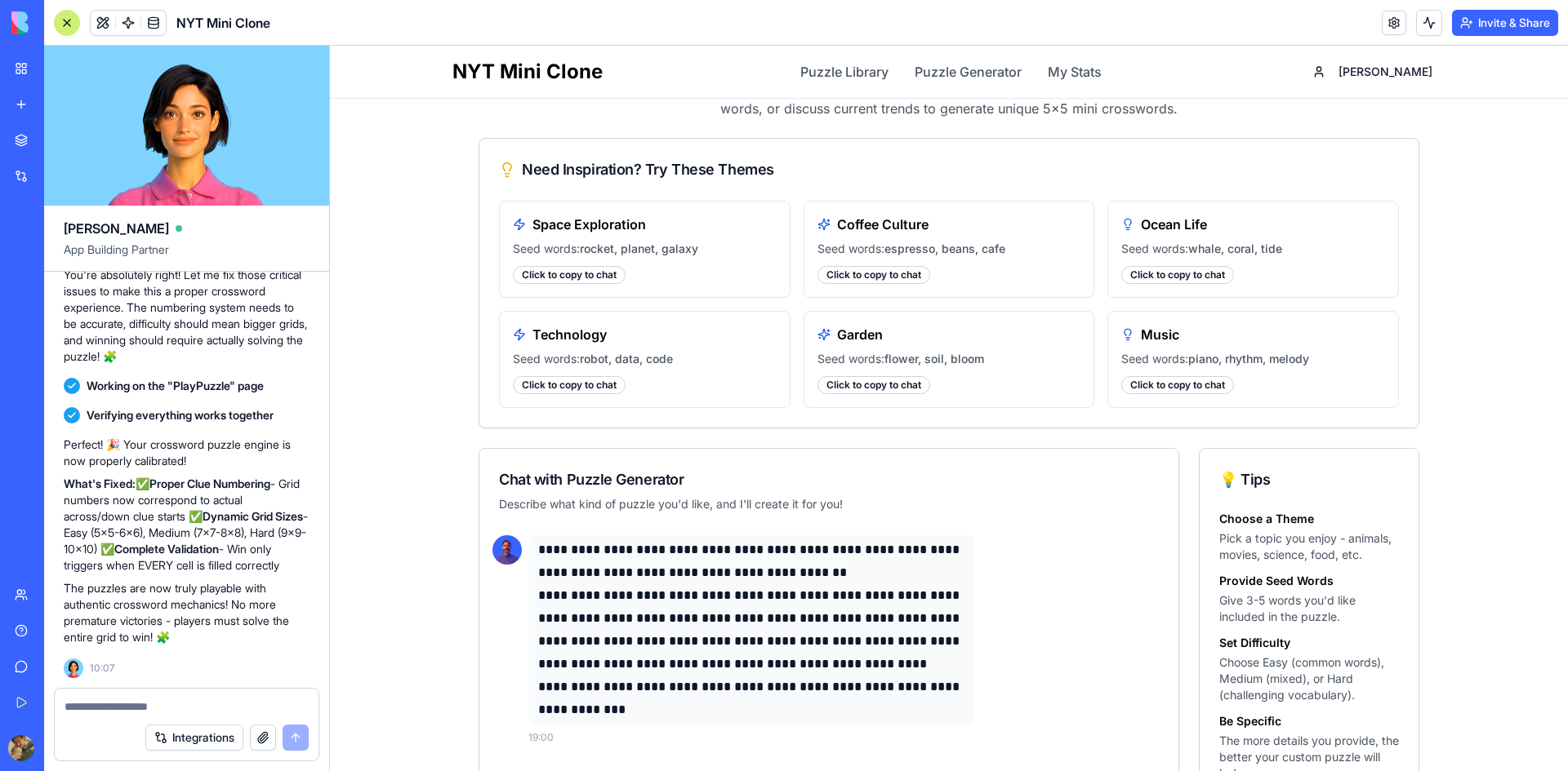
scroll to position [0, 0]
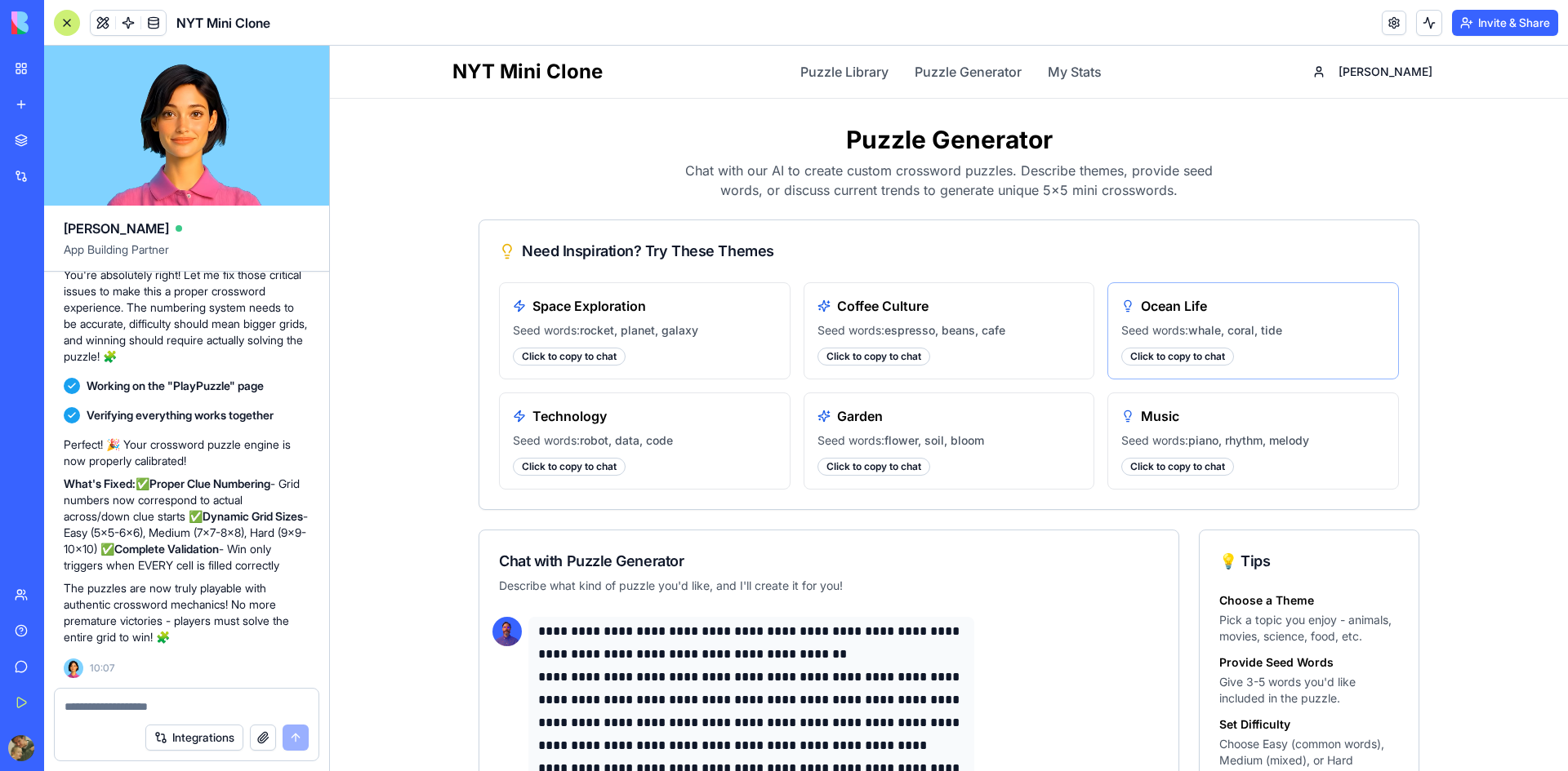
click at [1170, 357] on div "Click to copy to chat" at bounding box center [1177, 356] width 112 height 18
click at [1096, 75] on link "My Stats" at bounding box center [1075, 72] width 54 height 20
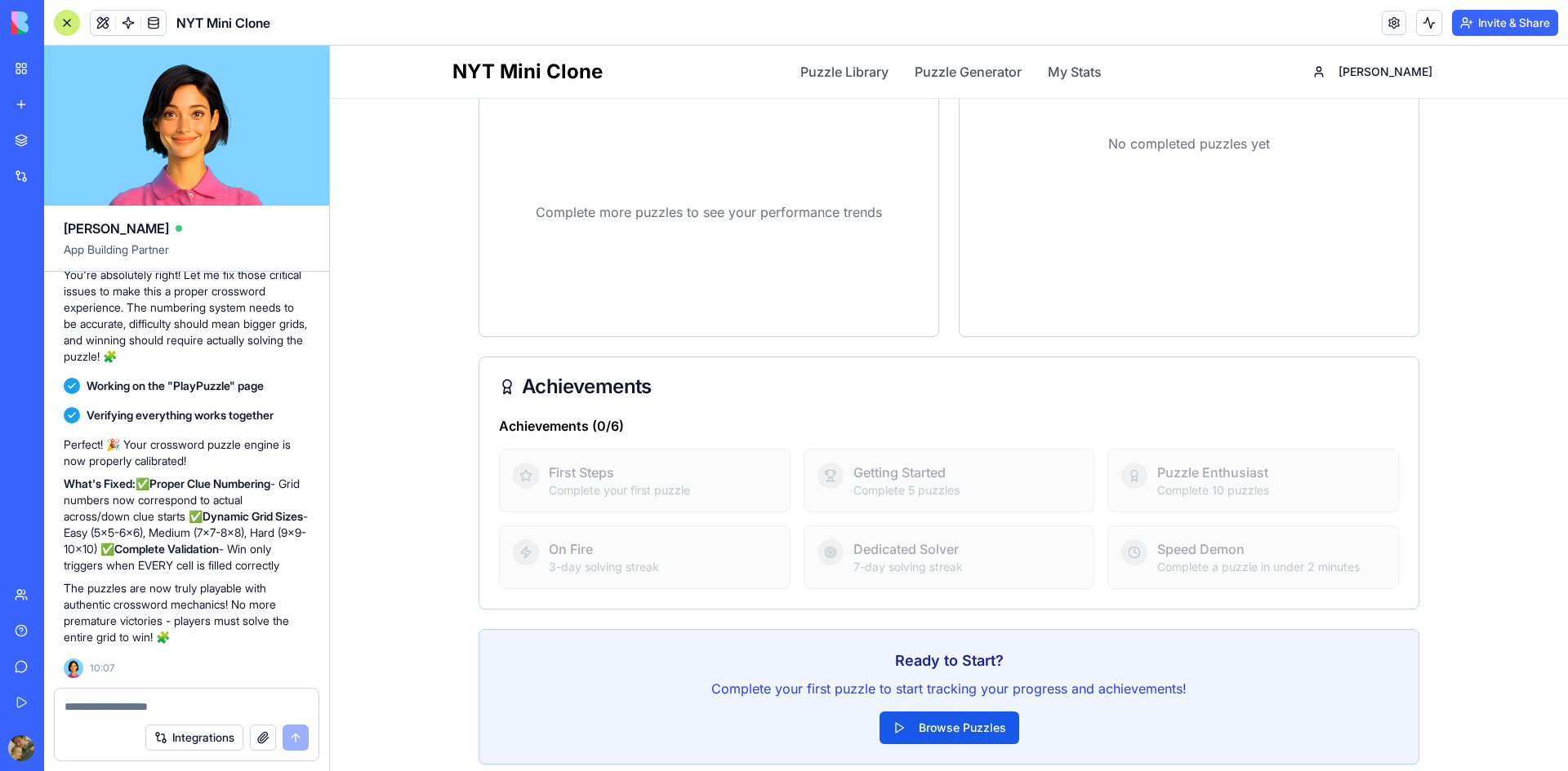
scroll to position [465, 0]
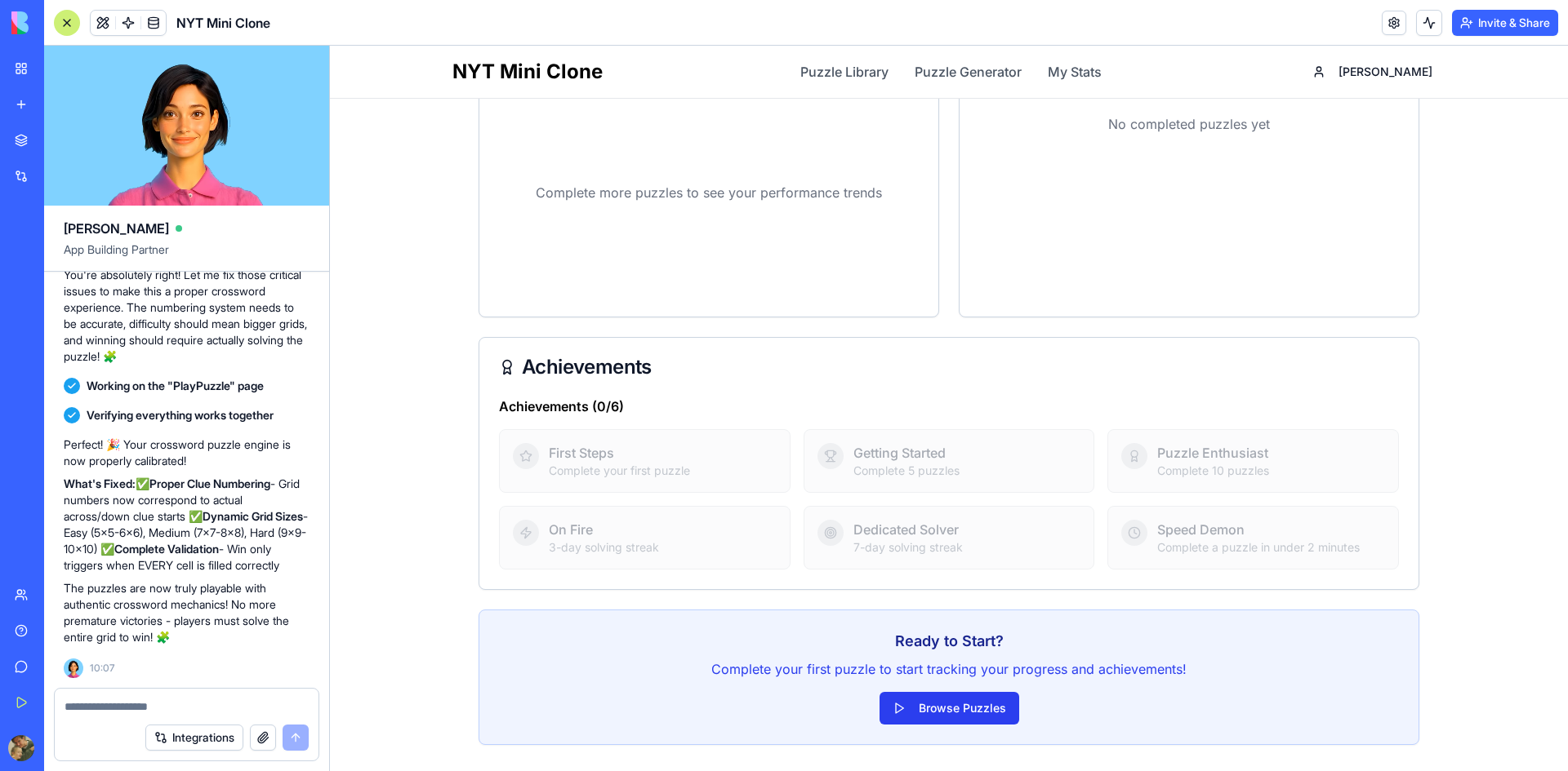
click at [925, 714] on button "Browse Puzzles" at bounding box center [949, 709] width 139 height 33
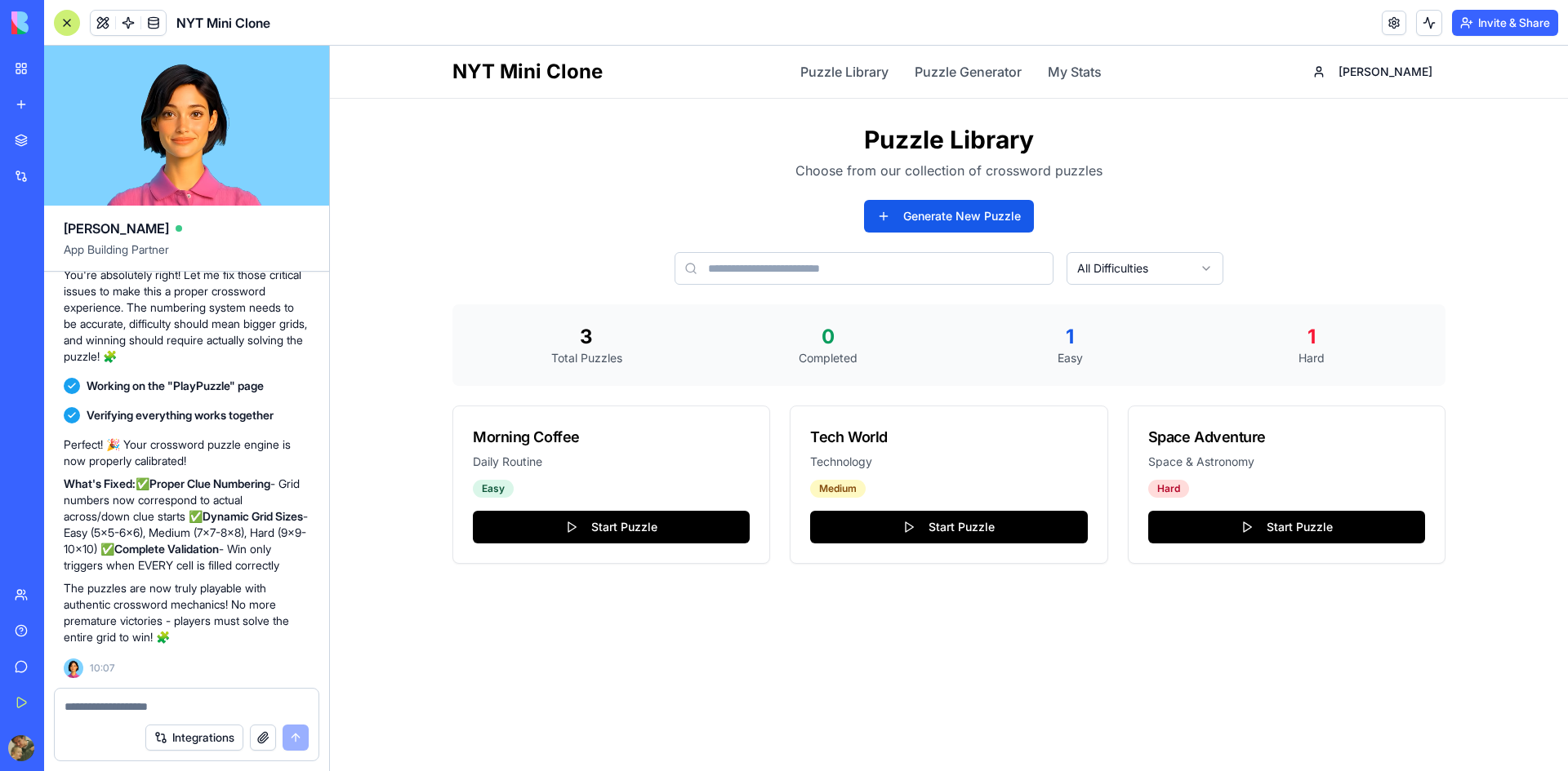
click at [911, 651] on div "NYT Mini Clone Puzzle Library Puzzle Generator My Stats [PERSON_NAME] Puzzle Li…" at bounding box center [949, 409] width 1238 height 726
click at [1071, 336] on div "1" at bounding box center [1070, 338] width 229 height 26
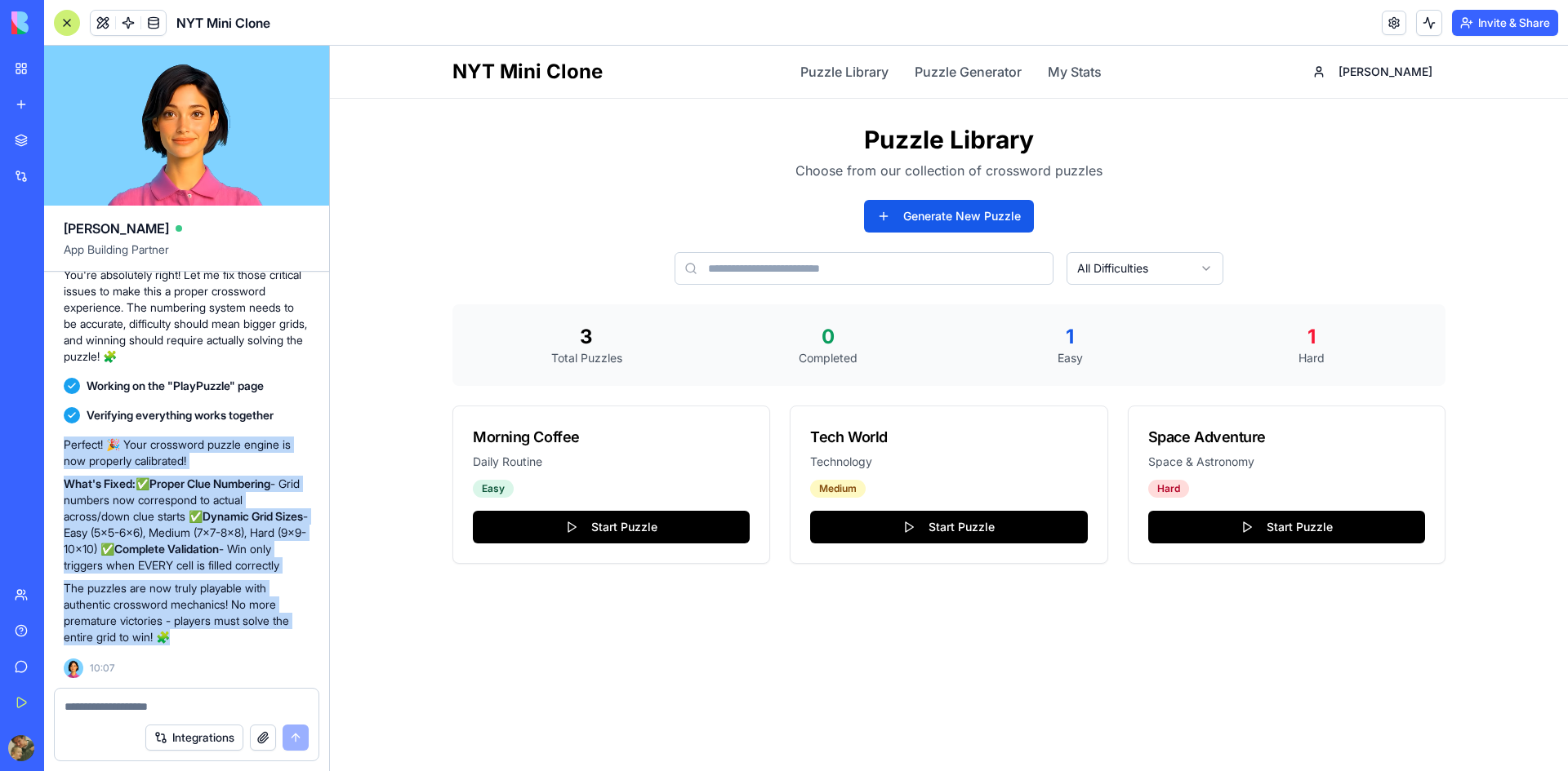
drag, startPoint x: 189, startPoint y: 636, endPoint x: 66, endPoint y: 433, distance: 237.4
click at [66, 437] on div "Perfect! 🎉 Your crossword puzzle engine is now properly calibrated! What's Fixe…" at bounding box center [187, 541] width 246 height 209
click at [66, 437] on p "Perfect! 🎉 Your crossword puzzle engine is now properly calibrated!" at bounding box center [187, 453] width 246 height 33
